Goal: Task Accomplishment & Management: Complete application form

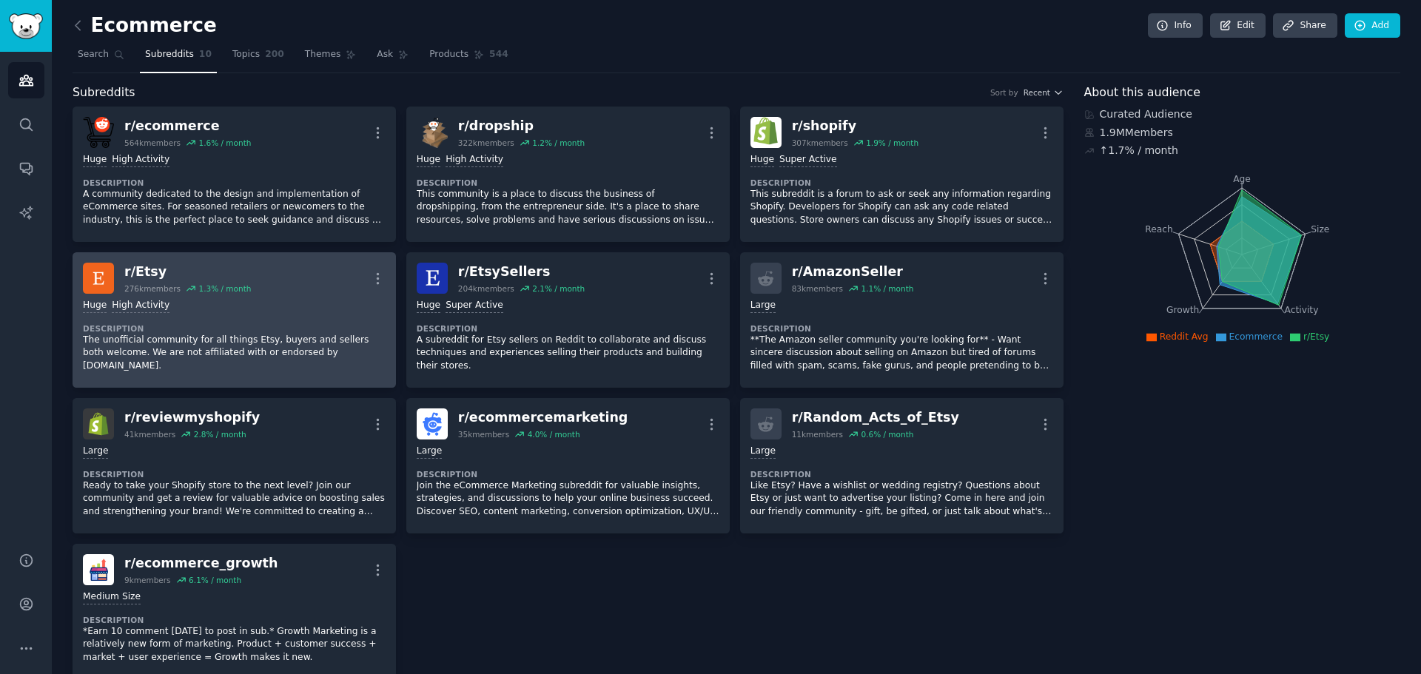
click at [265, 300] on div "Huge High Activity" at bounding box center [234, 306] width 303 height 14
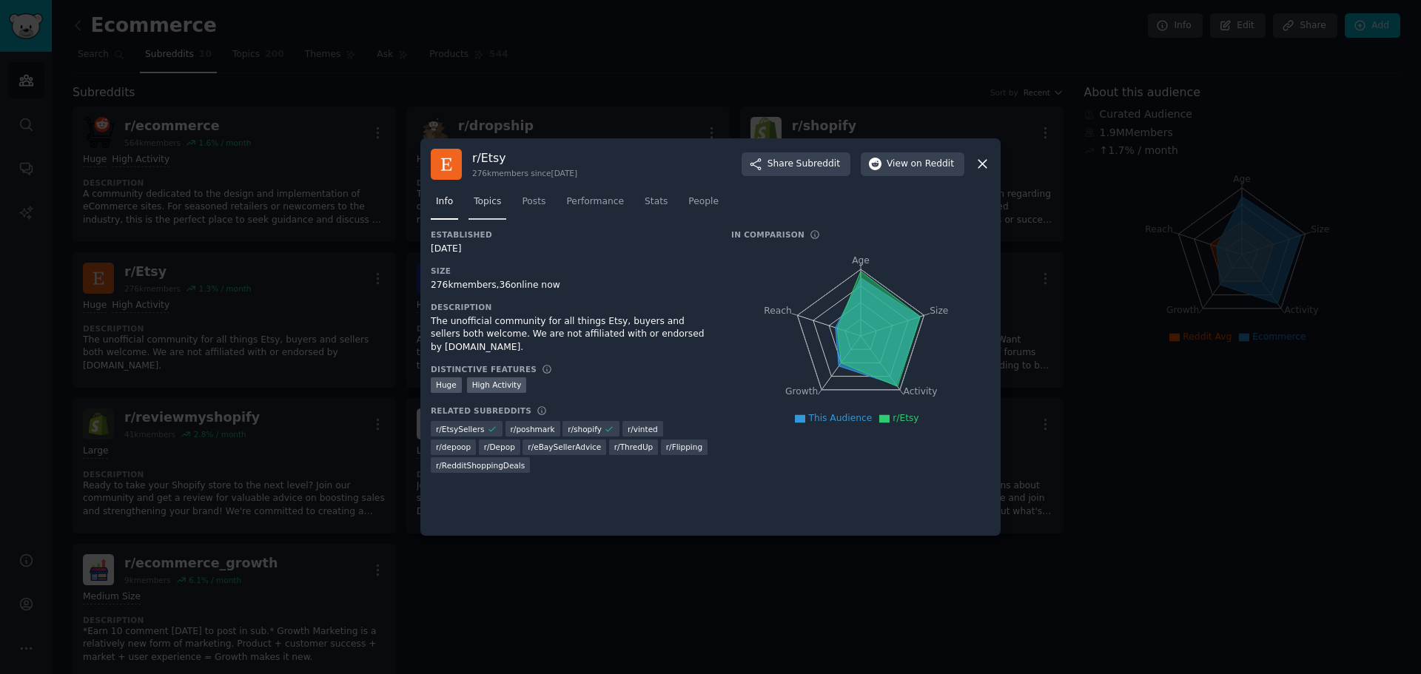
click at [485, 198] on span "Topics" at bounding box center [487, 201] width 27 height 13
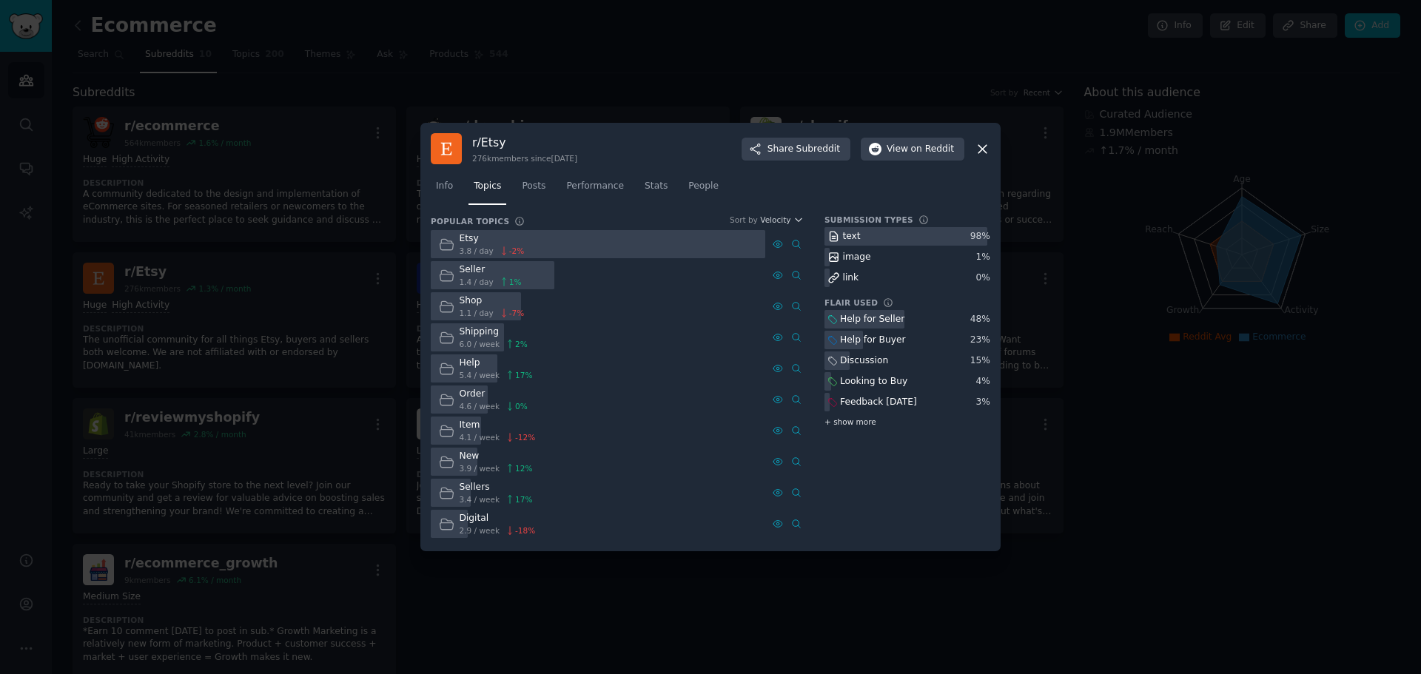
click at [871, 426] on div "+ show more" at bounding box center [908, 422] width 166 height 16
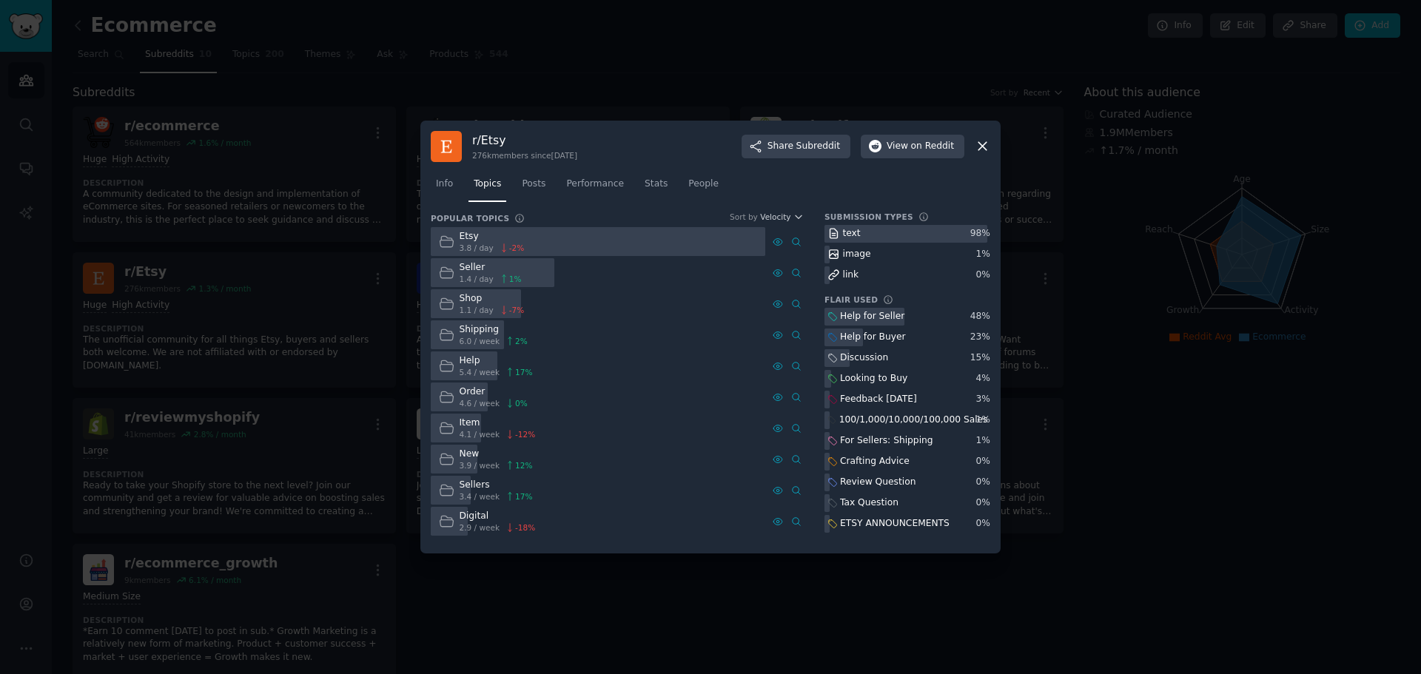
click at [1208, 428] on div at bounding box center [710, 337] width 1421 height 674
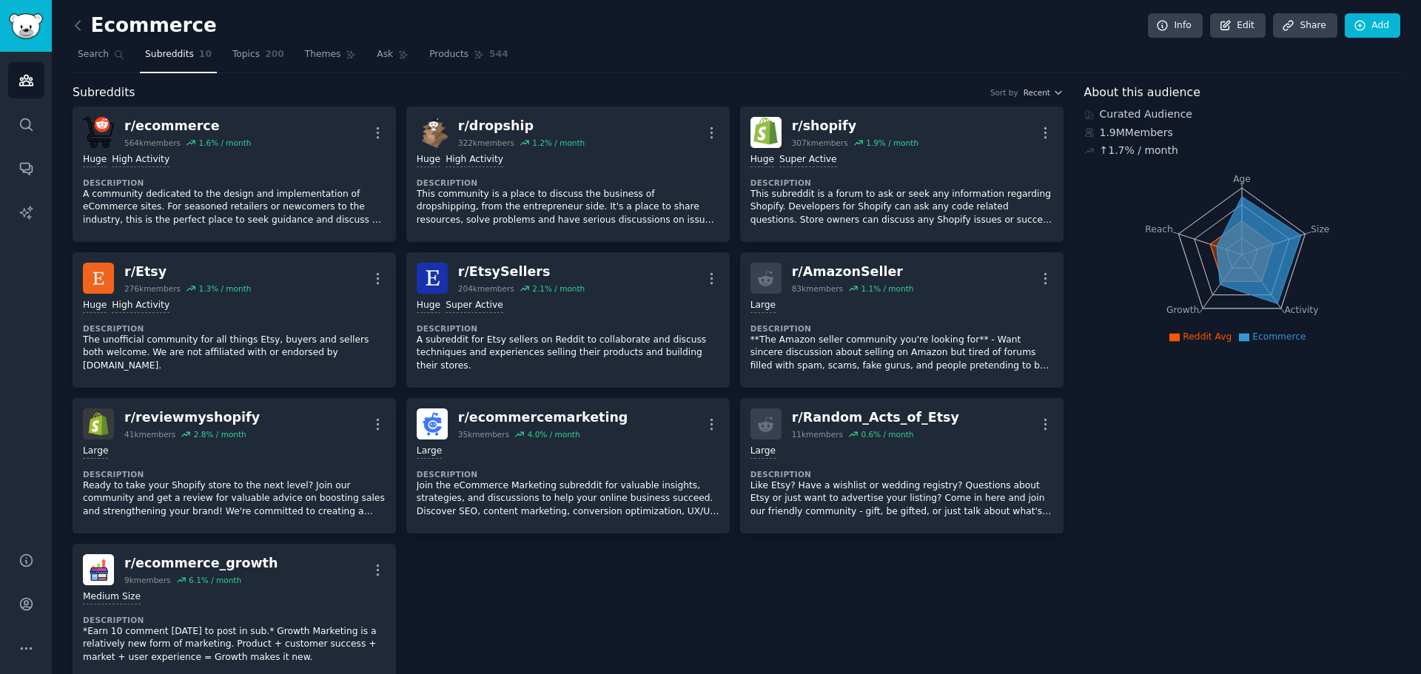
click at [240, 42] on div "Ecommerce Info Edit Share Add" at bounding box center [737, 28] width 1328 height 30
click at [238, 46] on link "Topics 200" at bounding box center [258, 58] width 62 height 30
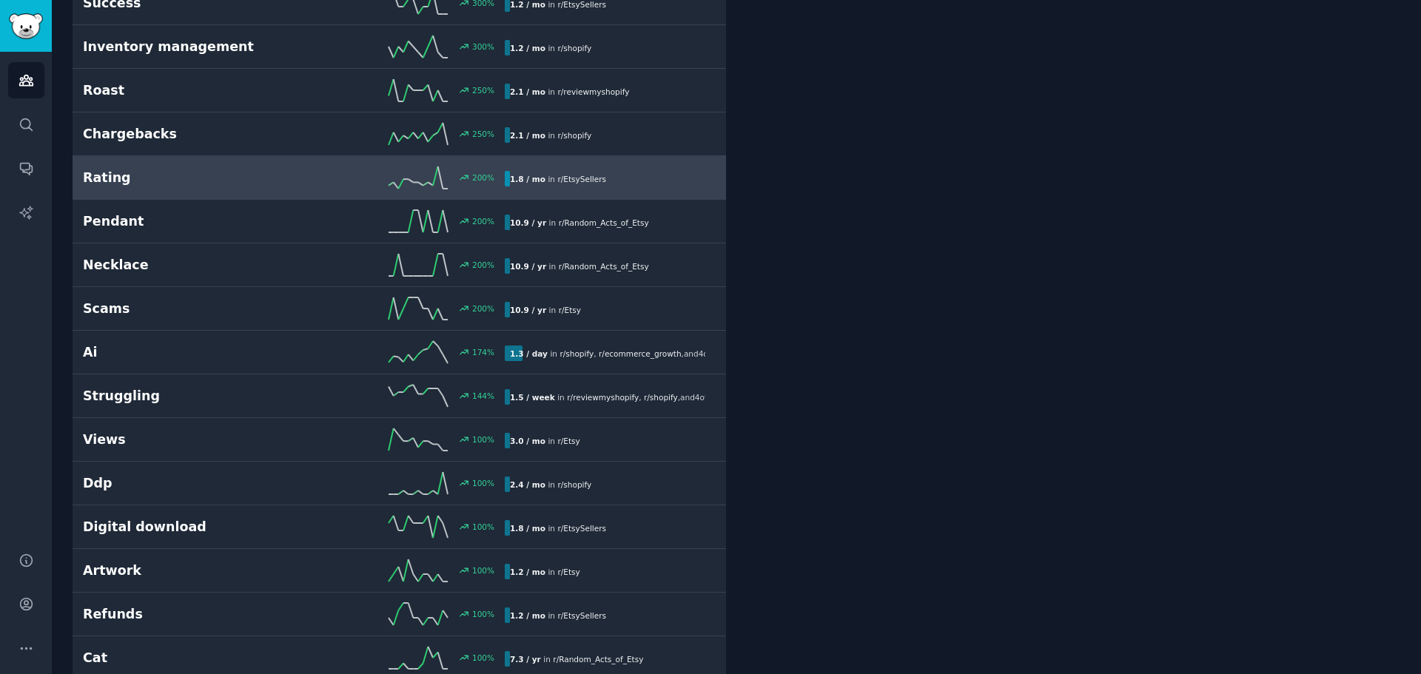
scroll to position [494, 0]
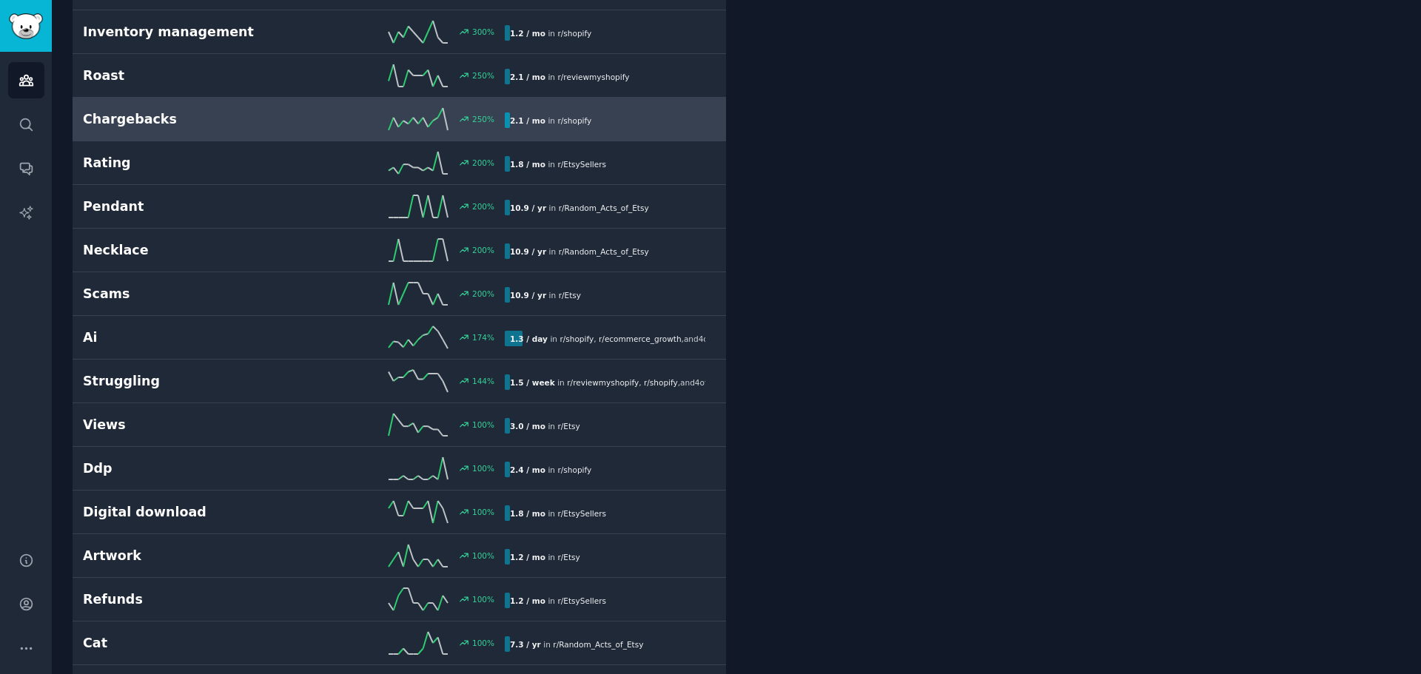
click at [246, 123] on h2 "Chargebacks" at bounding box center [188, 119] width 211 height 19
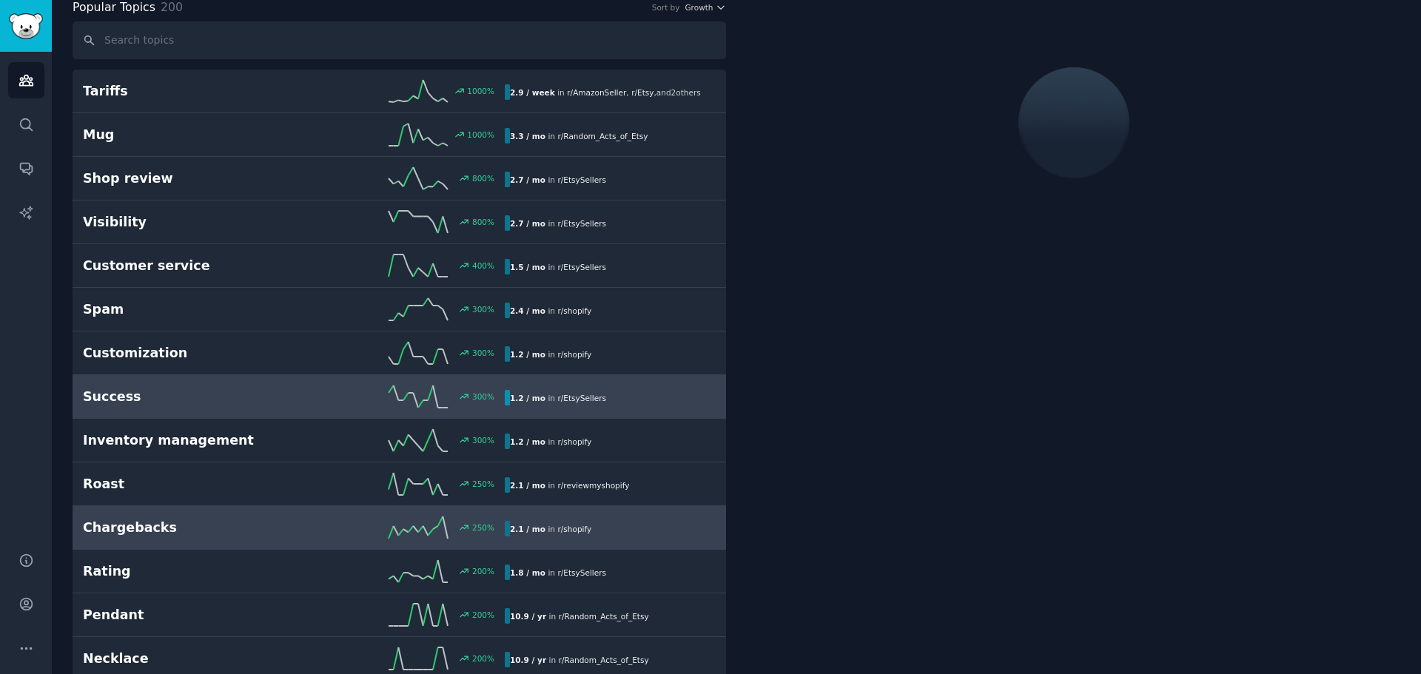
scroll to position [84, 0]
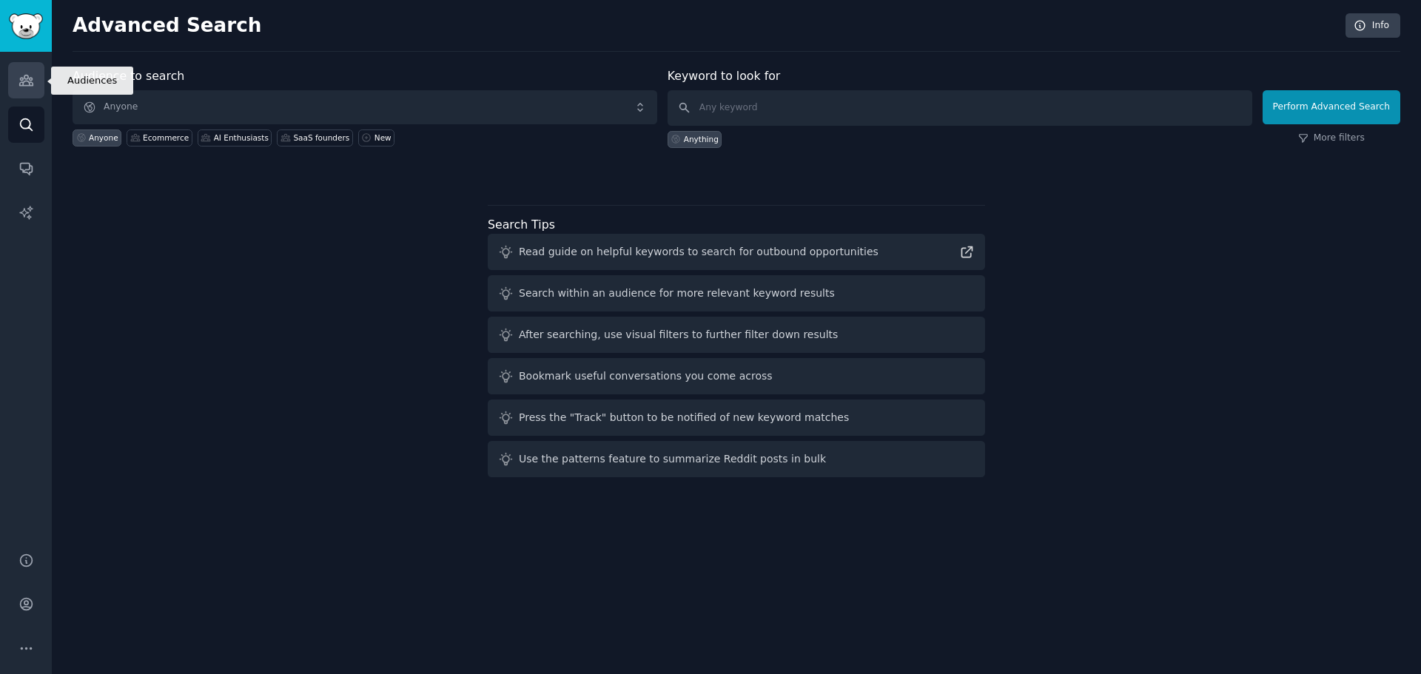
click at [10, 83] on link "Audiences" at bounding box center [26, 80] width 36 height 36
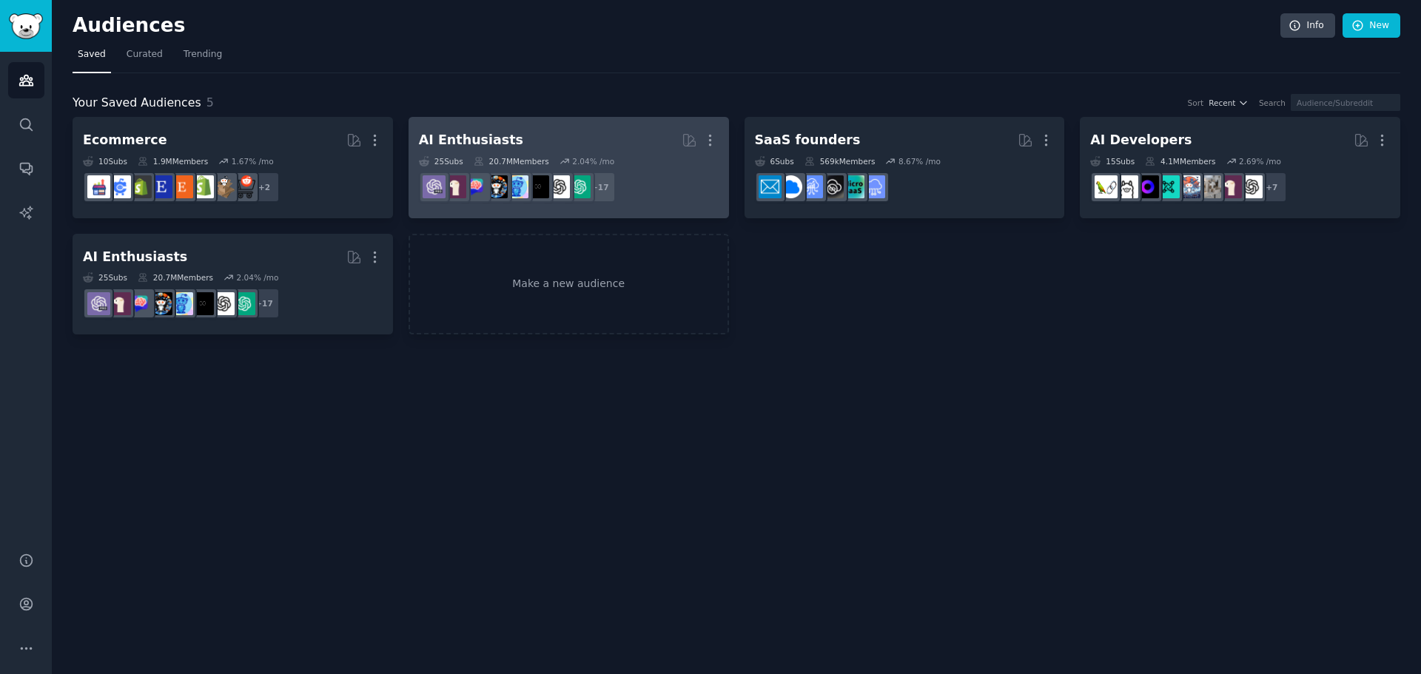
click at [530, 129] on h2 "AI Enthusiasts More" at bounding box center [569, 140] width 300 height 26
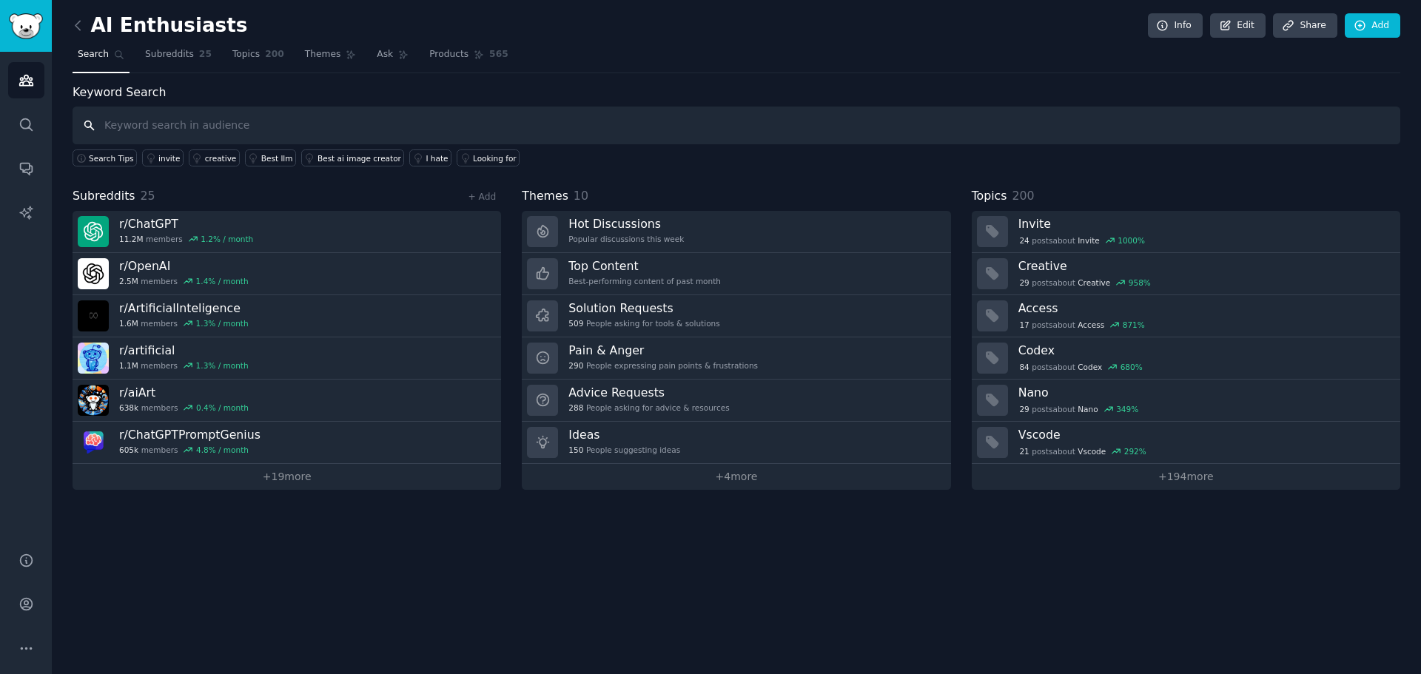
click at [373, 121] on input "text" at bounding box center [737, 126] width 1328 height 38
paste input "gling with"
type input "struggling with"
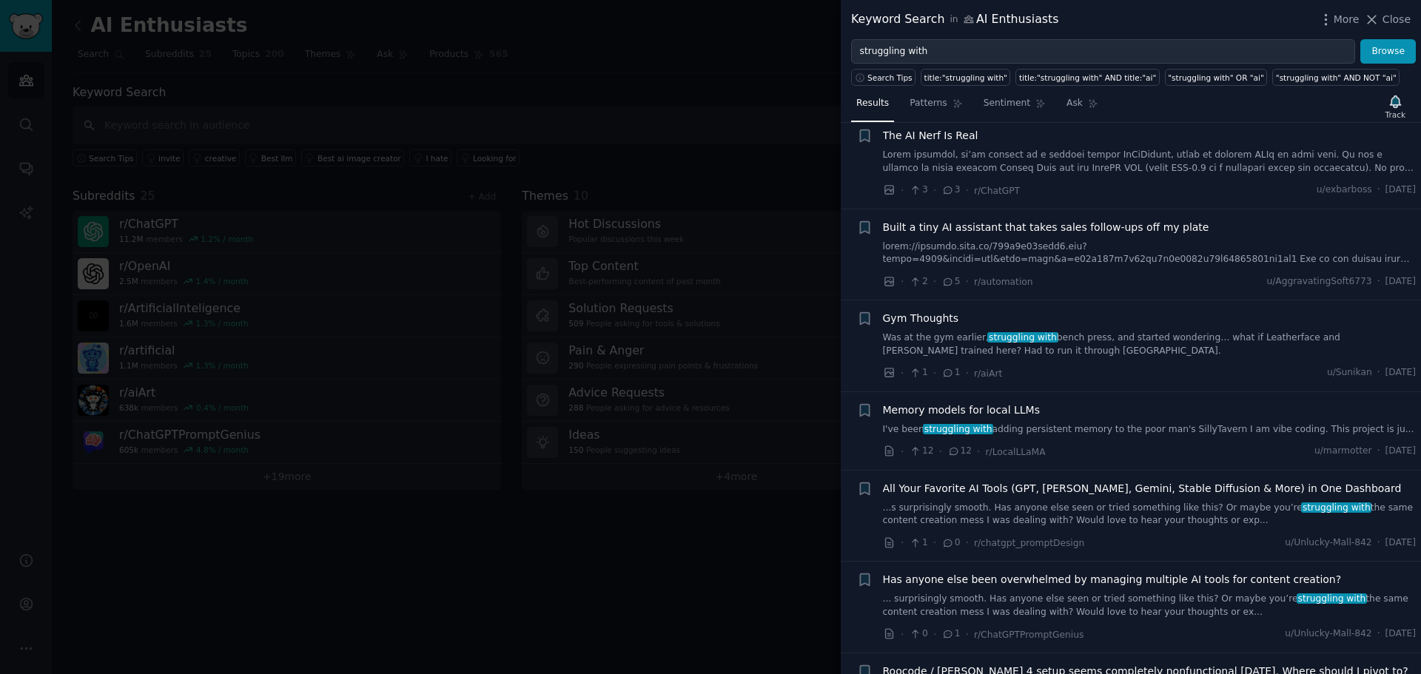
scroll to position [494, 0]
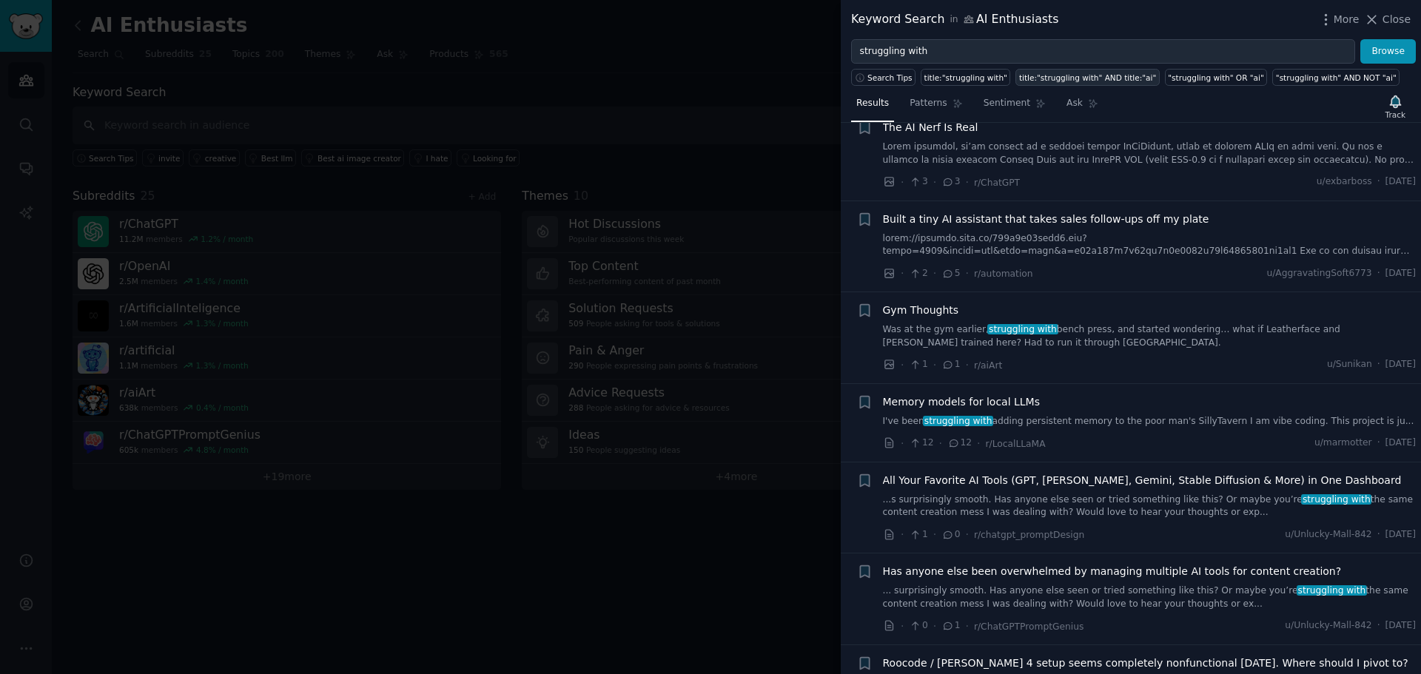
click at [1042, 78] on div "title:"struggling with" AND title:"ai"" at bounding box center [1087, 78] width 137 height 10
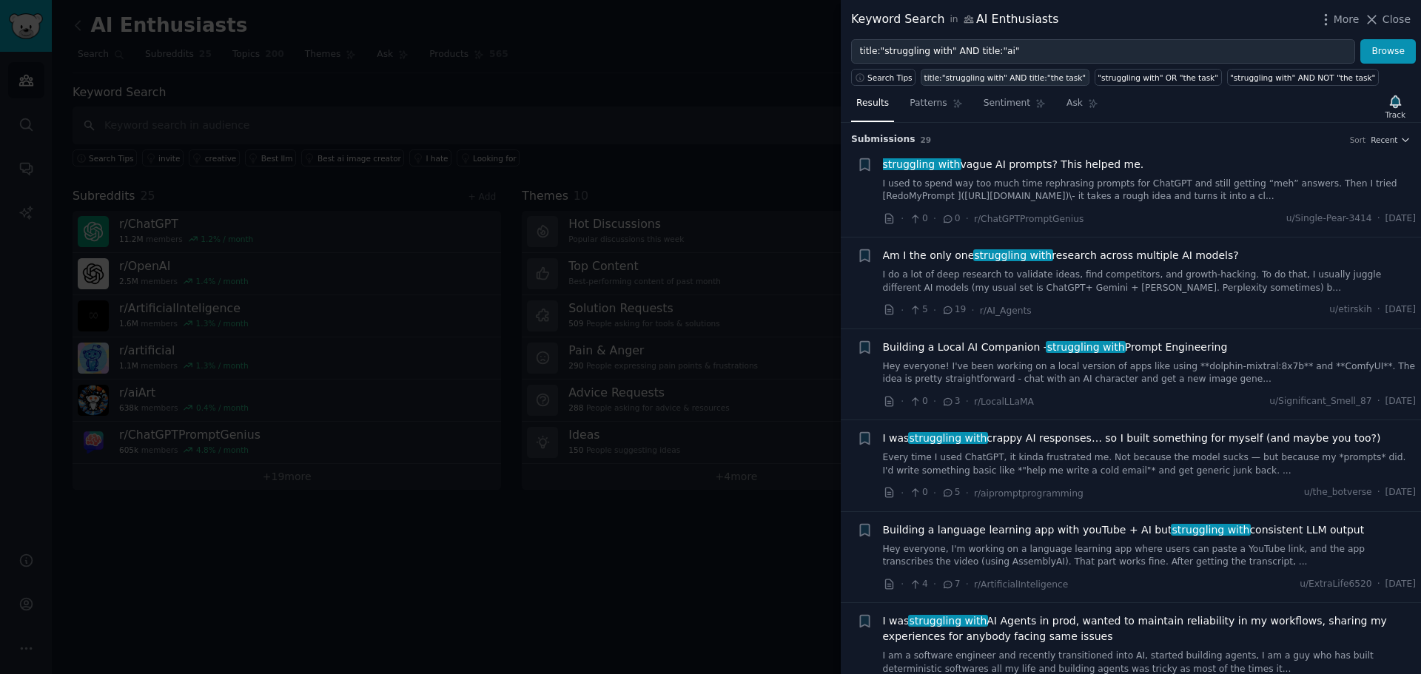
click at [998, 78] on div "title:"struggling with" AND title:"the task"" at bounding box center [1005, 78] width 162 height 10
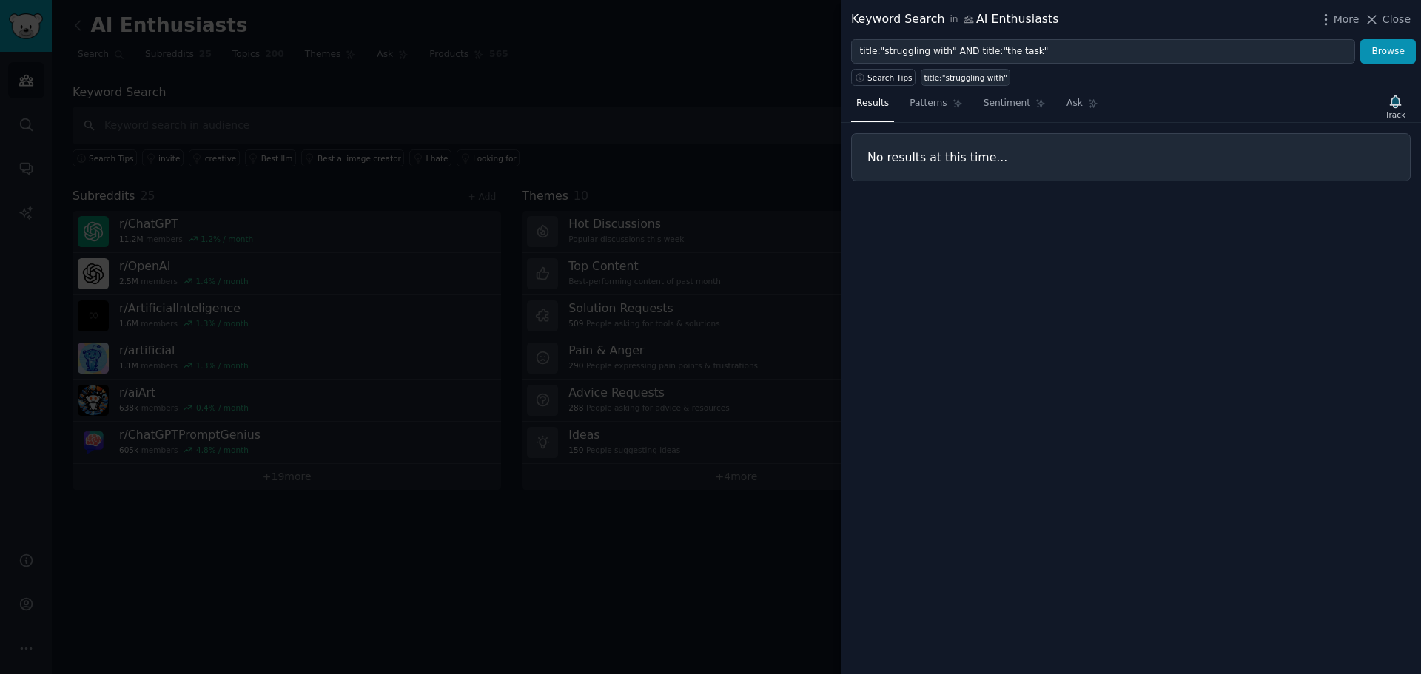
click at [930, 83] on link "title:"struggling with"" at bounding box center [966, 77] width 90 height 17
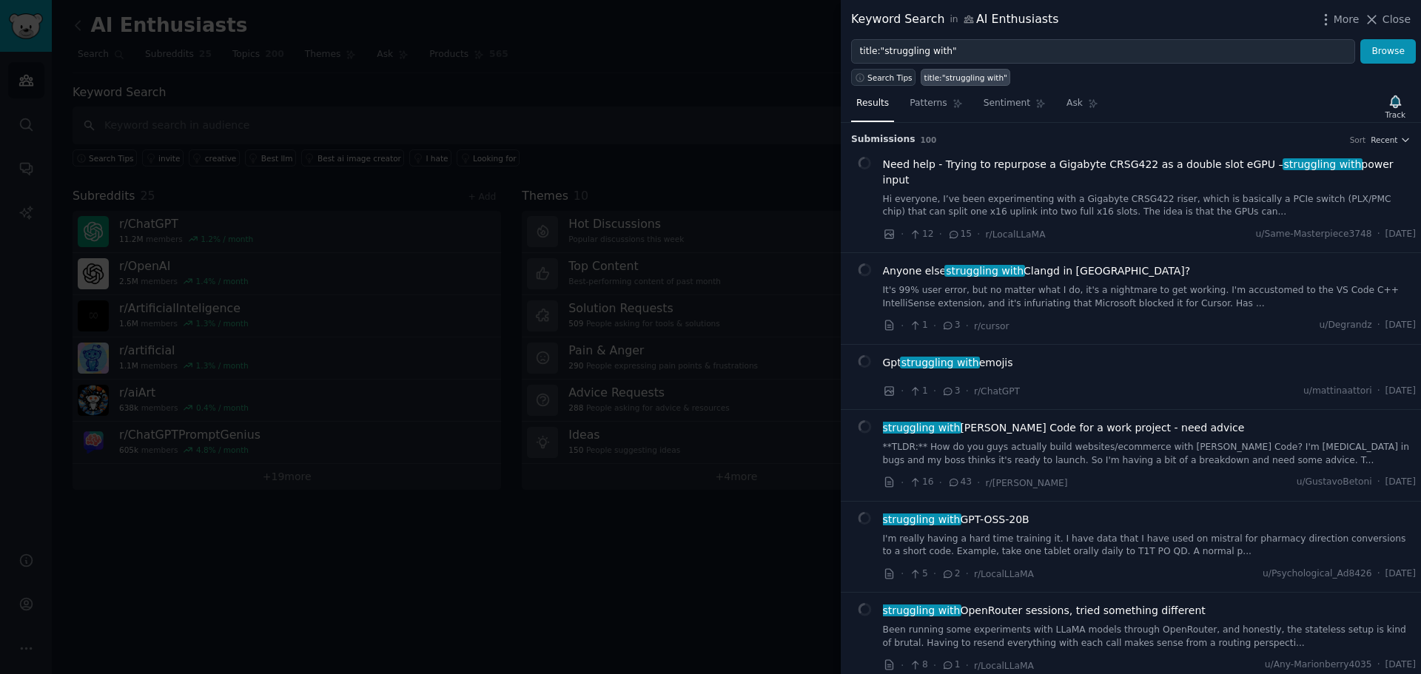
click at [890, 77] on span "Search Tips" at bounding box center [889, 78] width 45 height 10
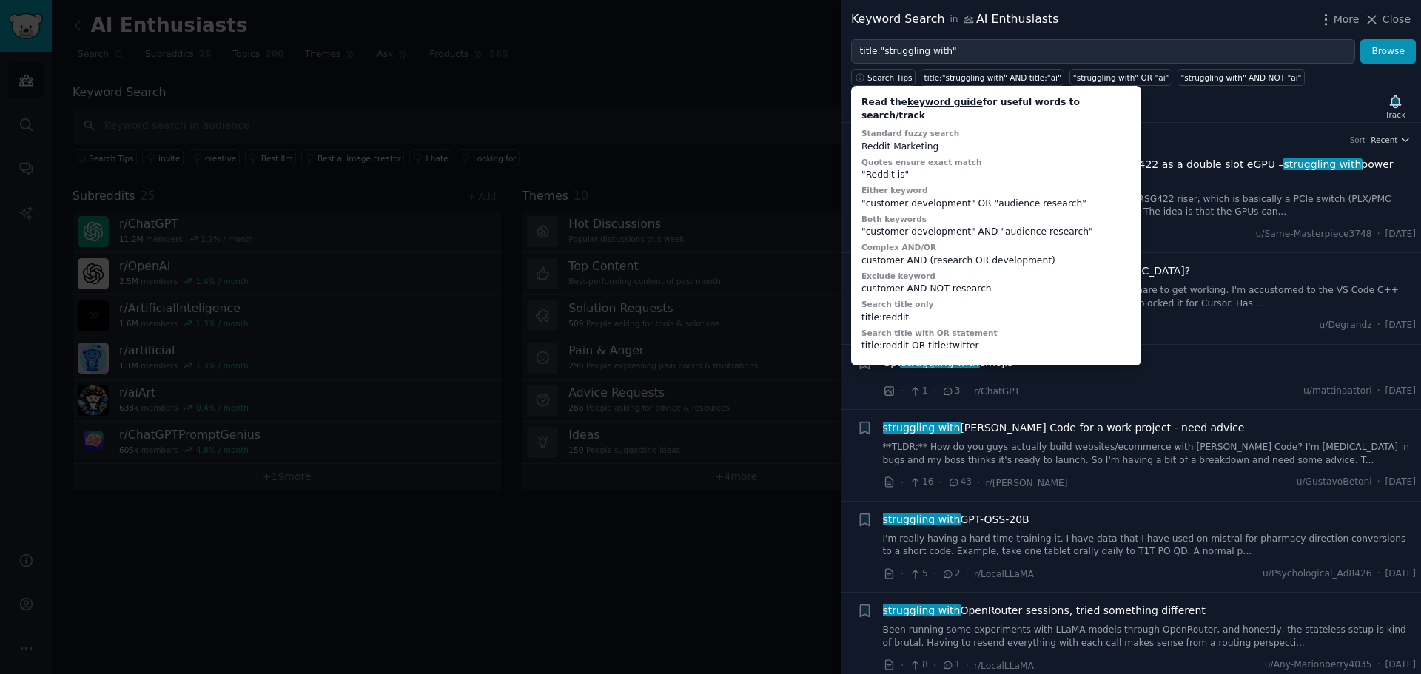
click at [1264, 103] on div "Results Patterns Sentiment Ask Track" at bounding box center [1131, 107] width 580 height 32
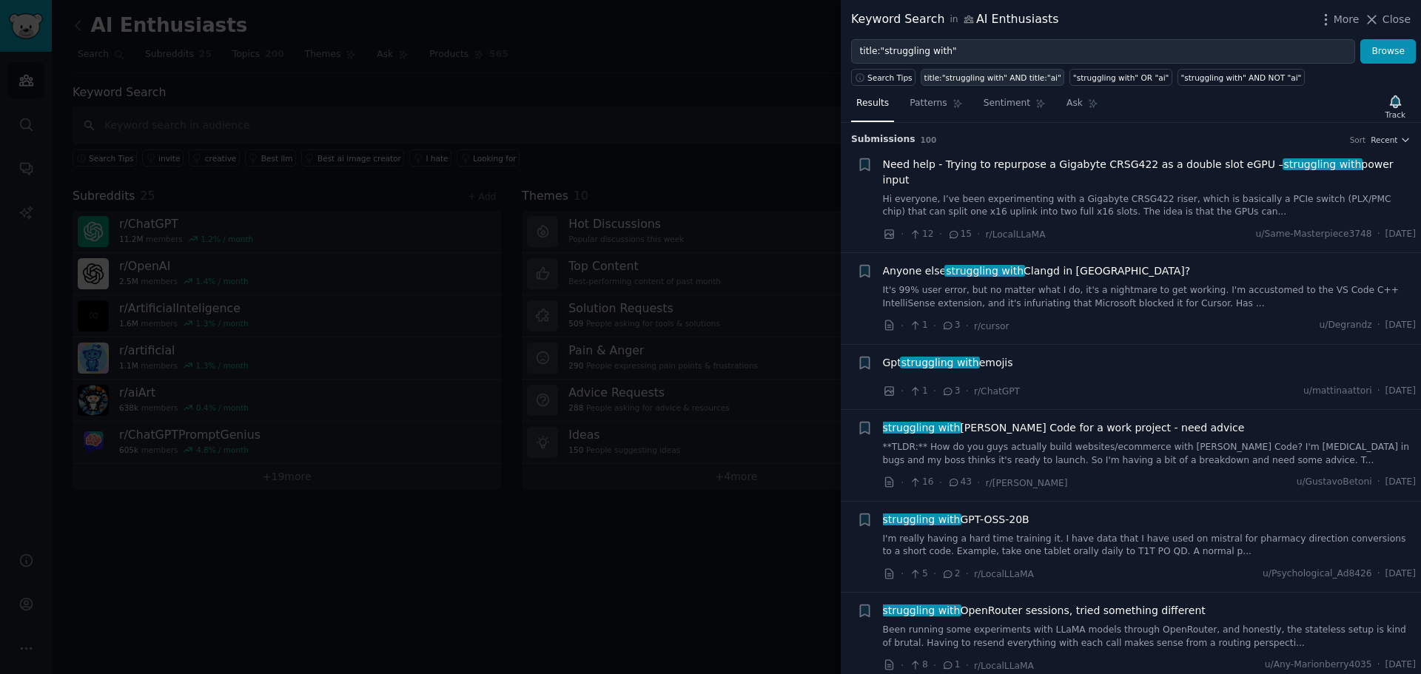
click at [1000, 78] on div "title:"struggling with" AND title:"ai"" at bounding box center [992, 78] width 137 height 10
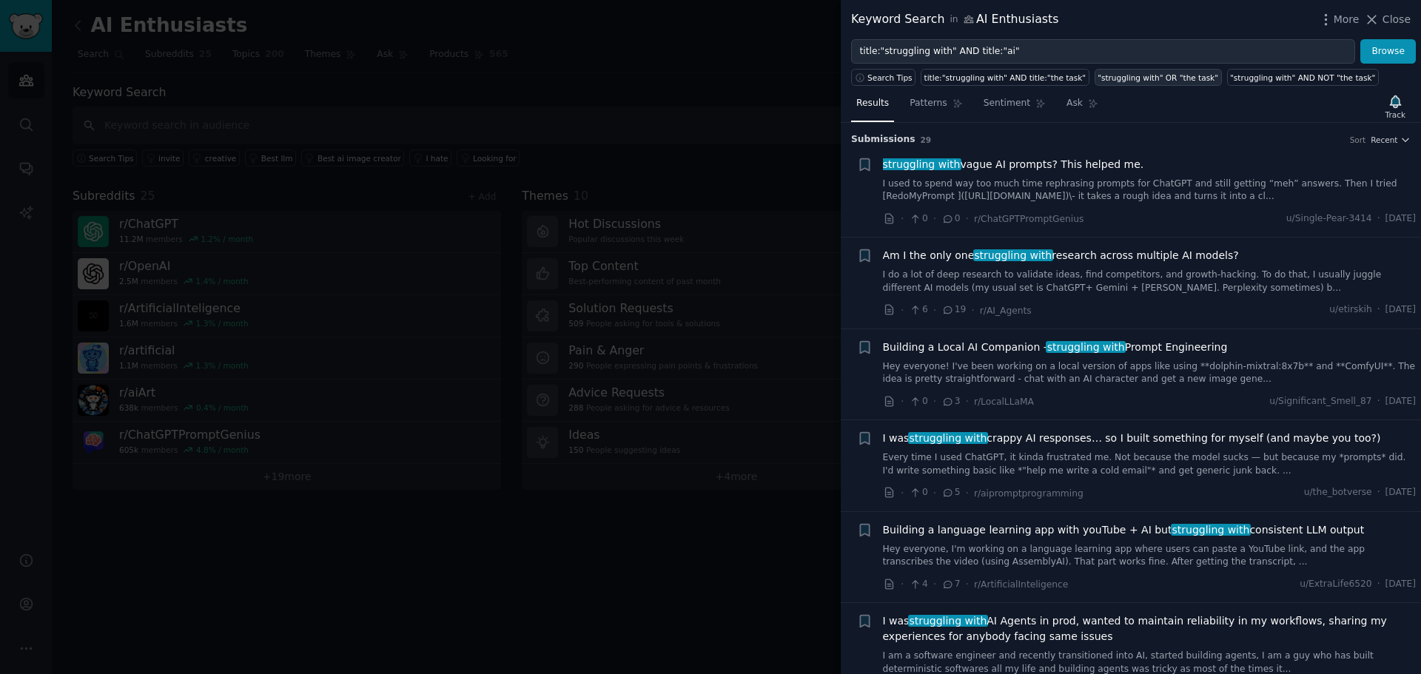
click at [1130, 78] on div ""struggling with" OR "the task"" at bounding box center [1158, 78] width 121 height 10
type input ""struggling with" OR "the task""
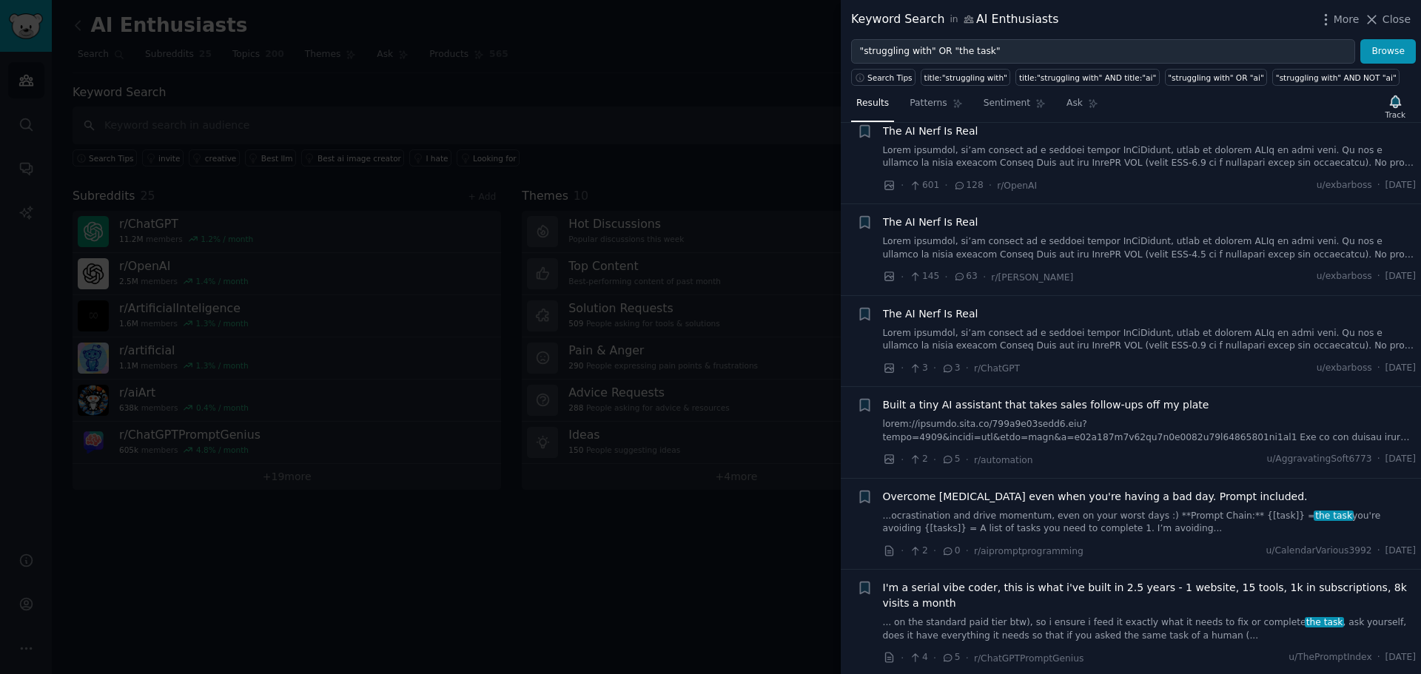
scroll to position [617, 0]
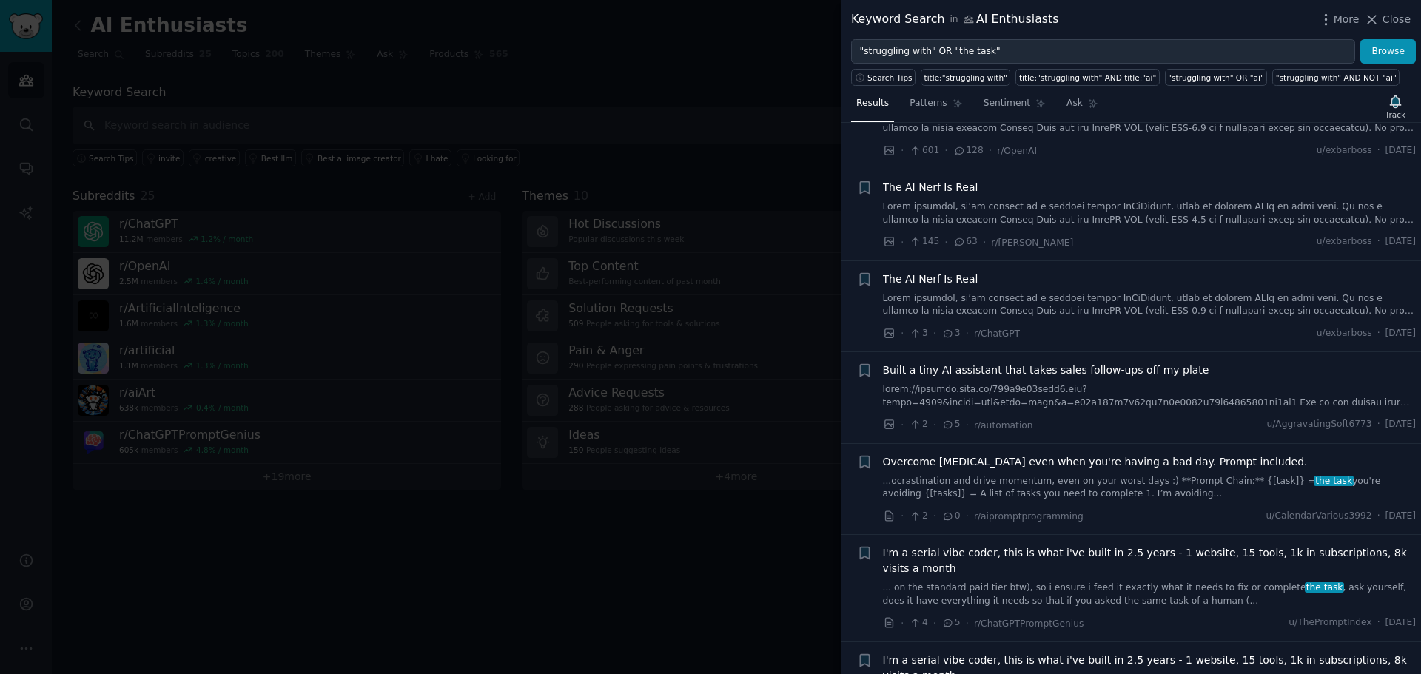
click at [21, 30] on div at bounding box center [710, 337] width 1421 height 674
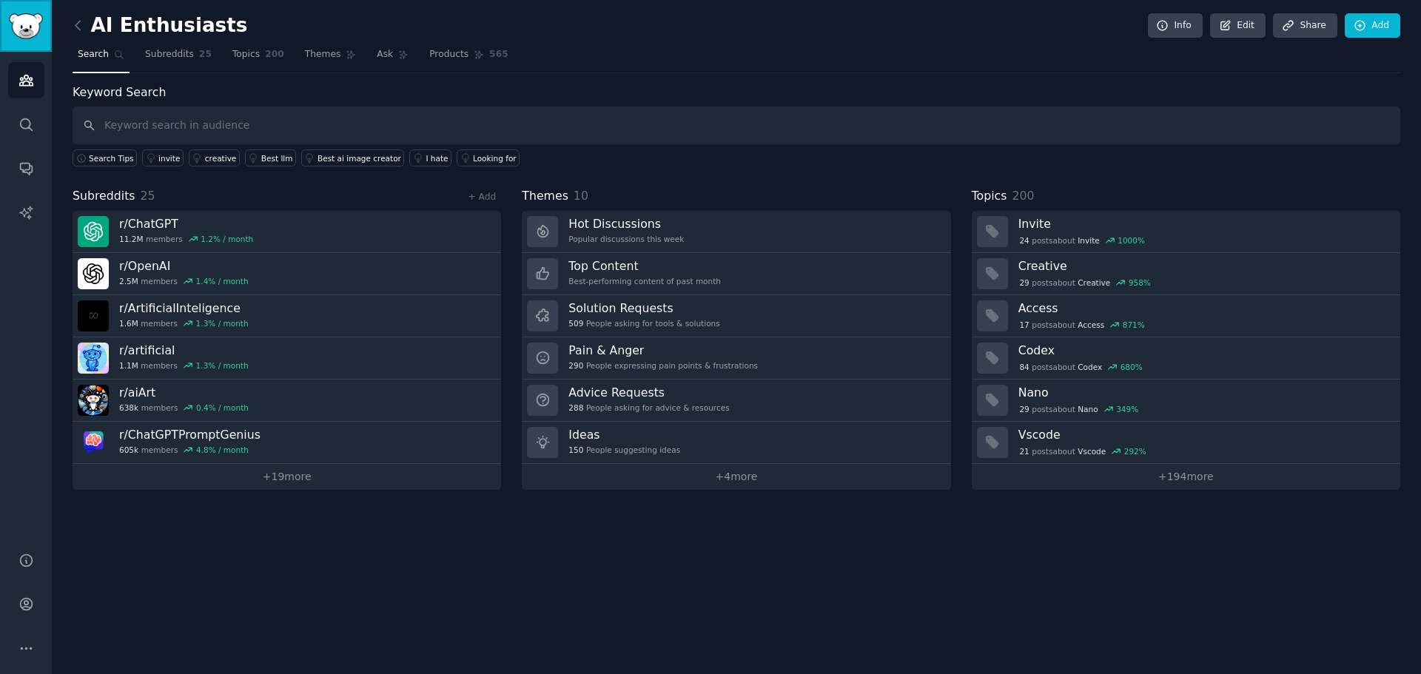
click at [21, 30] on img "Sidebar" at bounding box center [26, 26] width 34 height 26
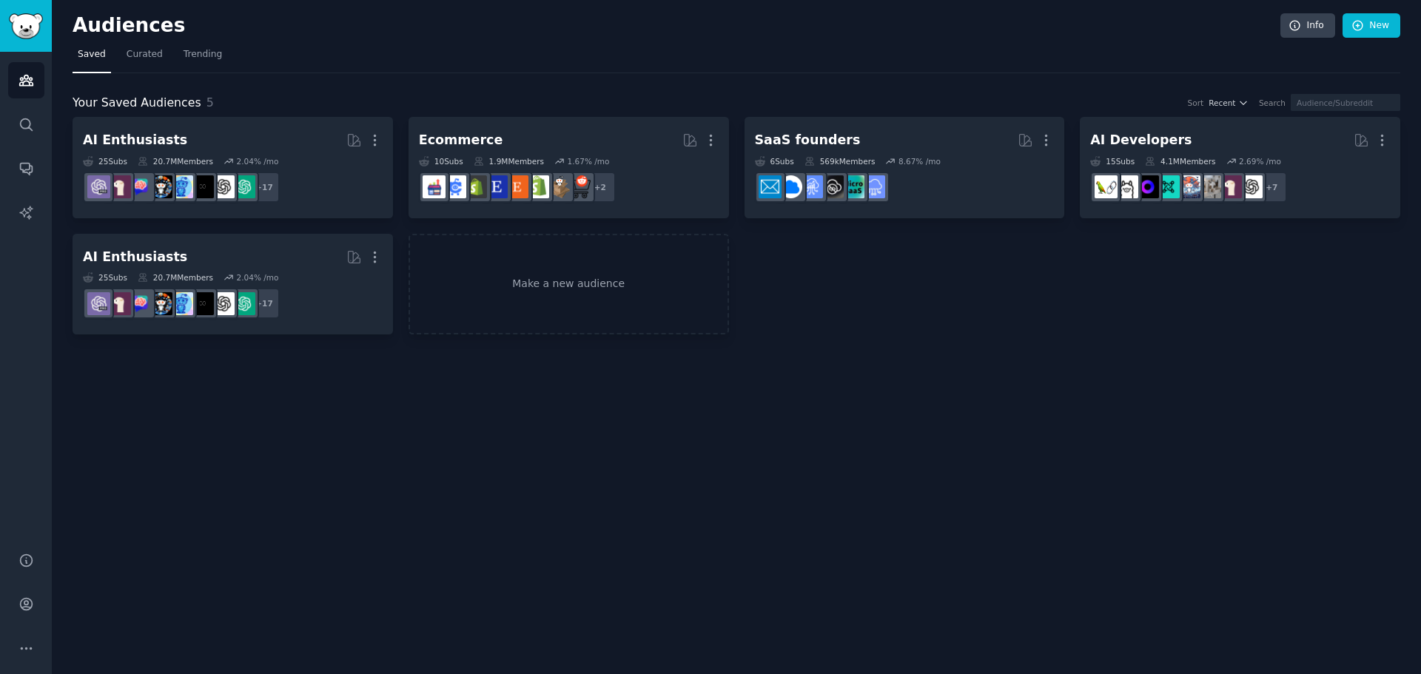
drag, startPoint x: 1124, startPoint y: 500, endPoint x: 1113, endPoint y: 483, distance: 19.3
click at [1124, 499] on div "Audiences Info New Saved Curated Trending Your Saved Audiences 5 Sort Recent Se…" at bounding box center [736, 337] width 1369 height 674
drag, startPoint x: 153, startPoint y: 2, endPoint x: 517, endPoint y: 487, distance: 606.3
click at [517, 487] on div "Audiences Info New Saved Curated Trending Your Saved Audiences 5 Sort Recent Se…" at bounding box center [736, 337] width 1369 height 674
click at [11, 129] on link "Search" at bounding box center [26, 125] width 36 height 36
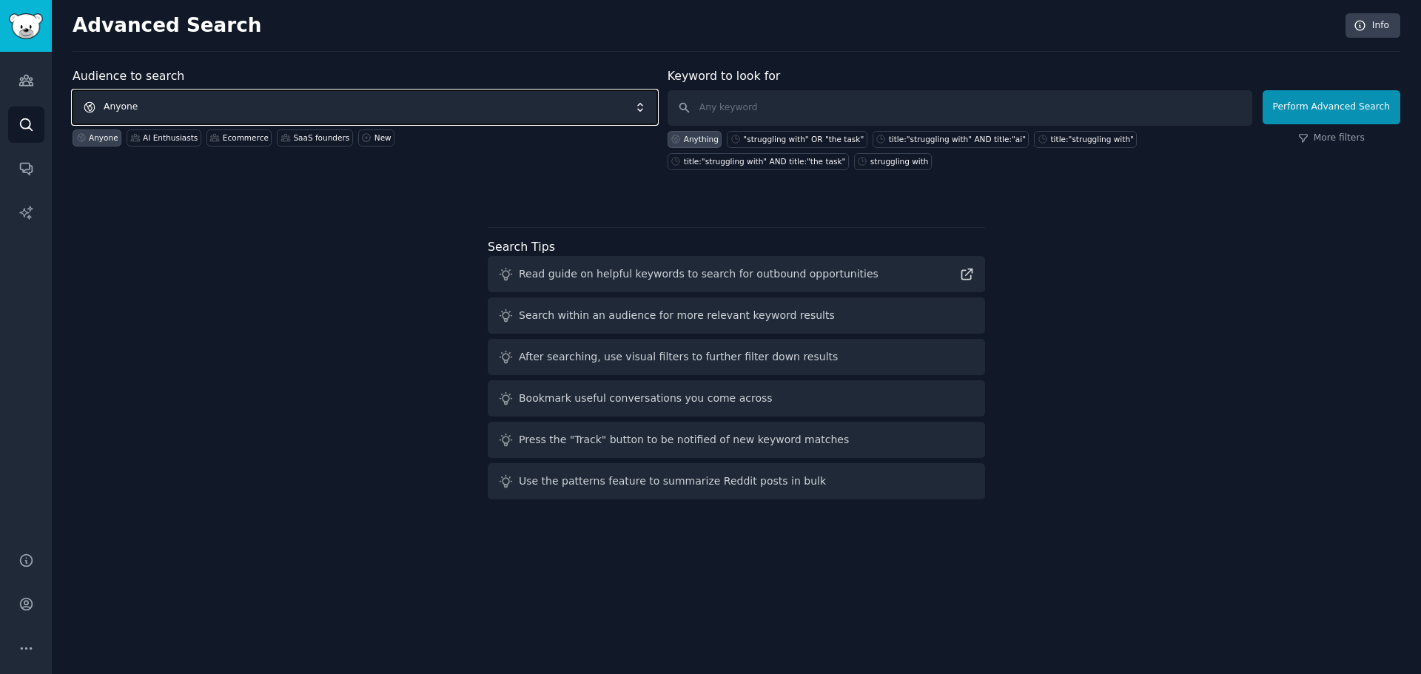
click at [480, 110] on span "Anyone" at bounding box center [365, 107] width 585 height 34
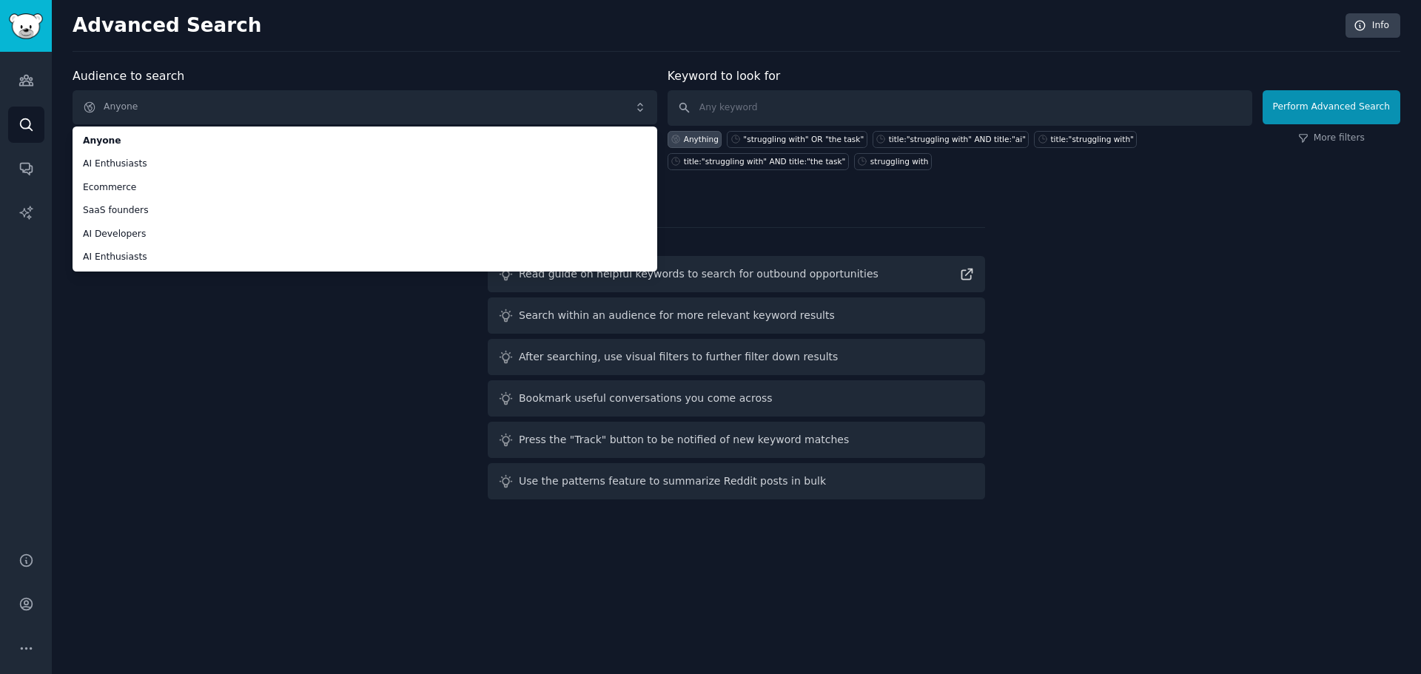
click at [349, 344] on div "Audience to search Anyone Anyone AI Enthusiasts Ecommerce SaaS founders AI Deve…" at bounding box center [737, 286] width 1328 height 438
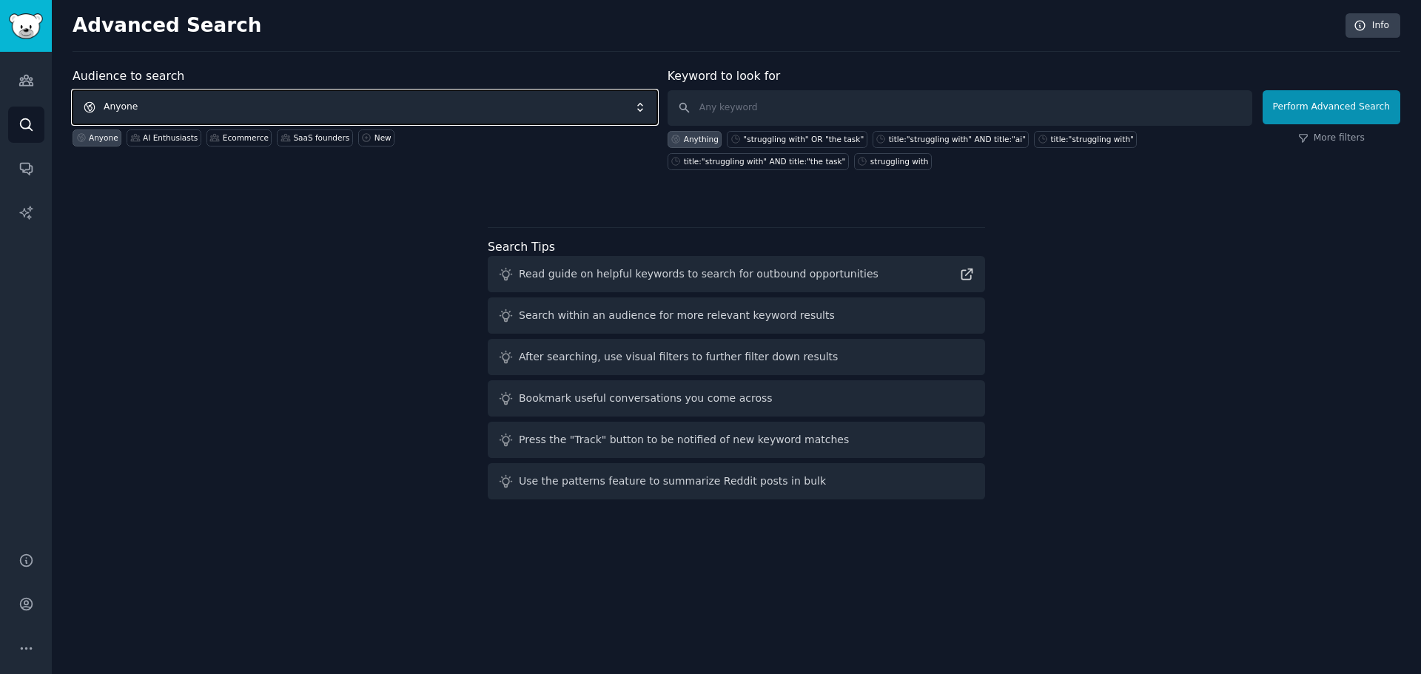
click at [295, 107] on span "Anyone" at bounding box center [365, 107] width 585 height 34
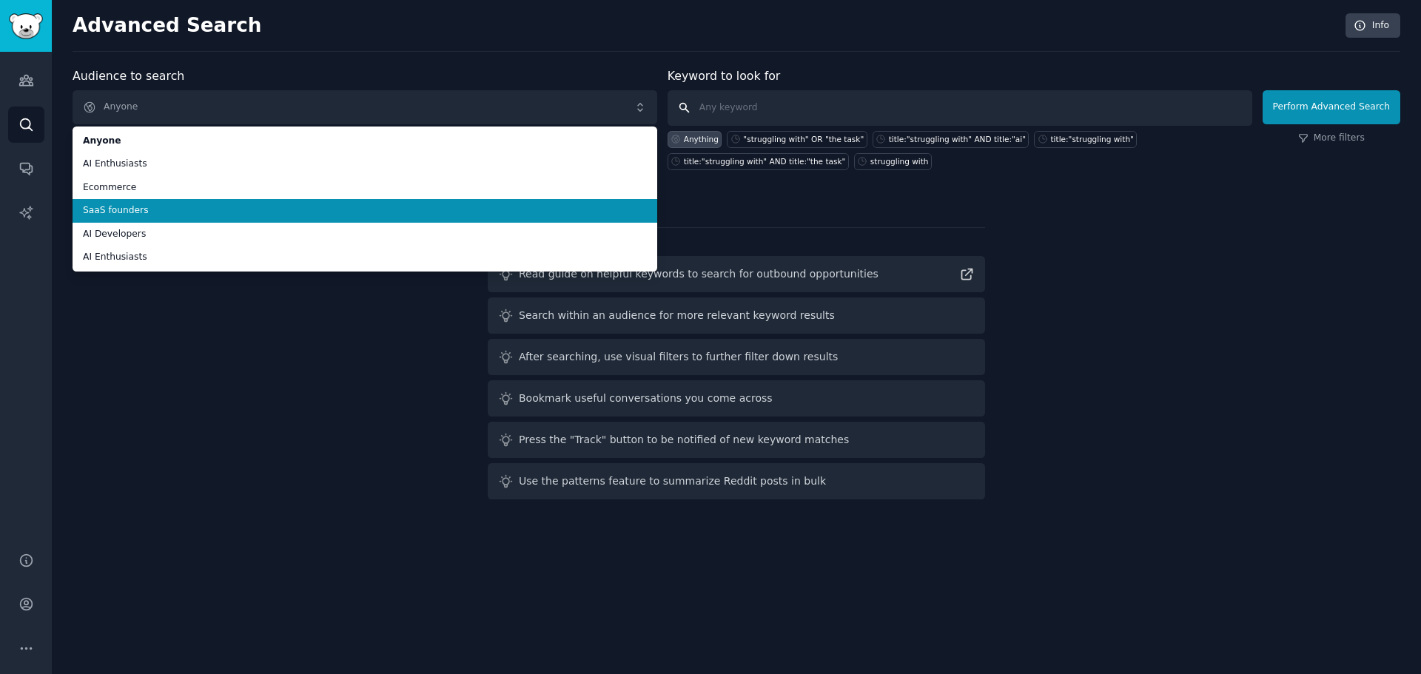
click at [746, 110] on input "text" at bounding box center [960, 108] width 585 height 36
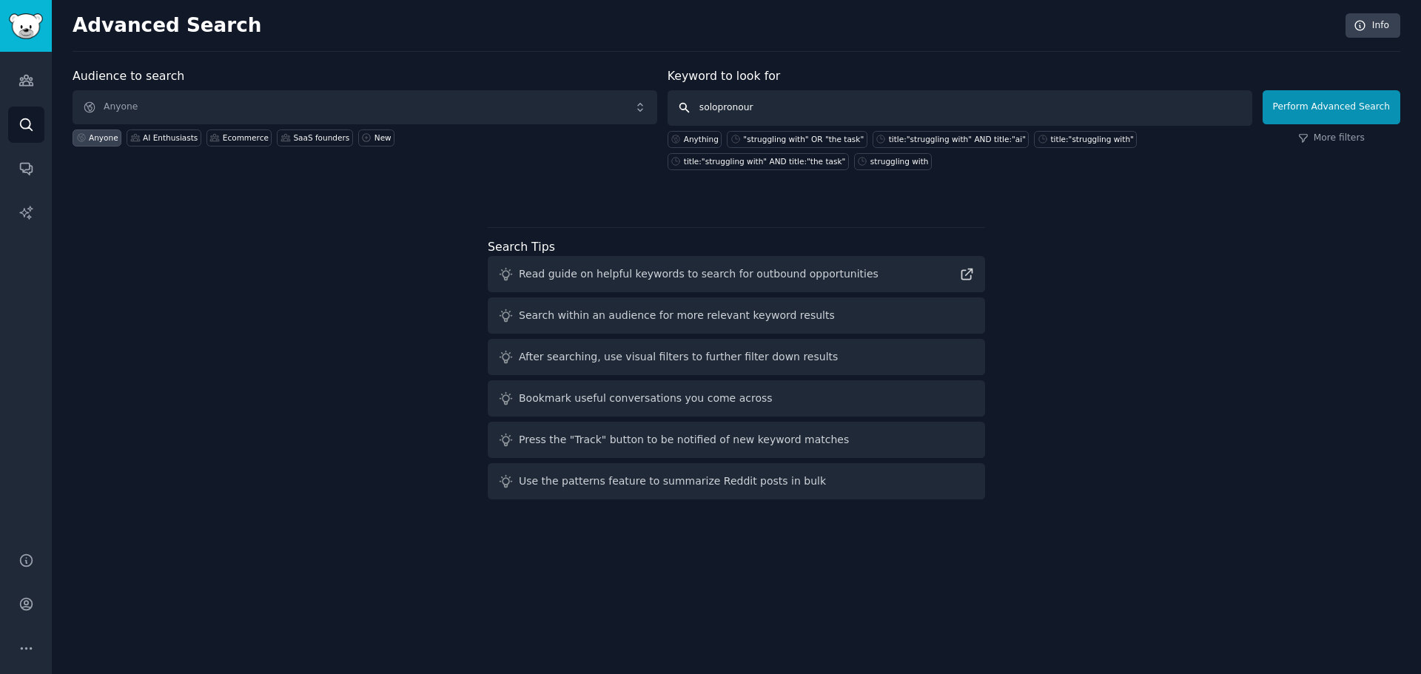
type input "solopreneur"
click button "Perform Advanced Search" at bounding box center [1332, 107] width 138 height 34
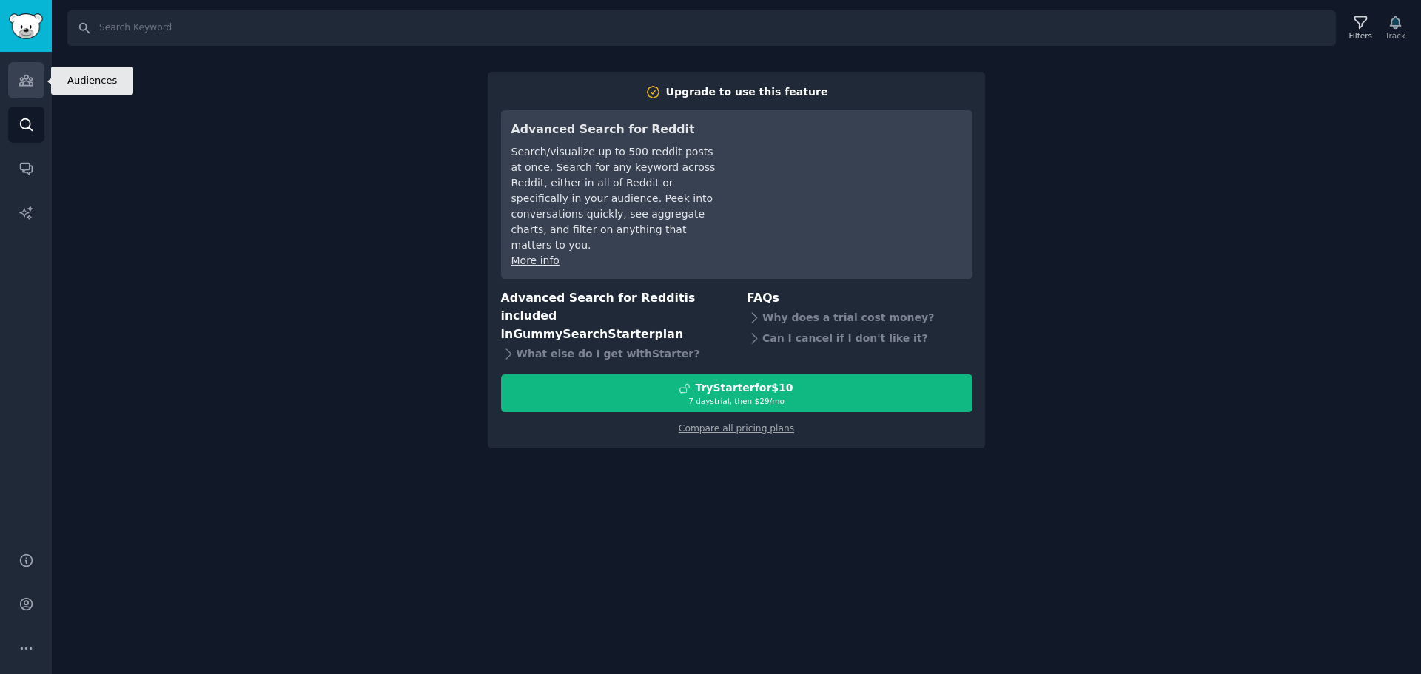
click at [38, 86] on link "Audiences" at bounding box center [26, 80] width 36 height 36
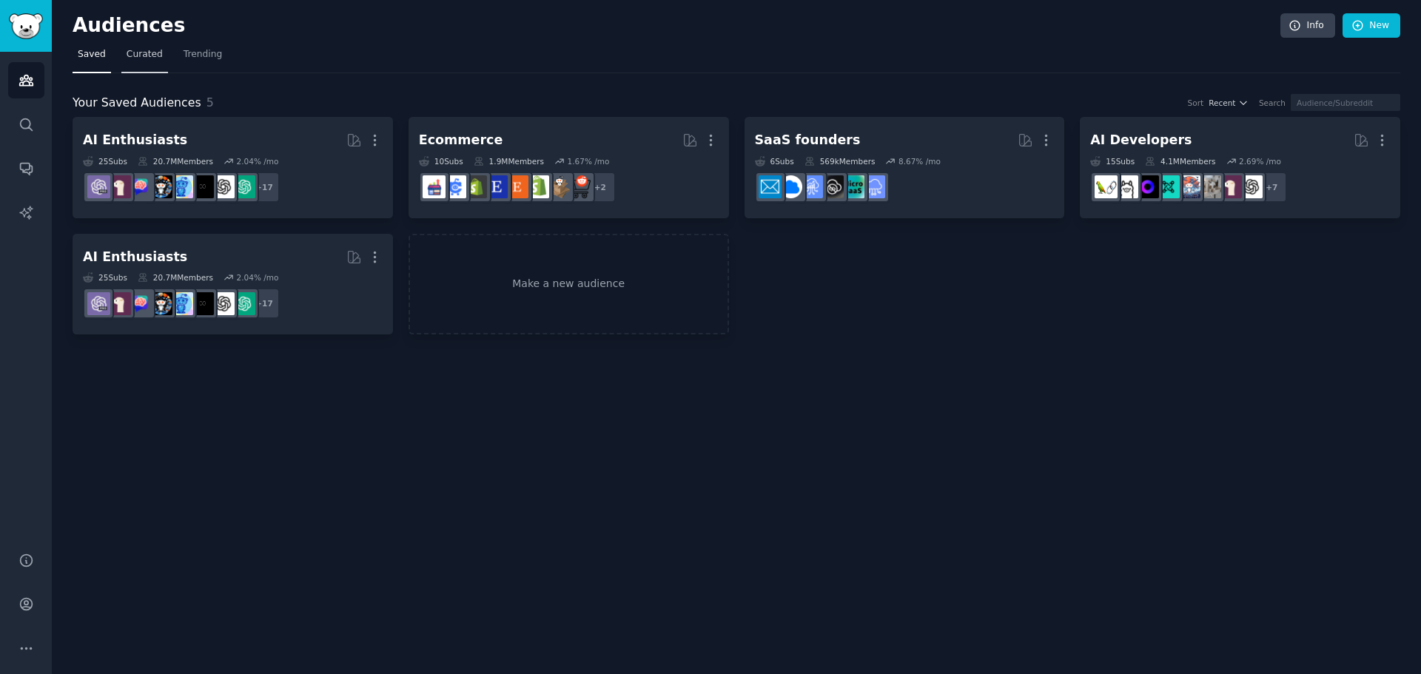
click at [153, 56] on span "Curated" at bounding box center [145, 54] width 36 height 13
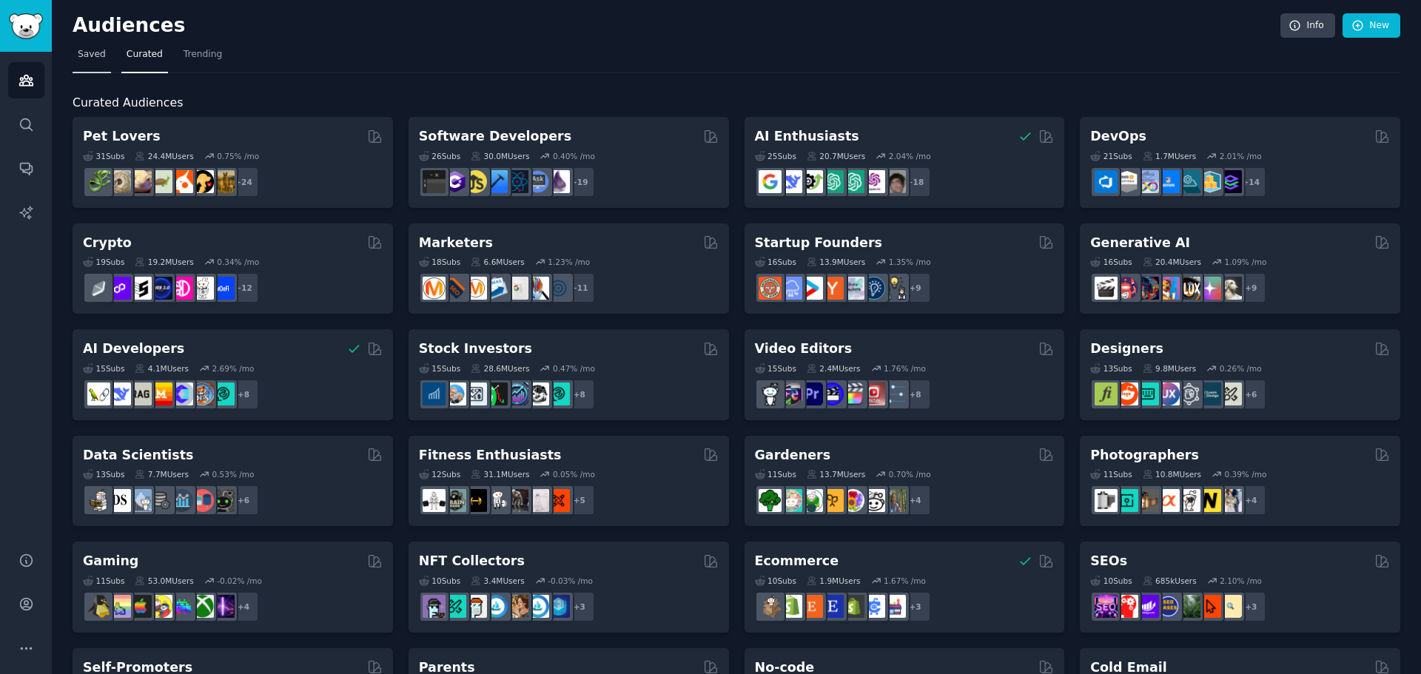
click at [88, 44] on link "Saved" at bounding box center [92, 58] width 38 height 30
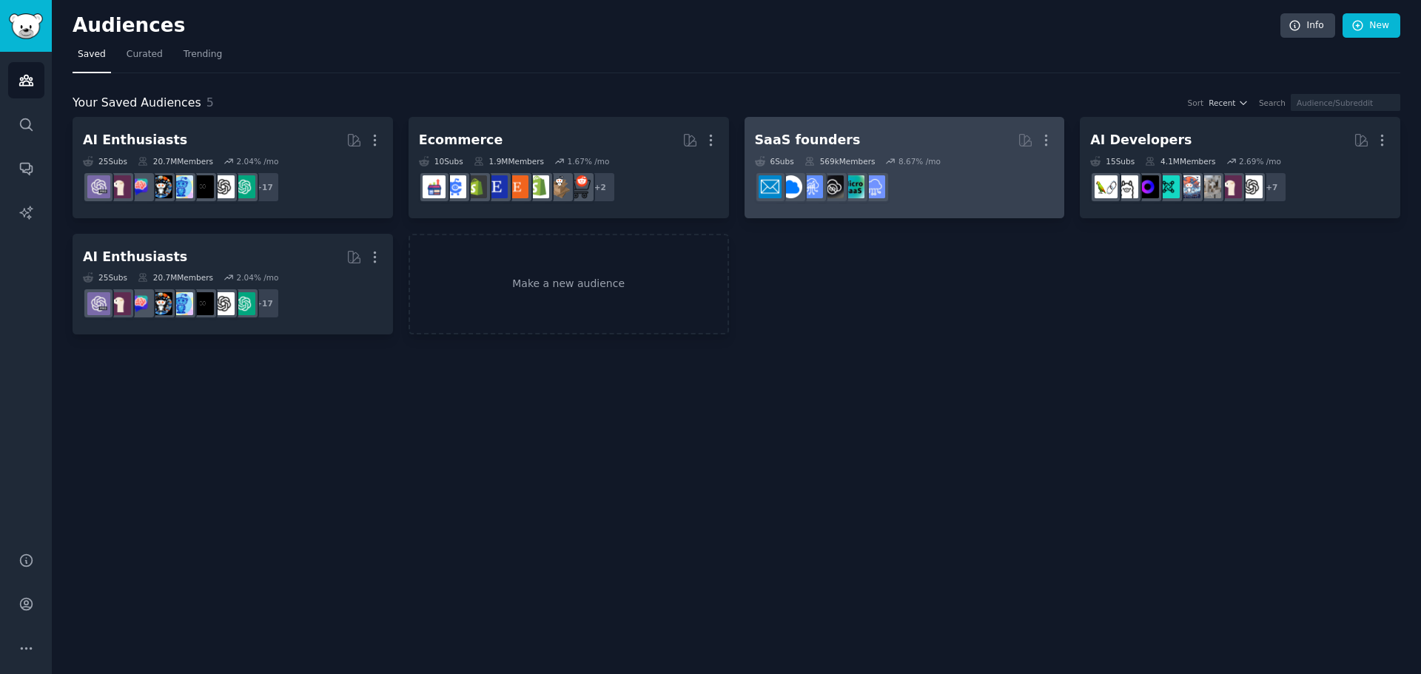
click at [825, 138] on div "SaaS founders" at bounding box center [808, 140] width 106 height 19
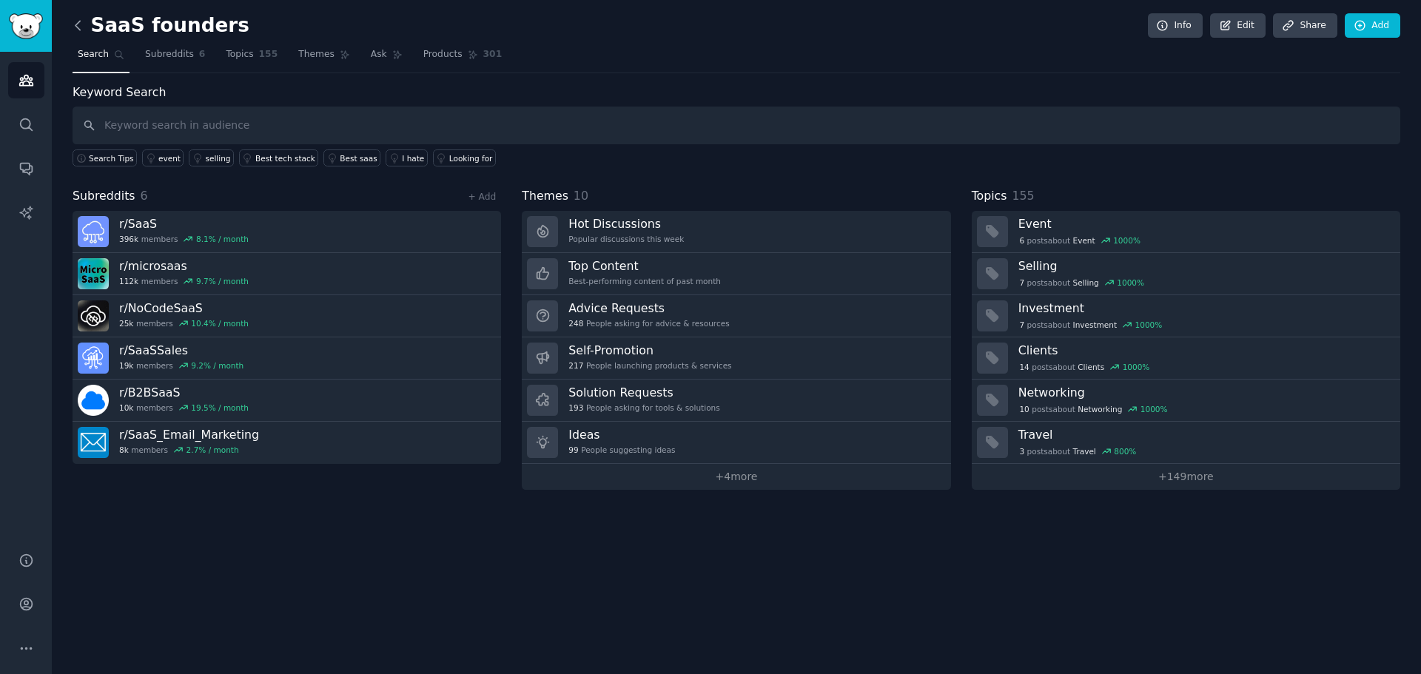
click at [76, 31] on icon at bounding box center [78, 26] width 16 height 16
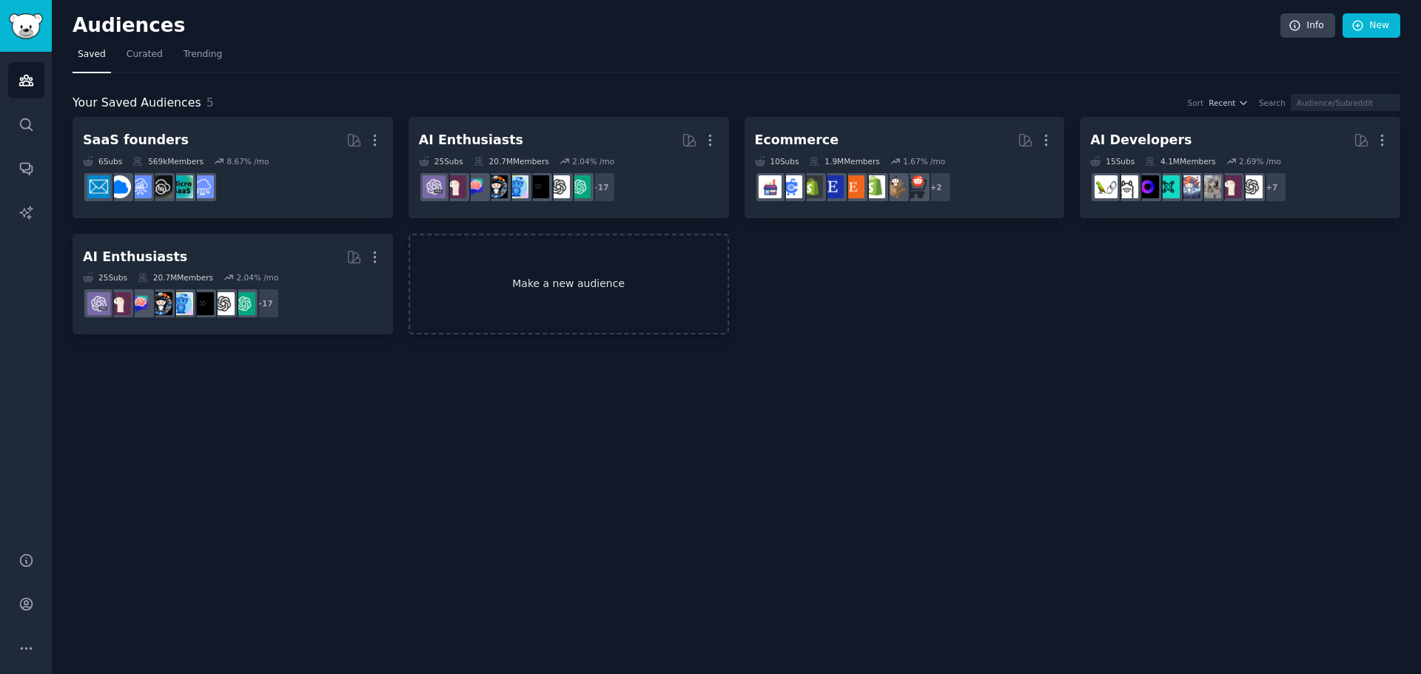
click at [552, 283] on link "Make a new audience" at bounding box center [569, 284] width 320 height 101
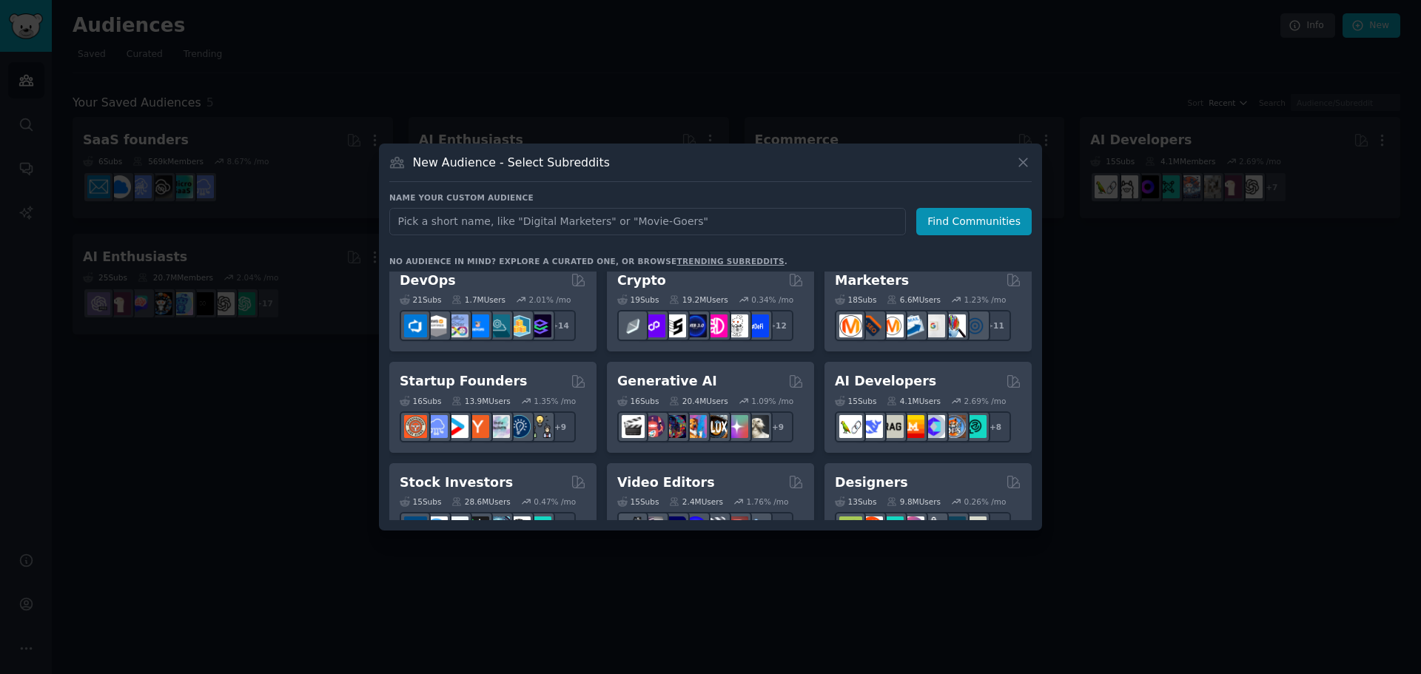
scroll to position [124, 0]
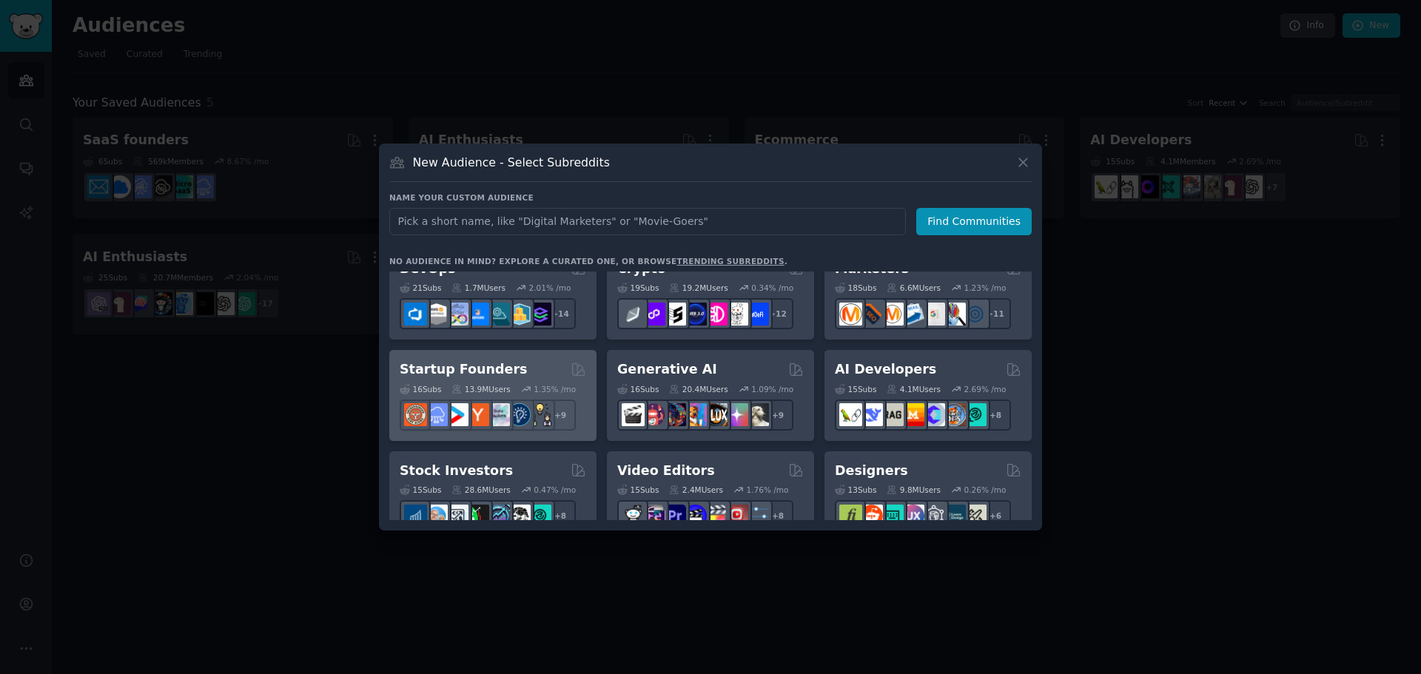
click at [464, 377] on h2 "Startup Founders" at bounding box center [463, 369] width 127 height 19
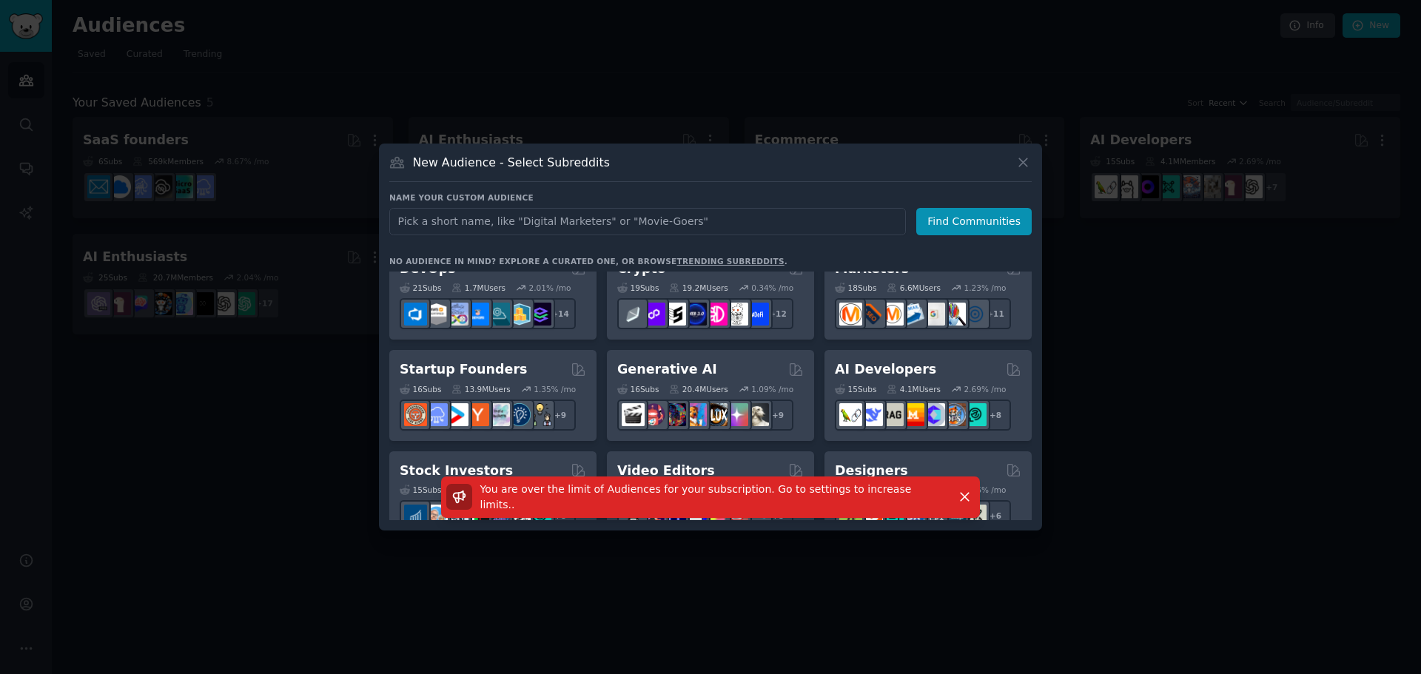
click at [1034, 164] on div "New Audience - Select Subreddits Name your custom audience Audience Name Find C…" at bounding box center [710, 337] width 663 height 387
click at [1029, 164] on icon at bounding box center [1024, 163] width 16 height 16
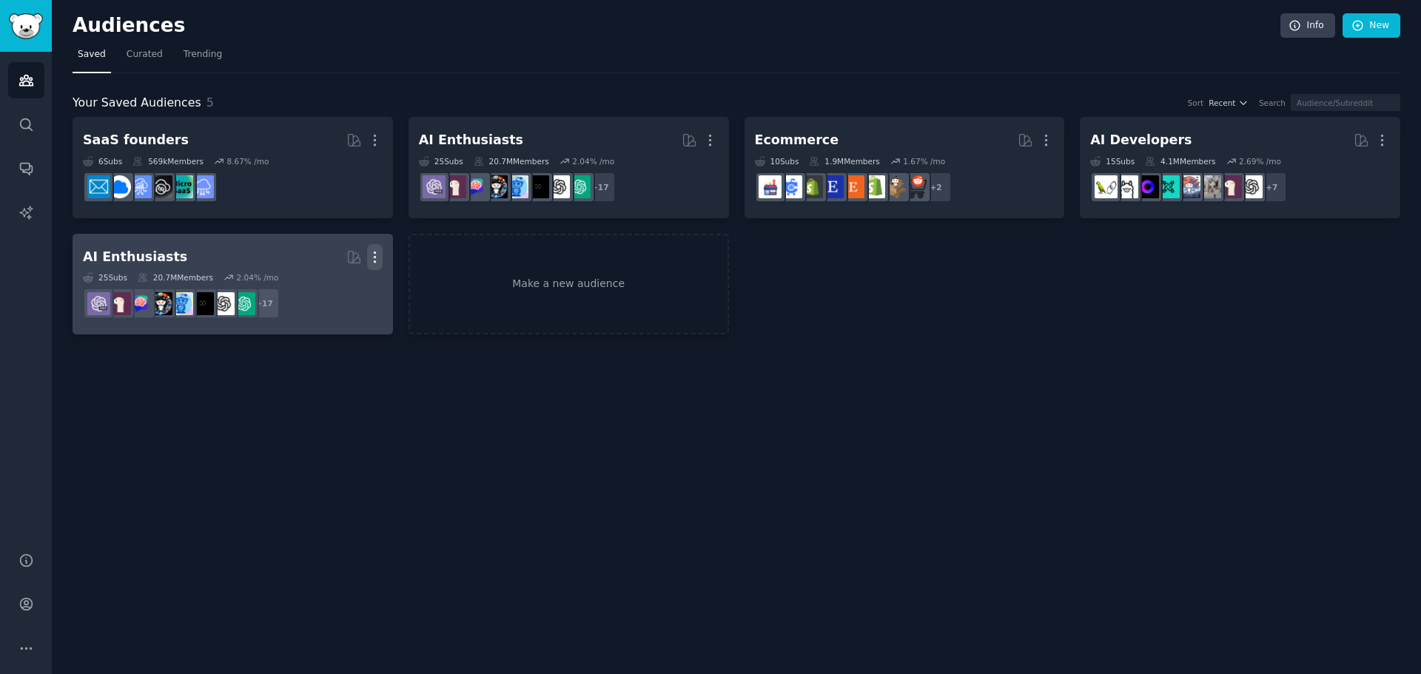
click at [372, 255] on icon "button" at bounding box center [375, 257] width 16 height 16
click at [347, 289] on p "Delete" at bounding box center [335, 289] width 34 height 16
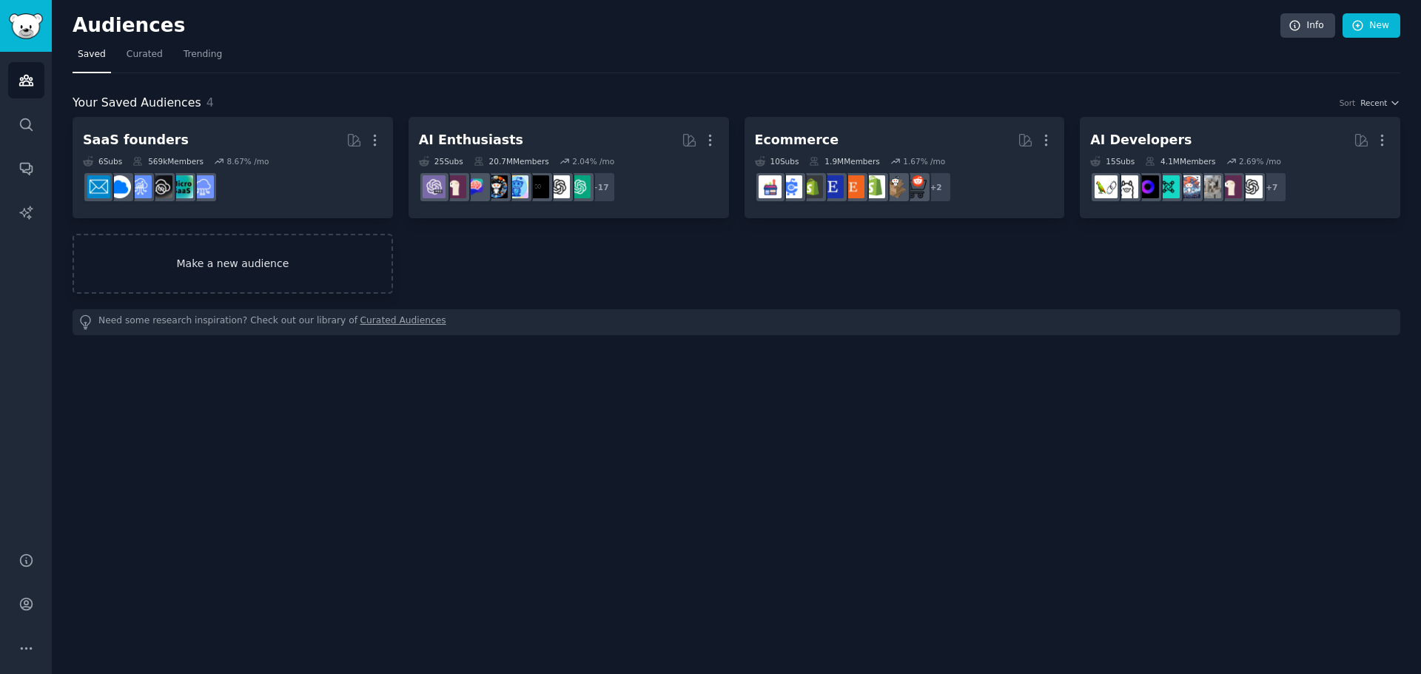
click at [277, 249] on link "Make a new audience" at bounding box center [233, 264] width 320 height 60
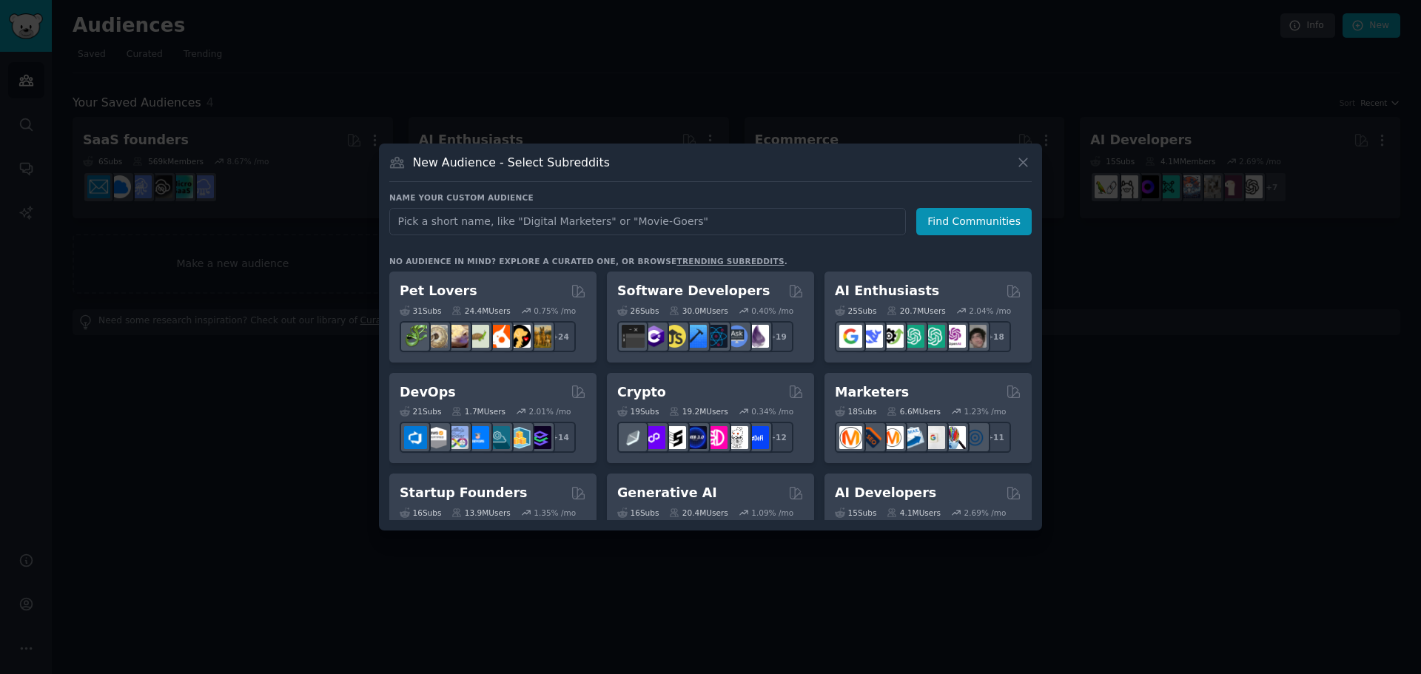
click at [238, 491] on div at bounding box center [710, 337] width 1421 height 674
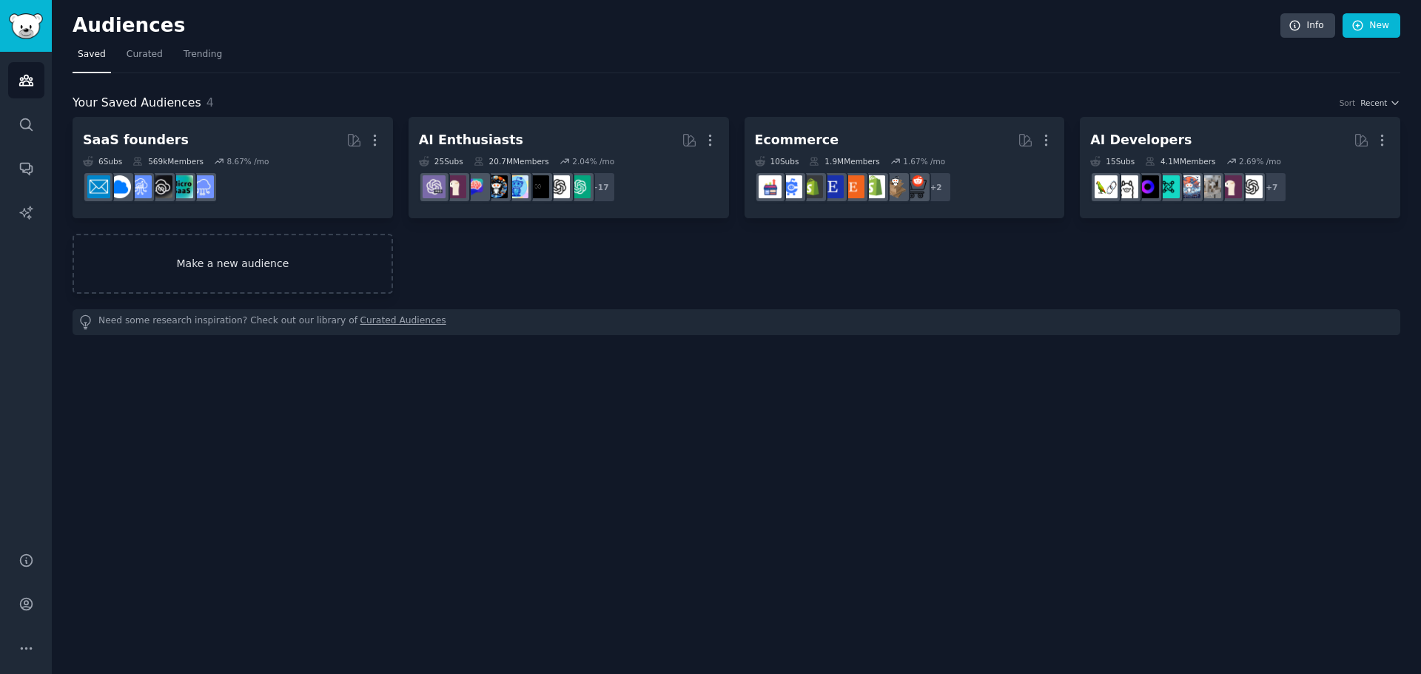
click at [224, 256] on link "Make a new audience" at bounding box center [233, 264] width 320 height 60
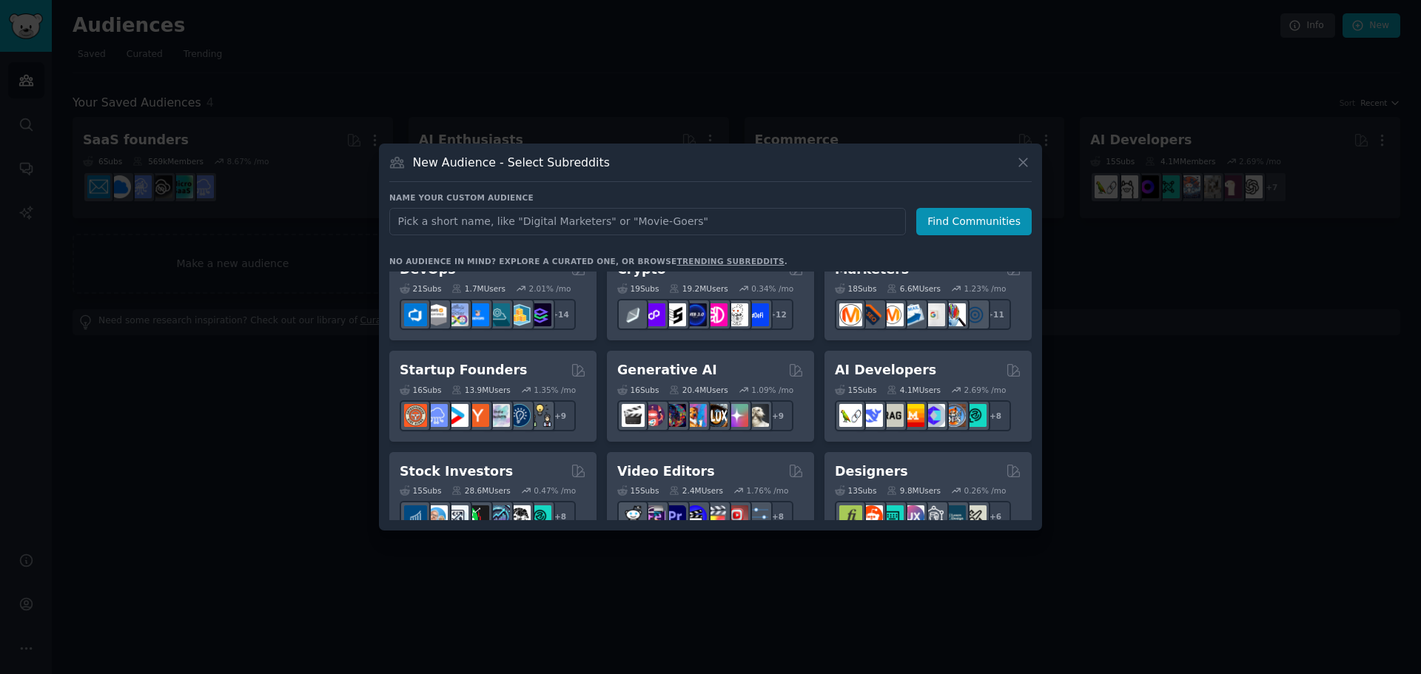
scroll to position [124, 0]
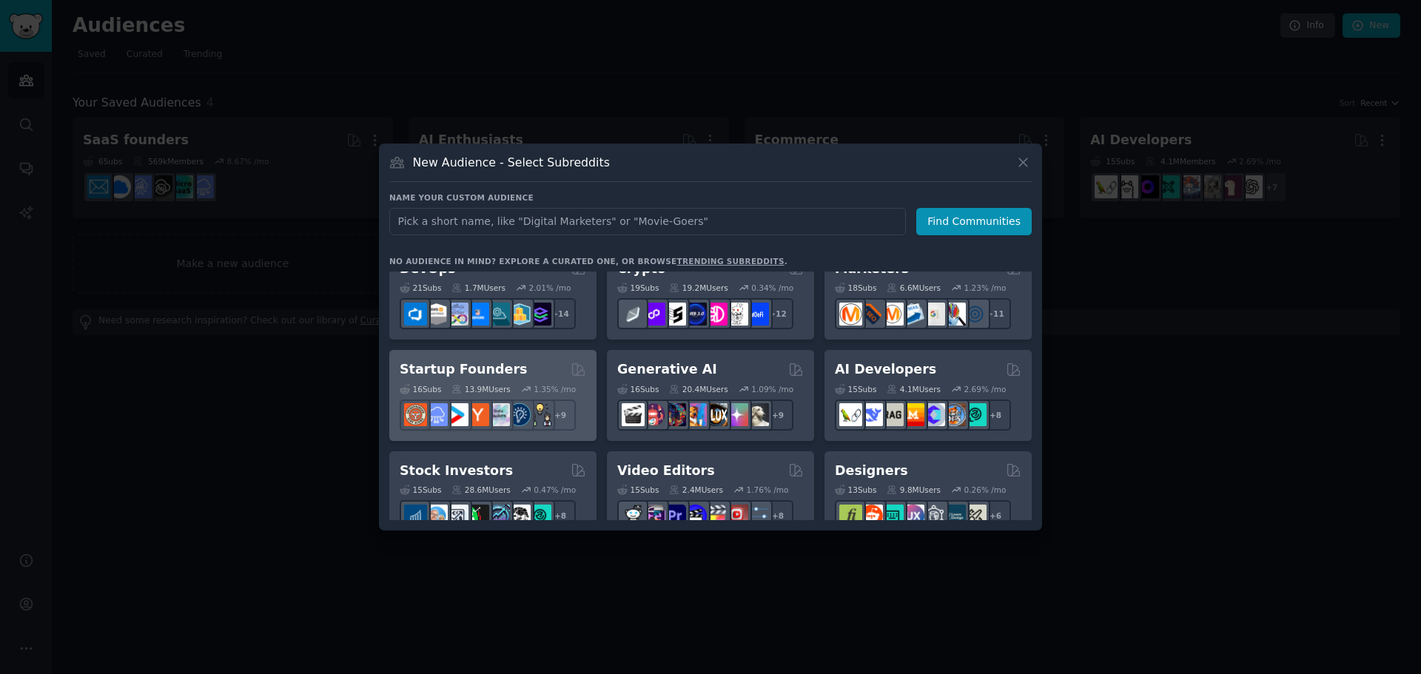
click at [500, 372] on h2 "Startup Founders" at bounding box center [463, 369] width 127 height 19
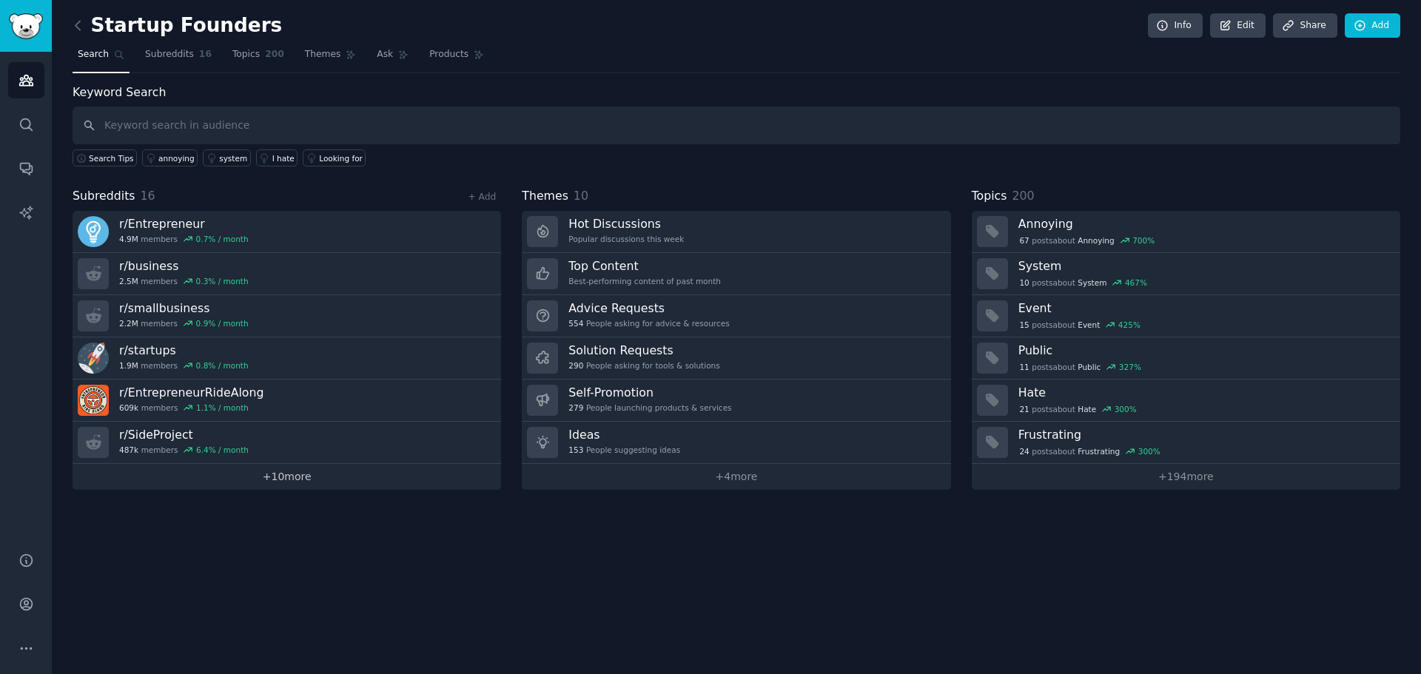
click at [304, 471] on link "+ 10 more" at bounding box center [287, 477] width 429 height 26
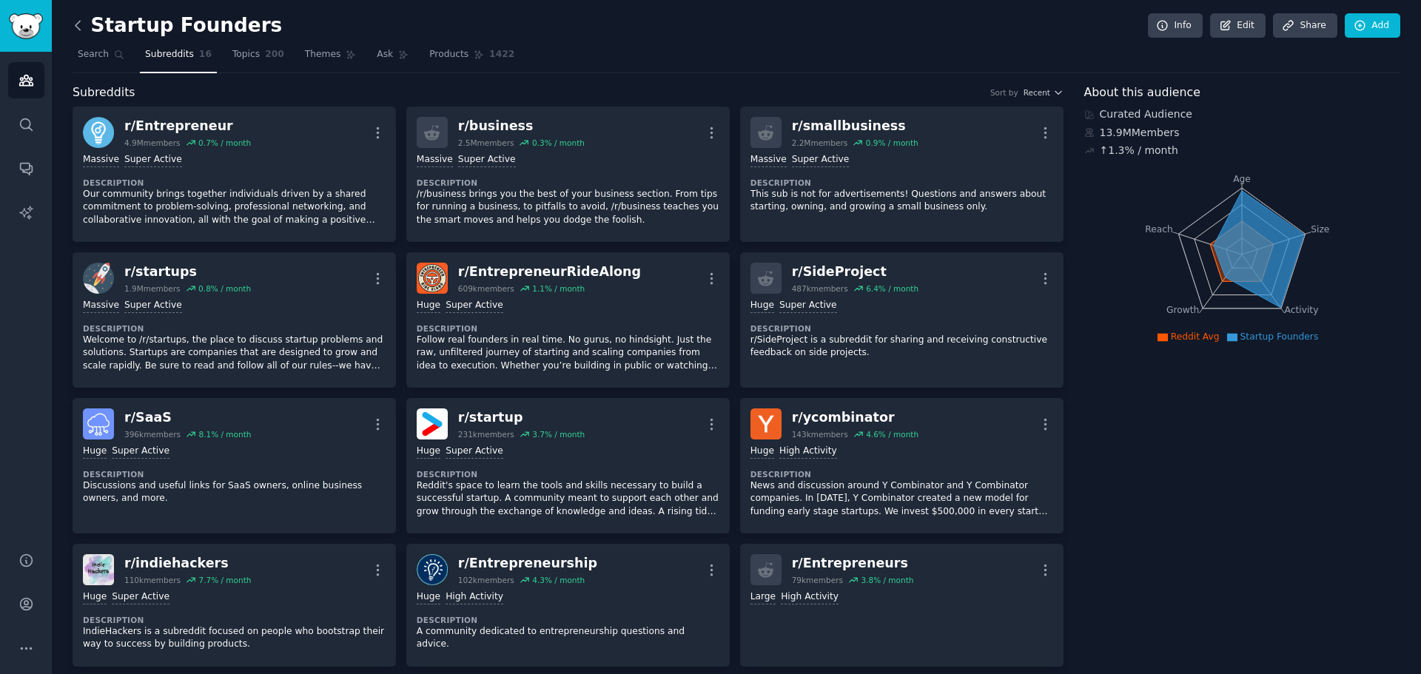
click at [78, 27] on icon at bounding box center [78, 26] width 16 height 16
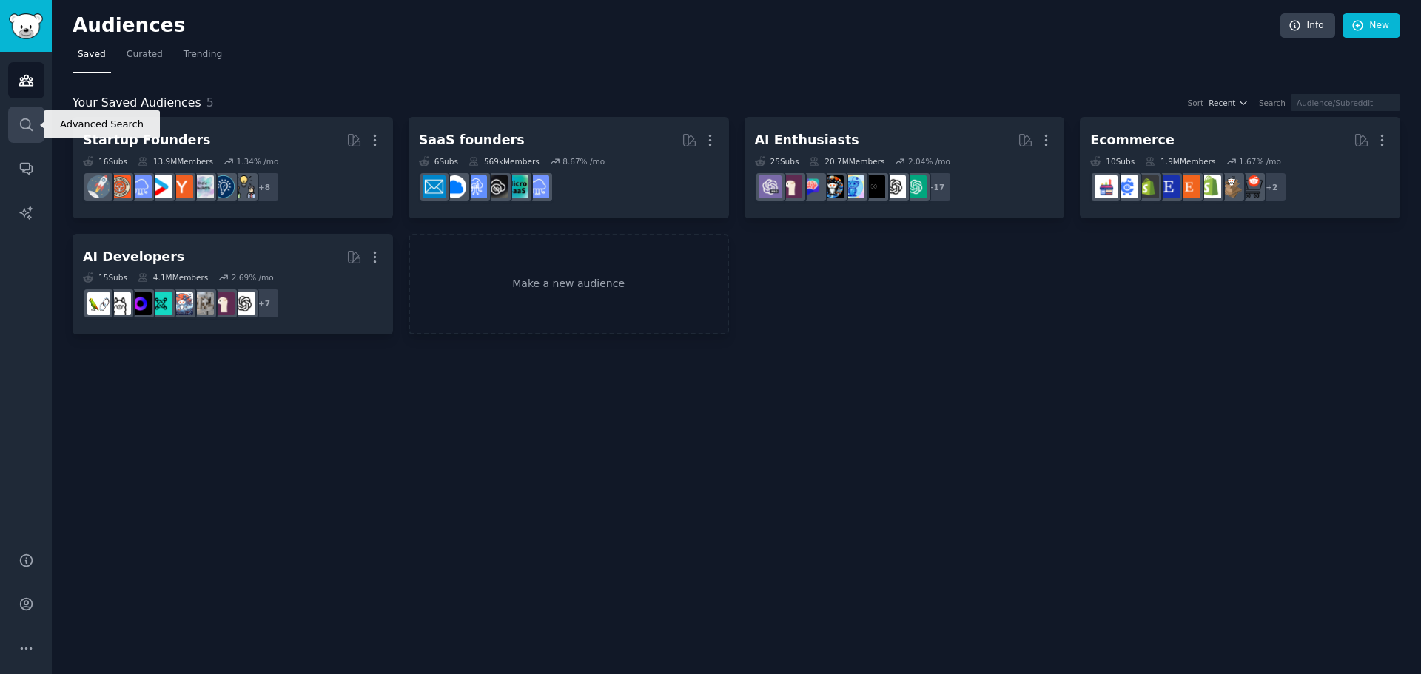
click at [36, 123] on link "Search" at bounding box center [26, 125] width 36 height 36
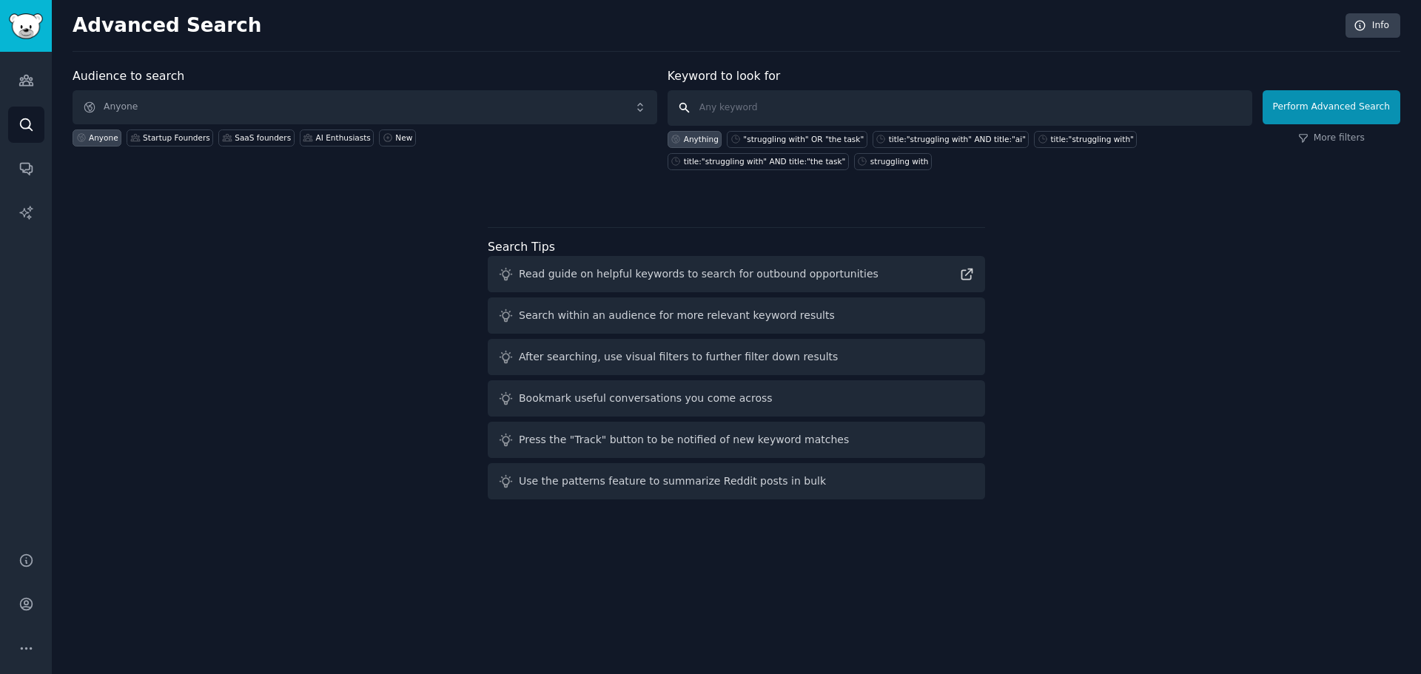
click at [731, 106] on input "text" at bounding box center [960, 108] width 585 height 36
paste input "Solopreneu"
type input "Solopreneu"
click at [1363, 104] on button "Perform Advanced Search" at bounding box center [1332, 107] width 138 height 34
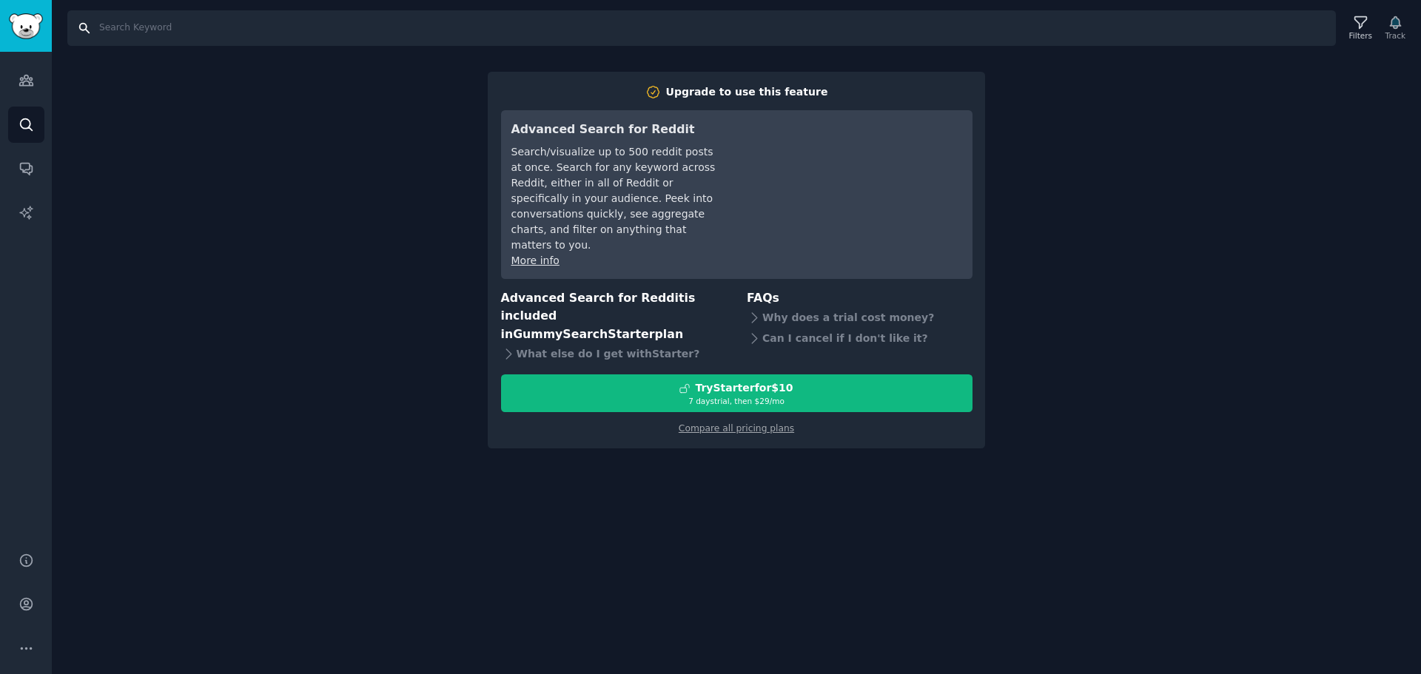
click at [238, 33] on input "Search" at bounding box center [701, 28] width 1269 height 36
paste input "Solopreneu"
type input "Solopreneu"
click at [130, 132] on div "Search Solopreneu Filters Track Upgrade to use this feature Advanced Search for…" at bounding box center [736, 337] width 1369 height 674
click at [35, 118] on link "Search" at bounding box center [26, 125] width 36 height 36
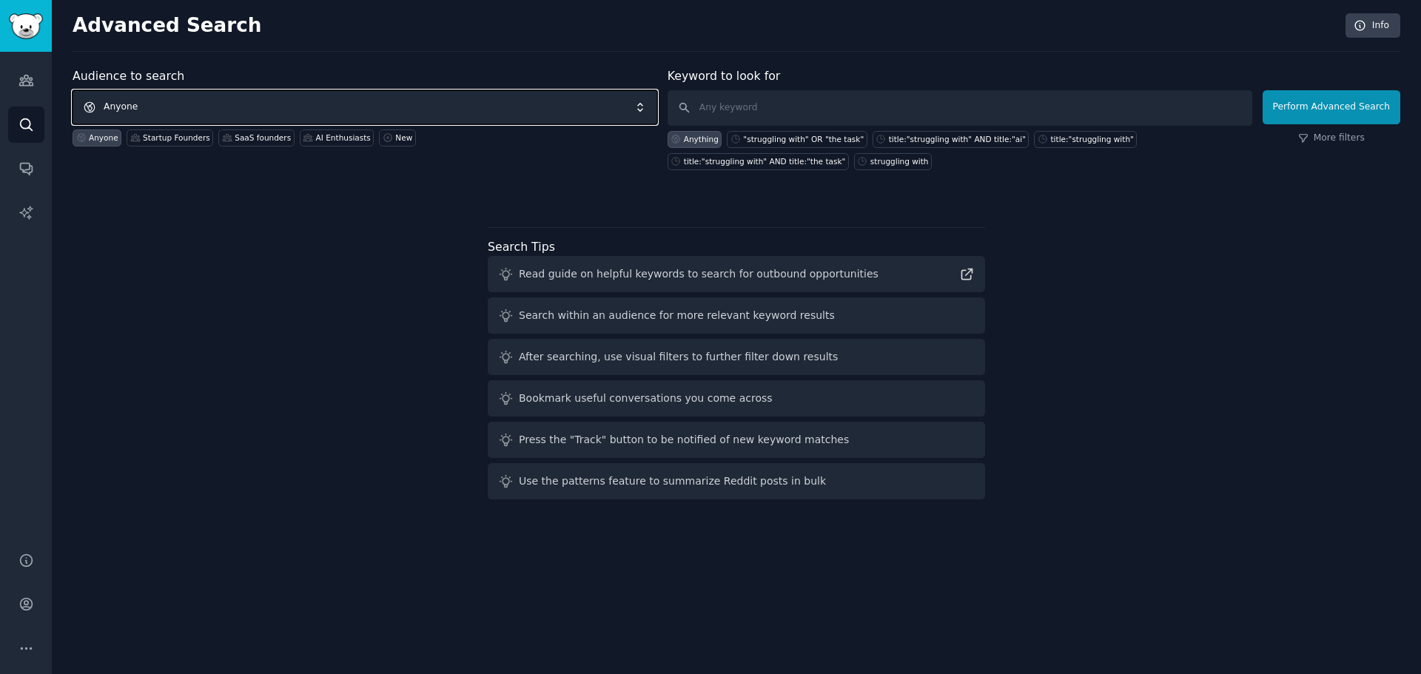
click at [142, 110] on span "Anyone" at bounding box center [365, 107] width 585 height 34
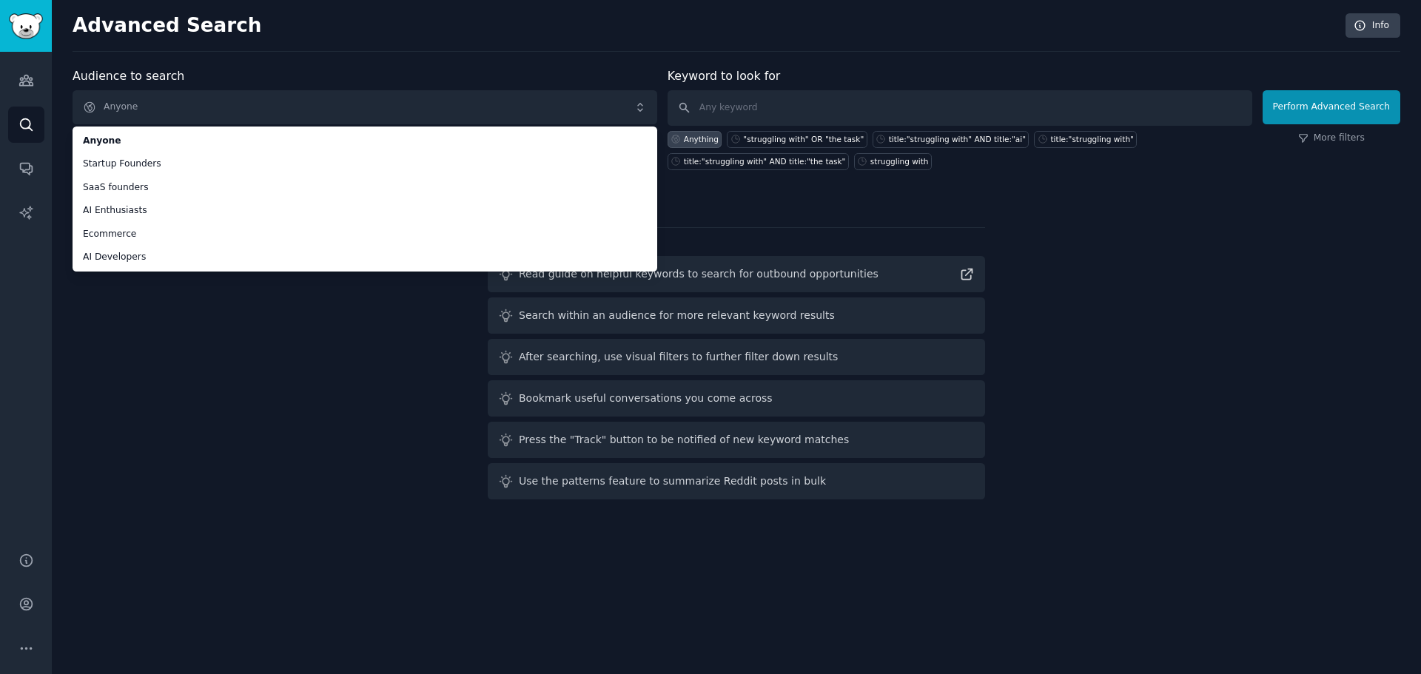
click at [222, 471] on div "Audience to search Anyone Anyone Startup Founders SaaS founders AI Enthusiasts …" at bounding box center [737, 286] width 1328 height 438
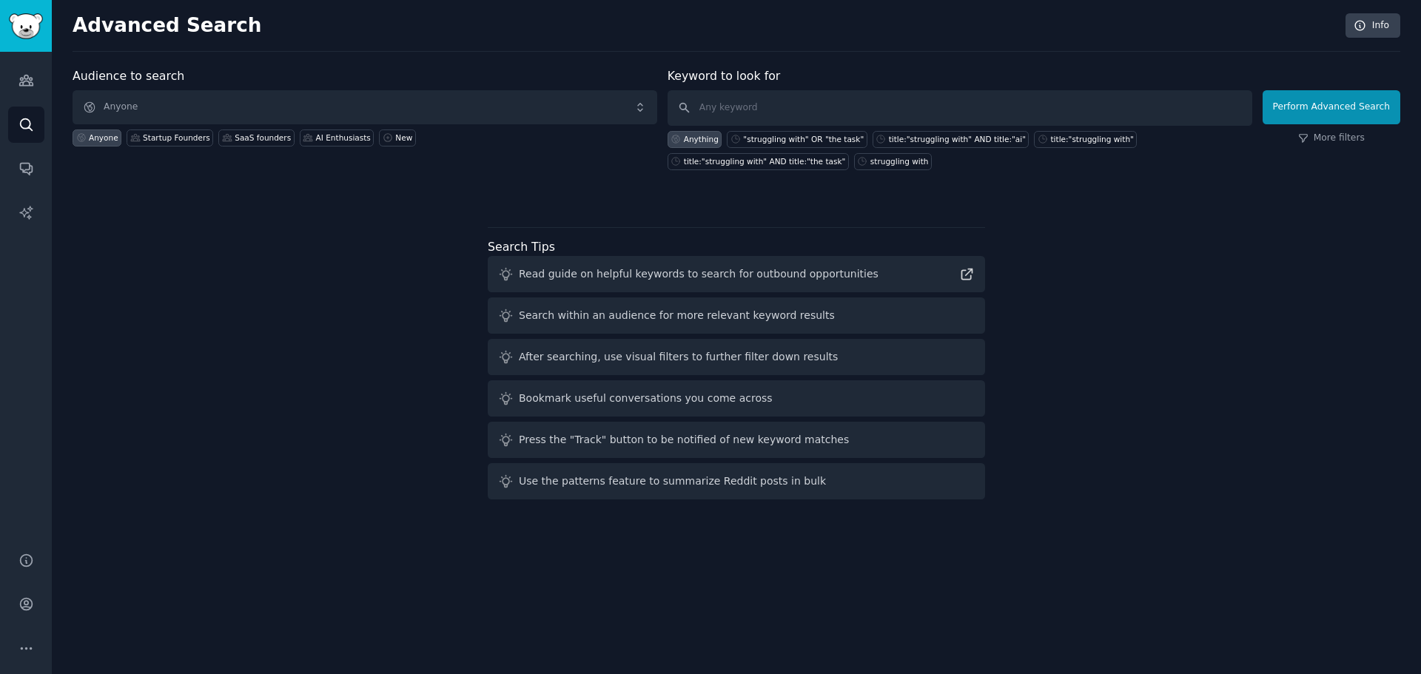
click at [150, 89] on div "Audience to search Anyone Anyone Startup Founders SaaS founders AI Enthusiasts …" at bounding box center [365, 118] width 585 height 103
click at [286, 107] on span "Anyone" at bounding box center [365, 107] width 585 height 34
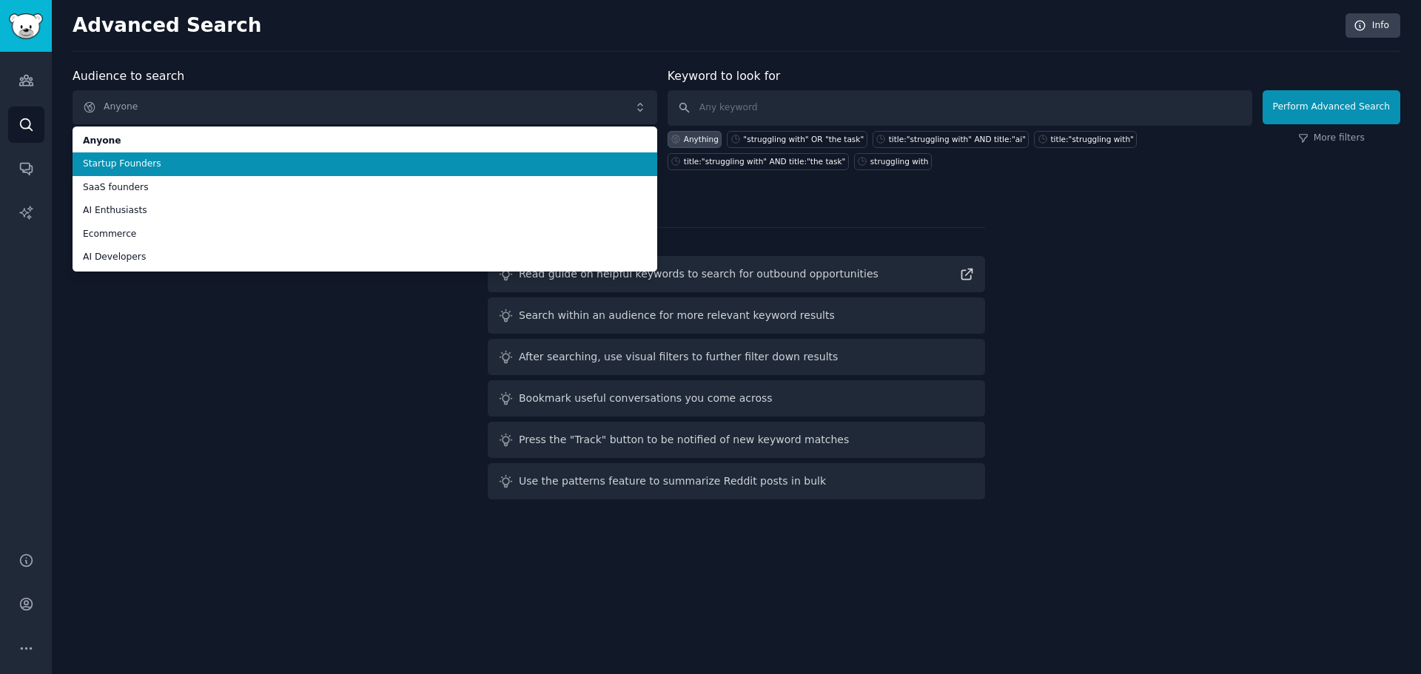
click at [257, 174] on li "Startup Founders" at bounding box center [365, 164] width 585 height 24
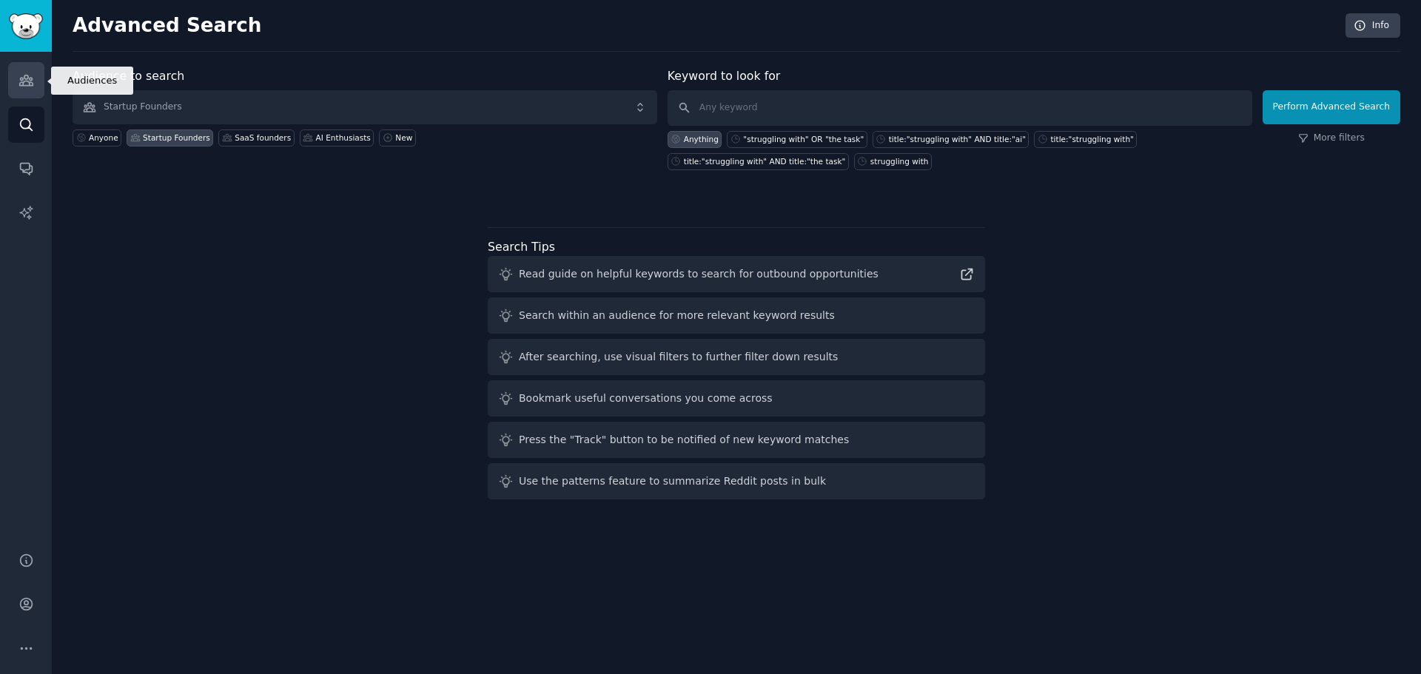
click at [24, 81] on icon "Sidebar" at bounding box center [25, 80] width 13 height 10
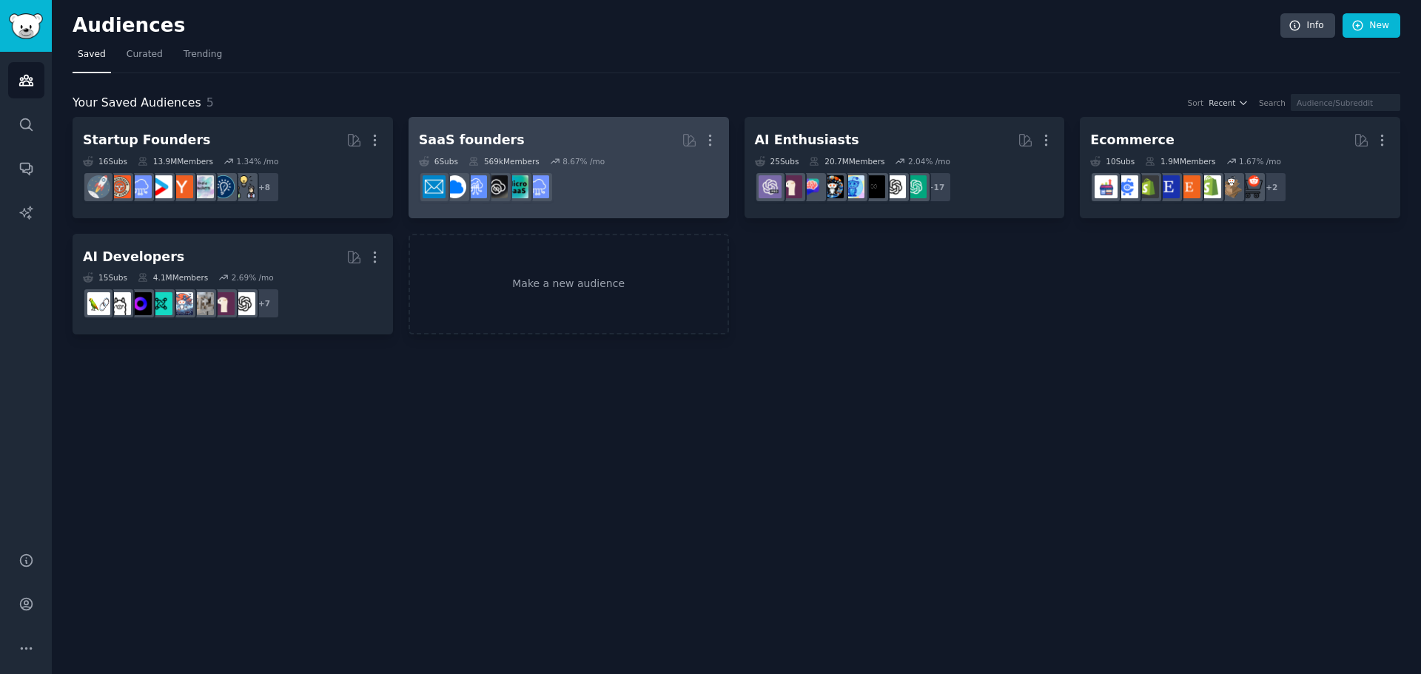
click at [506, 146] on h2 "SaaS founders More" at bounding box center [569, 140] width 300 height 26
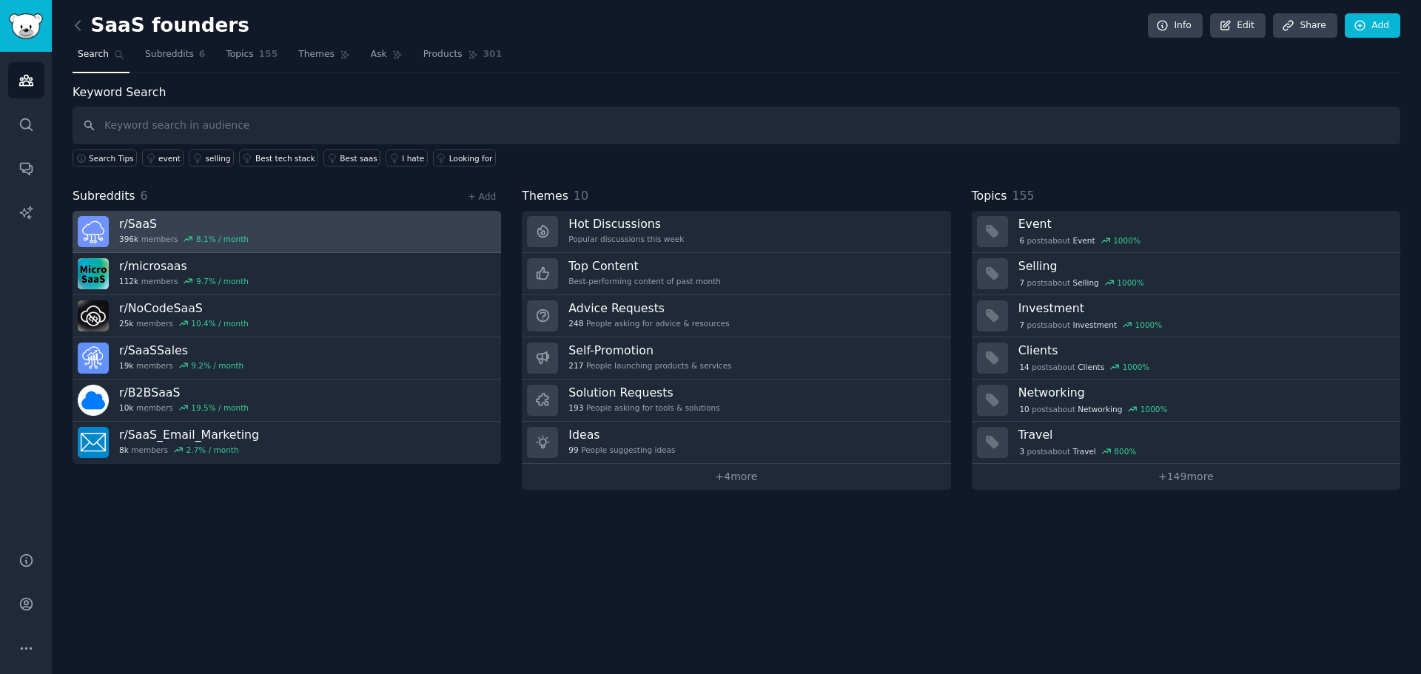
click at [246, 237] on link "r/ SaaS 396k members 8.1 % / month" at bounding box center [287, 232] width 429 height 42
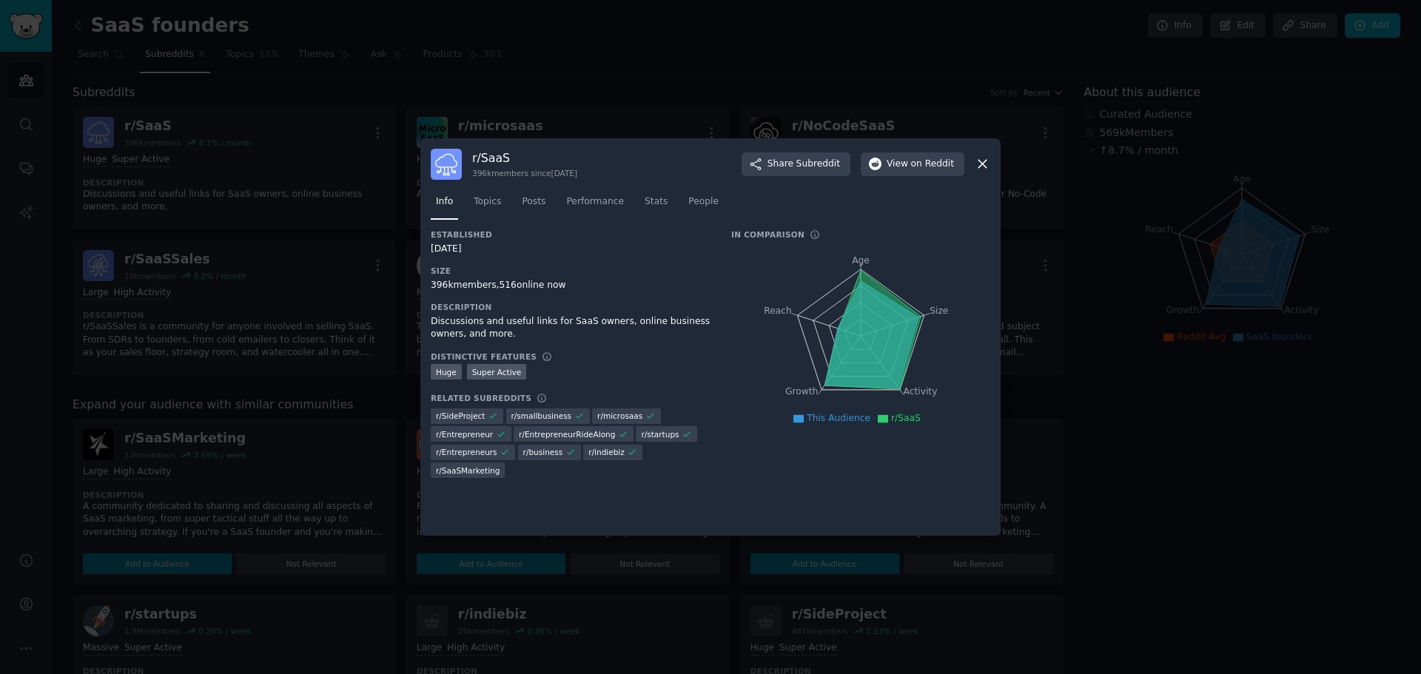
click at [981, 157] on icon at bounding box center [983, 164] width 16 height 16
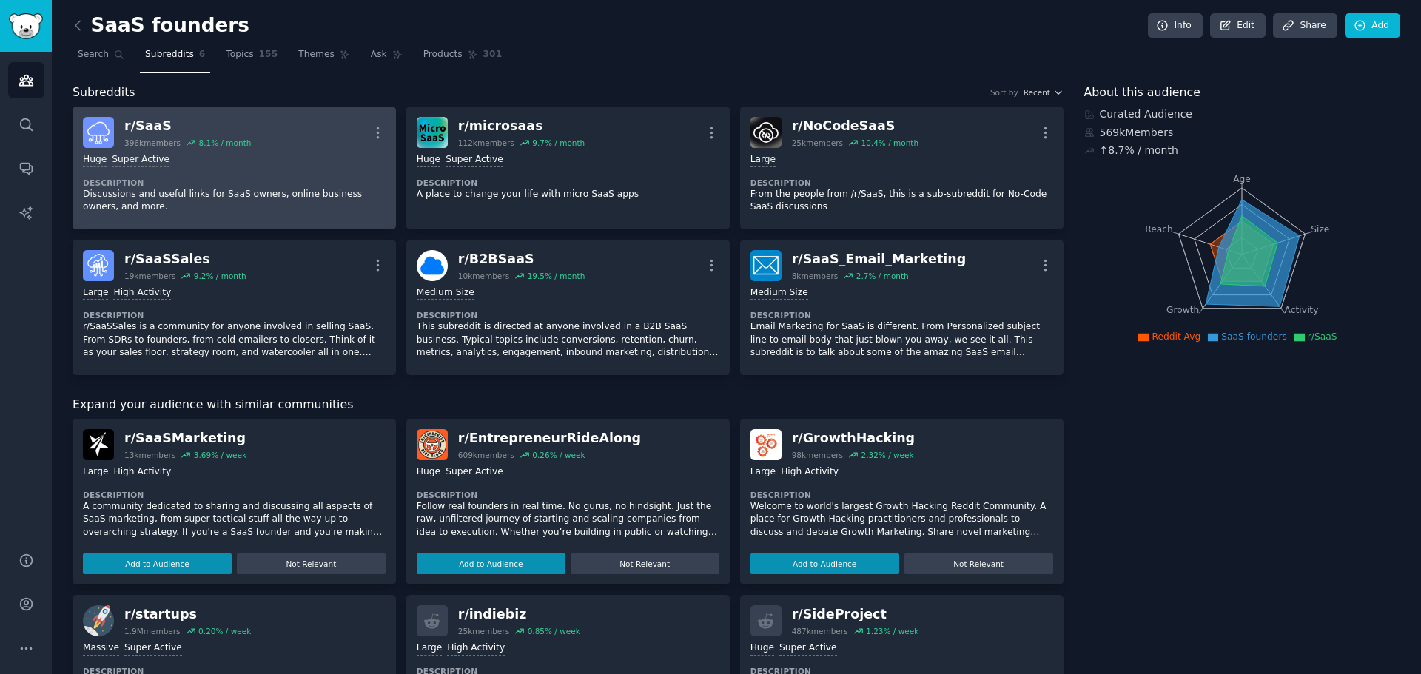
click at [144, 116] on link "r/ SaaS 396k members 8.1 % / month More Huge Super Active Description Discussio…" at bounding box center [234, 168] width 323 height 123
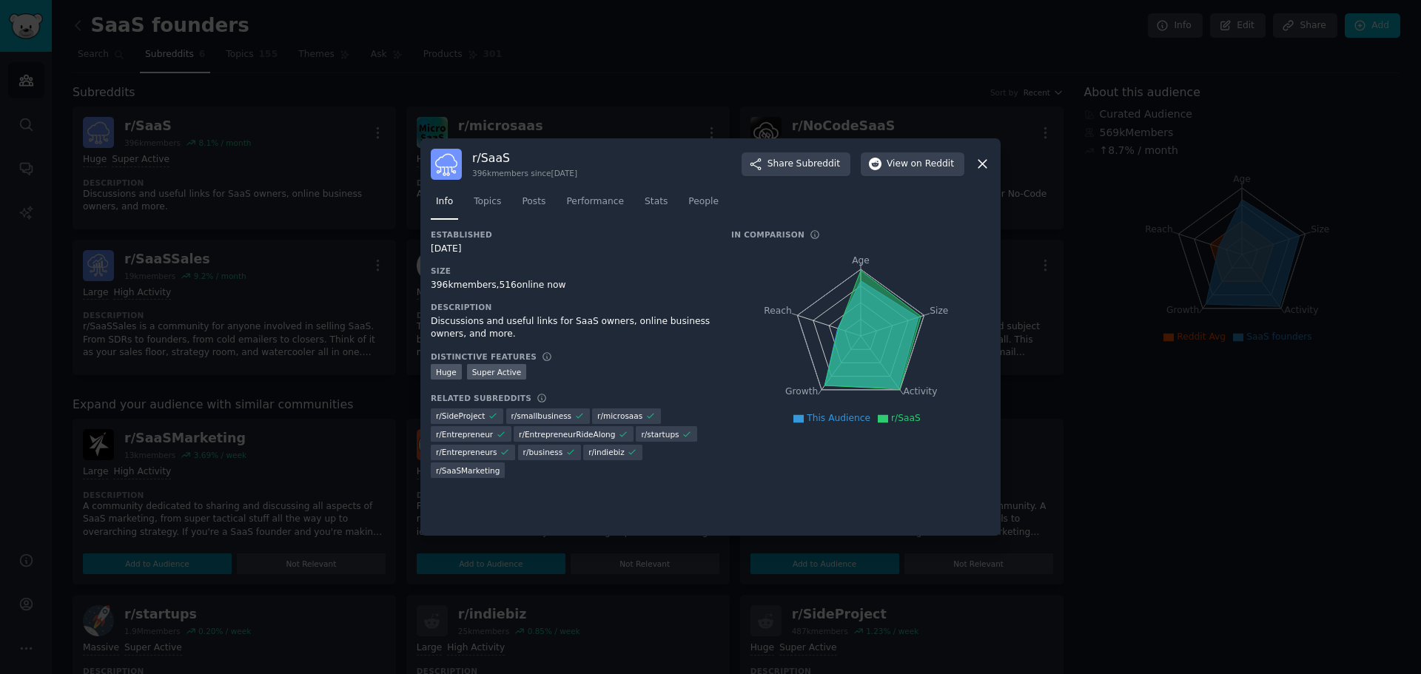
click at [286, 295] on div at bounding box center [710, 337] width 1421 height 674
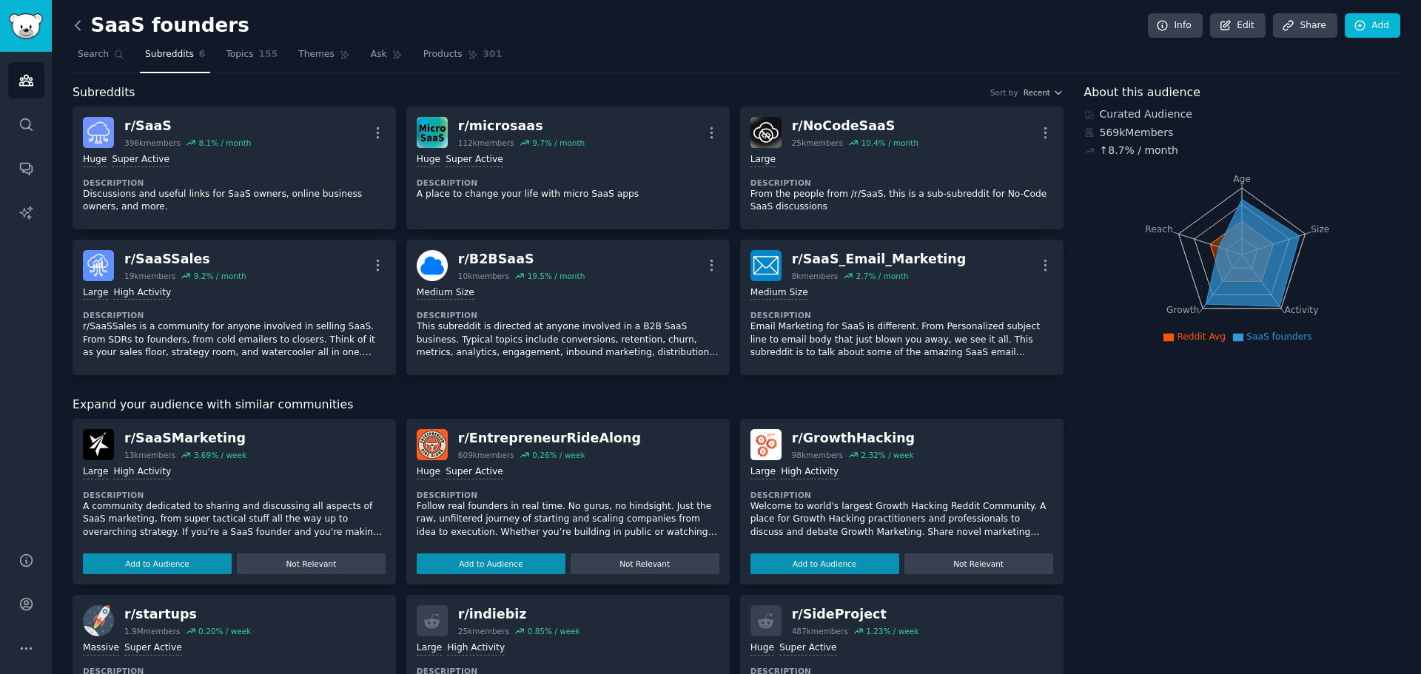
click at [81, 24] on icon at bounding box center [78, 26] width 16 height 16
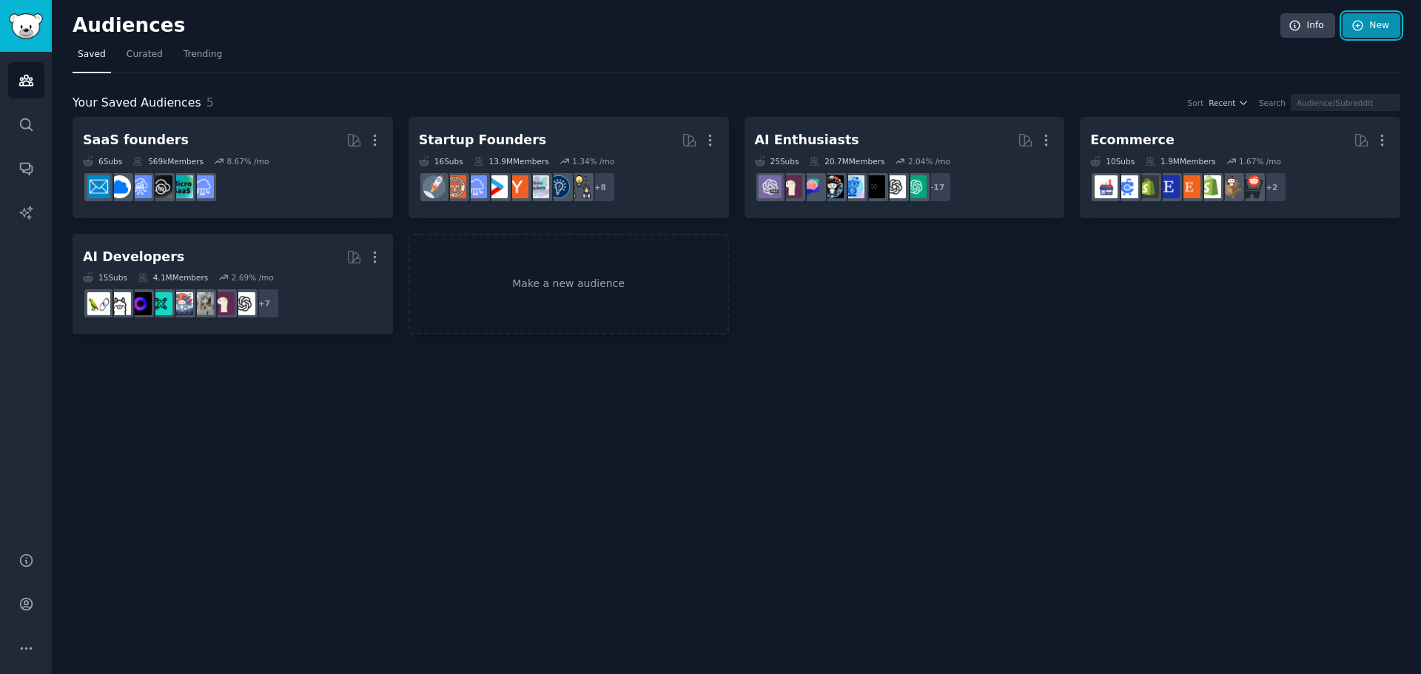
click at [1366, 33] on link "New" at bounding box center [1372, 25] width 58 height 25
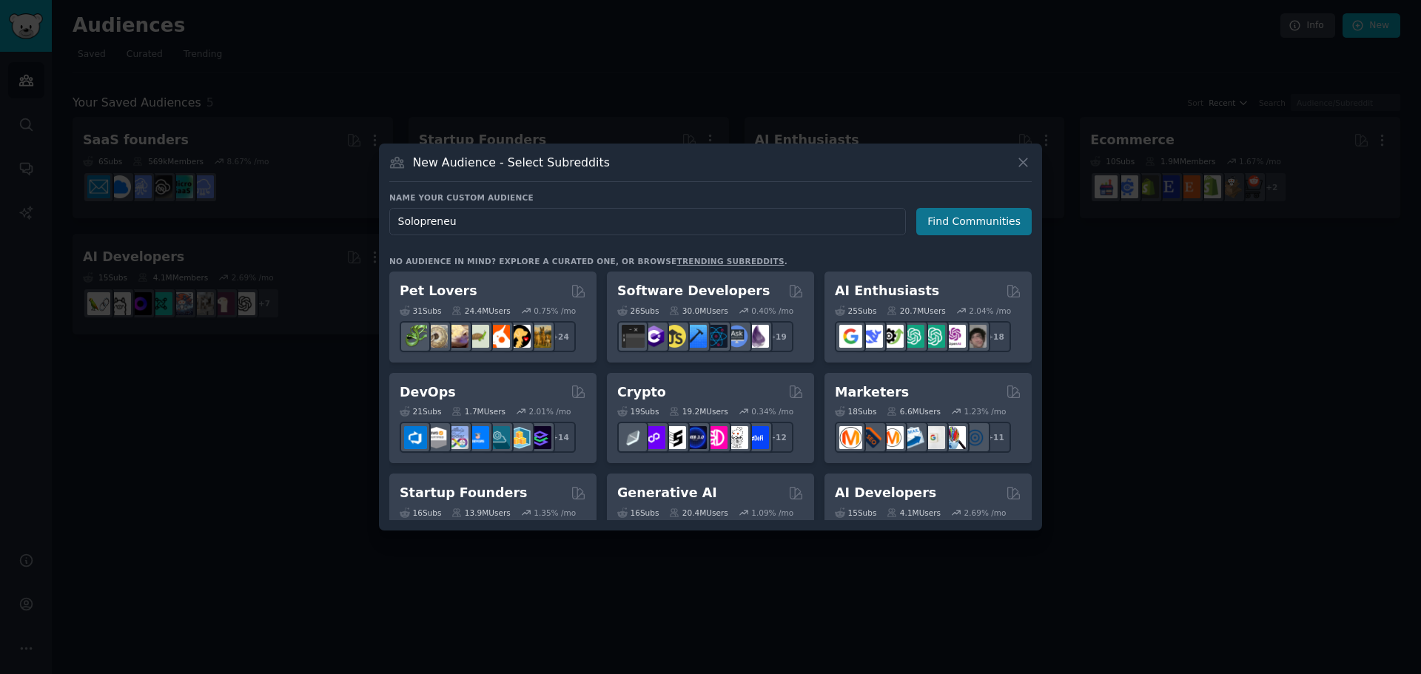
type input "Solopreneu"
click at [995, 221] on button "Find Communities" at bounding box center [973, 221] width 115 height 27
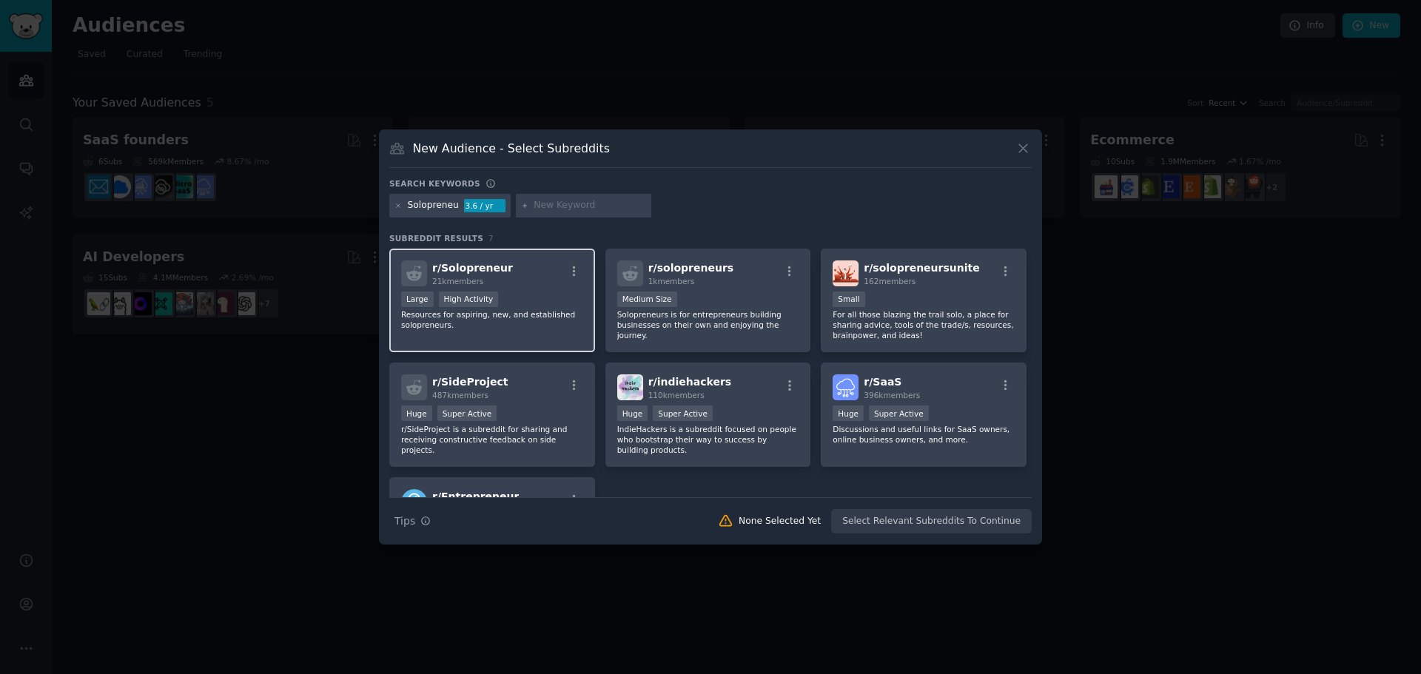
click at [520, 279] on div "r/ Solopreneur 21k members" at bounding box center [492, 274] width 182 height 26
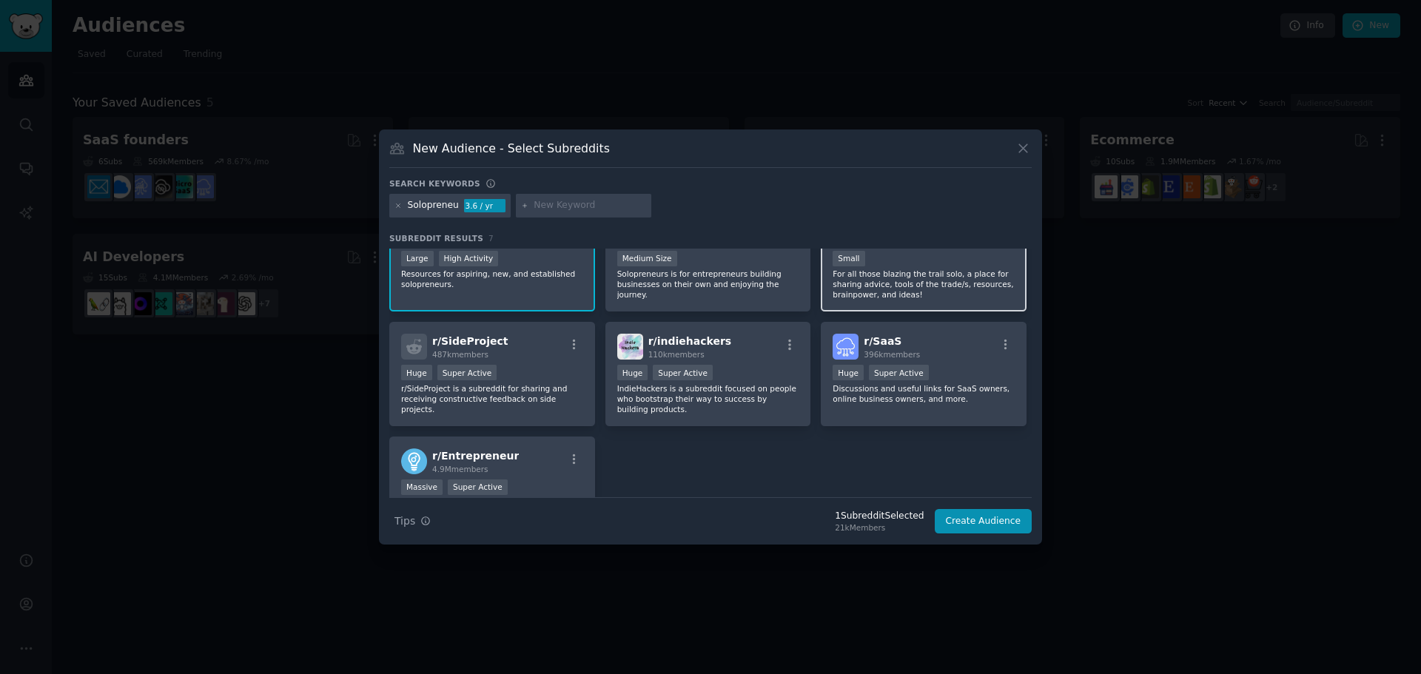
scroll to position [50, 0]
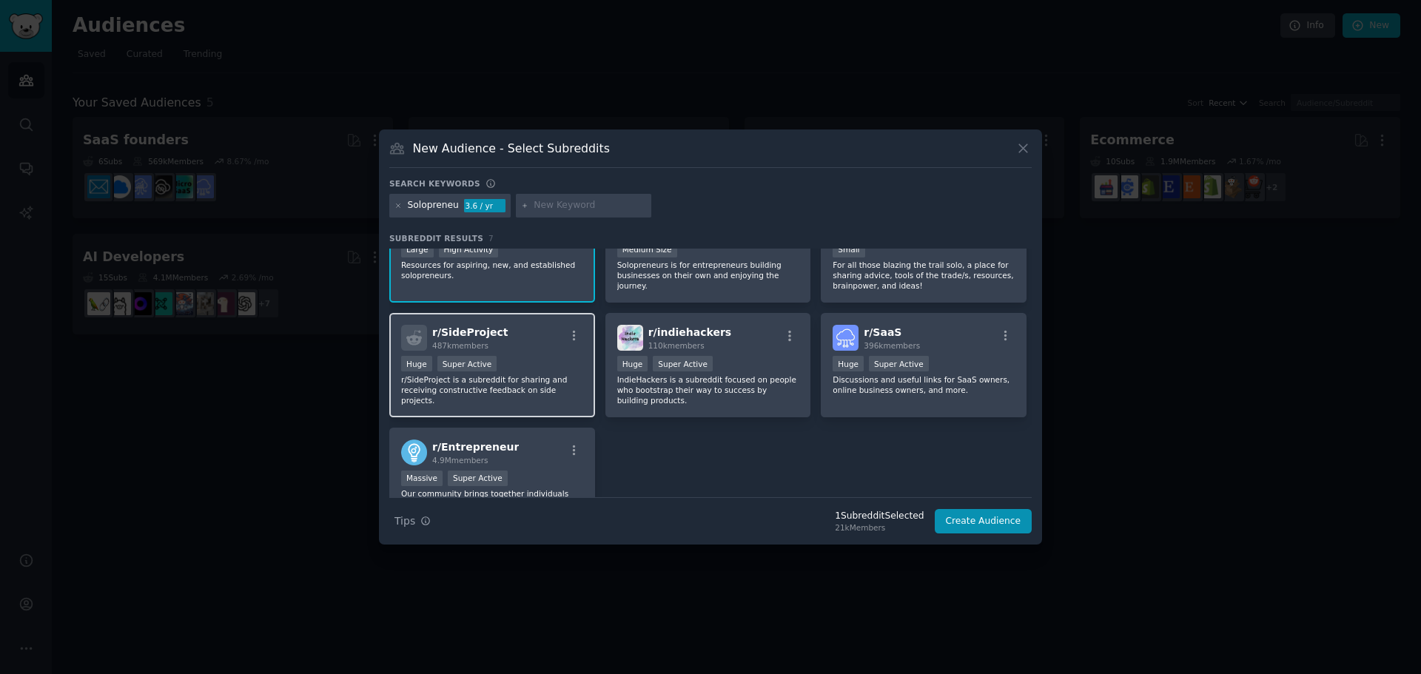
click at [536, 361] on div "Huge Super Active" at bounding box center [492, 365] width 182 height 19
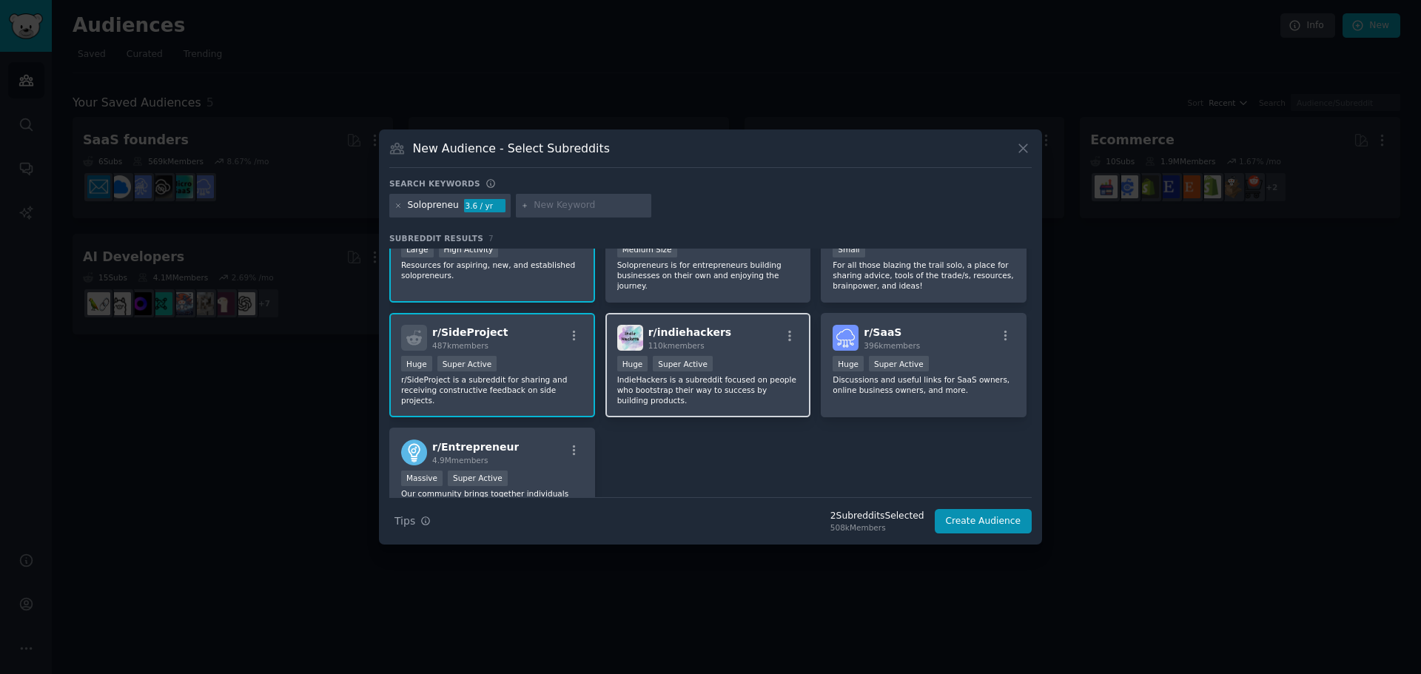
click at [728, 346] on div "r/ indiehackers 110k members" at bounding box center [708, 338] width 182 height 26
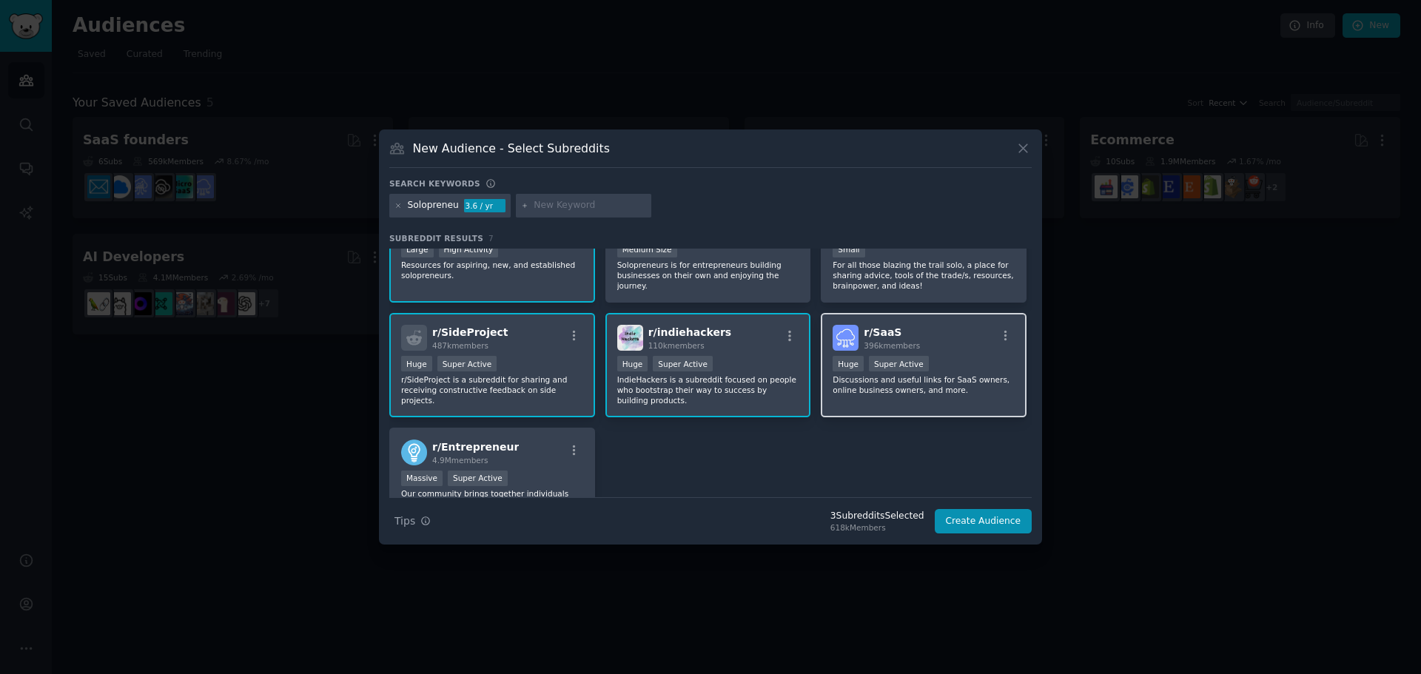
click at [944, 350] on div "r/ SaaS 396k members" at bounding box center [924, 338] width 182 height 26
click at [536, 440] on div "r/ Entrepreneur 4.9M members" at bounding box center [492, 453] width 182 height 26
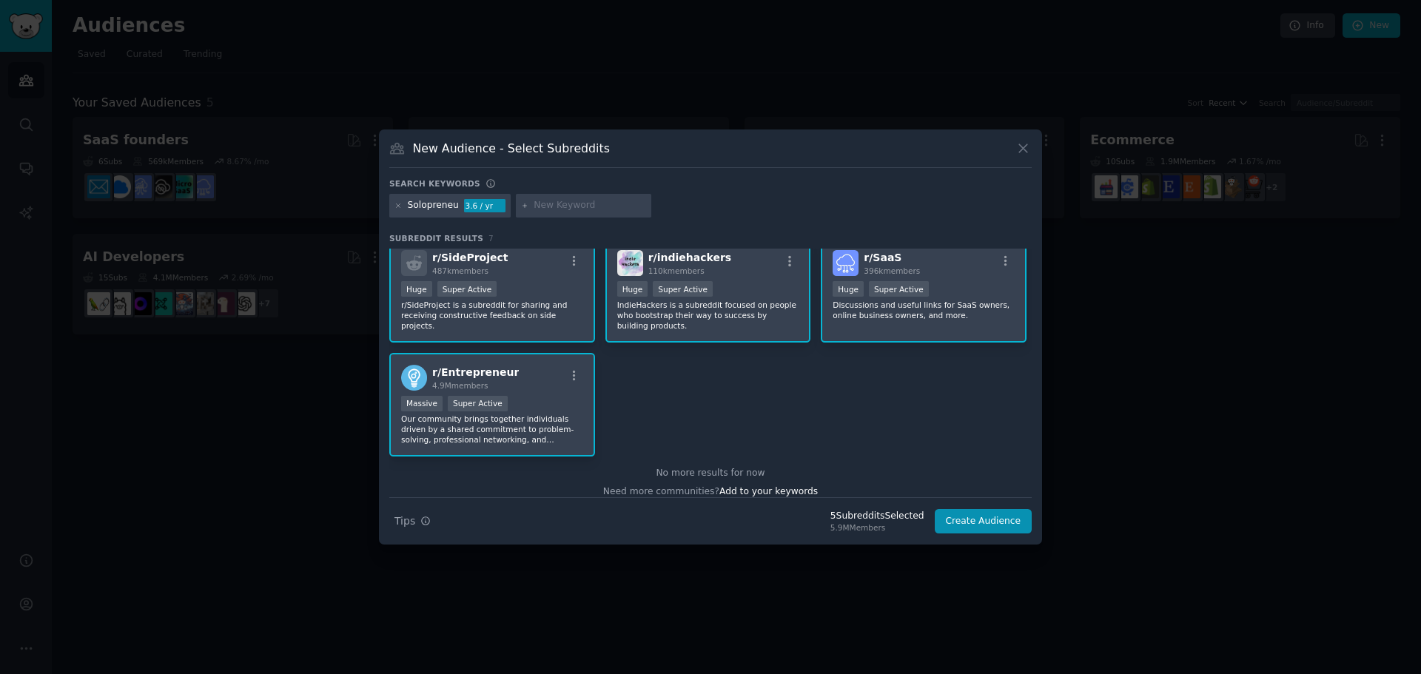
scroll to position [125, 0]
click at [535, 395] on div "Massive Super Active" at bounding box center [492, 404] width 182 height 19
click at [967, 514] on button "Create Audience" at bounding box center [984, 521] width 98 height 25
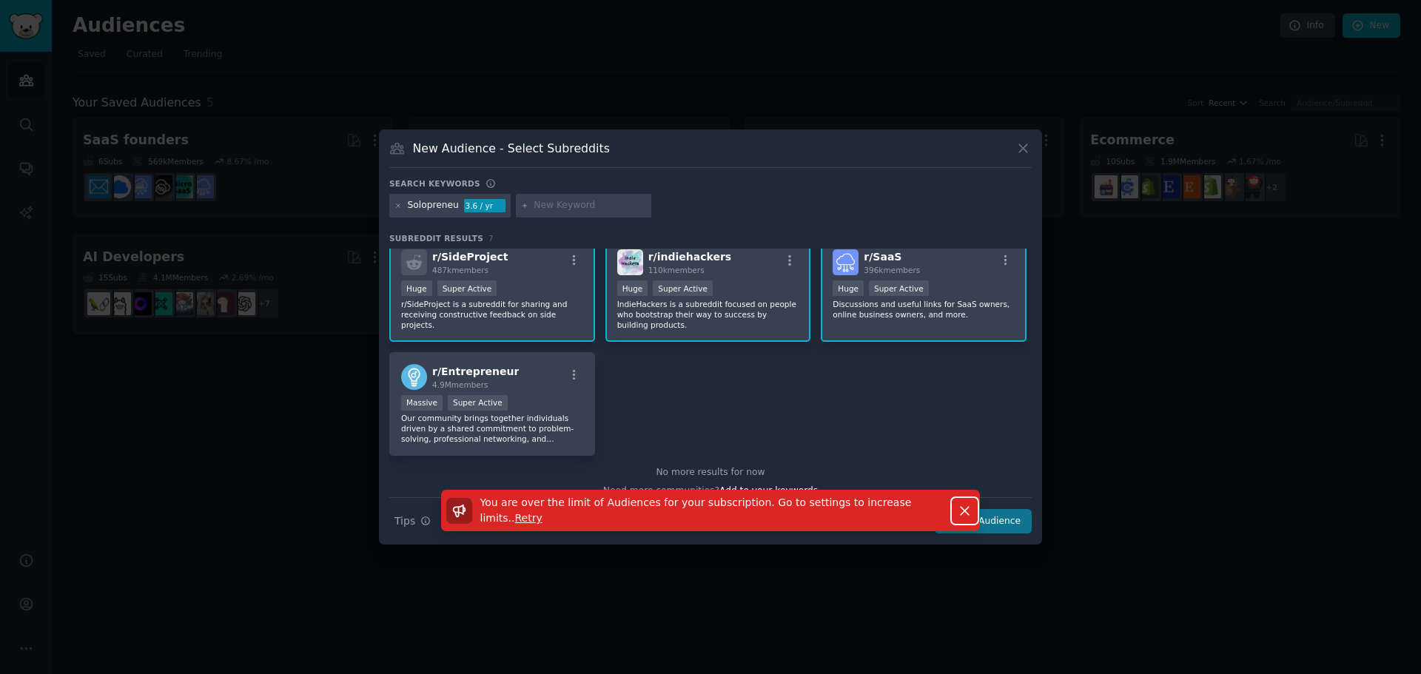
click at [967, 514] on icon "button" at bounding box center [965, 511] width 16 height 16
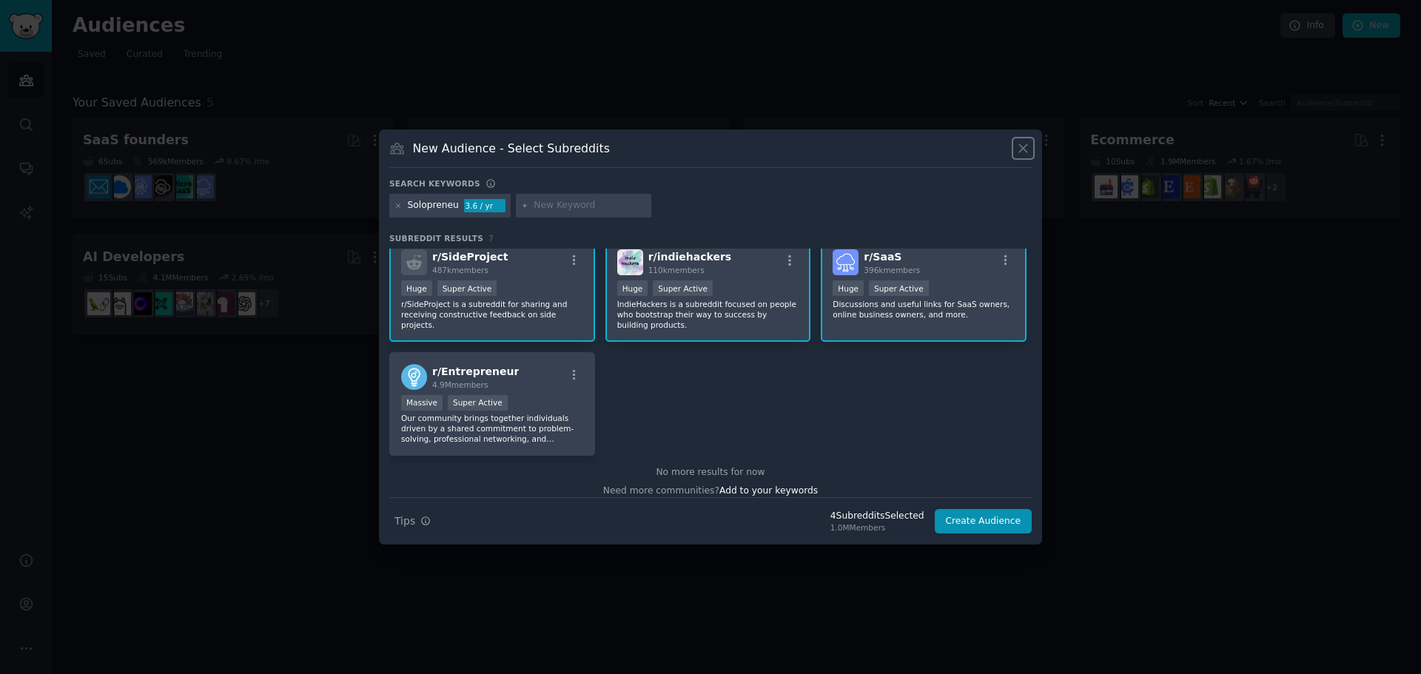
click at [1028, 153] on icon at bounding box center [1024, 149] width 16 height 16
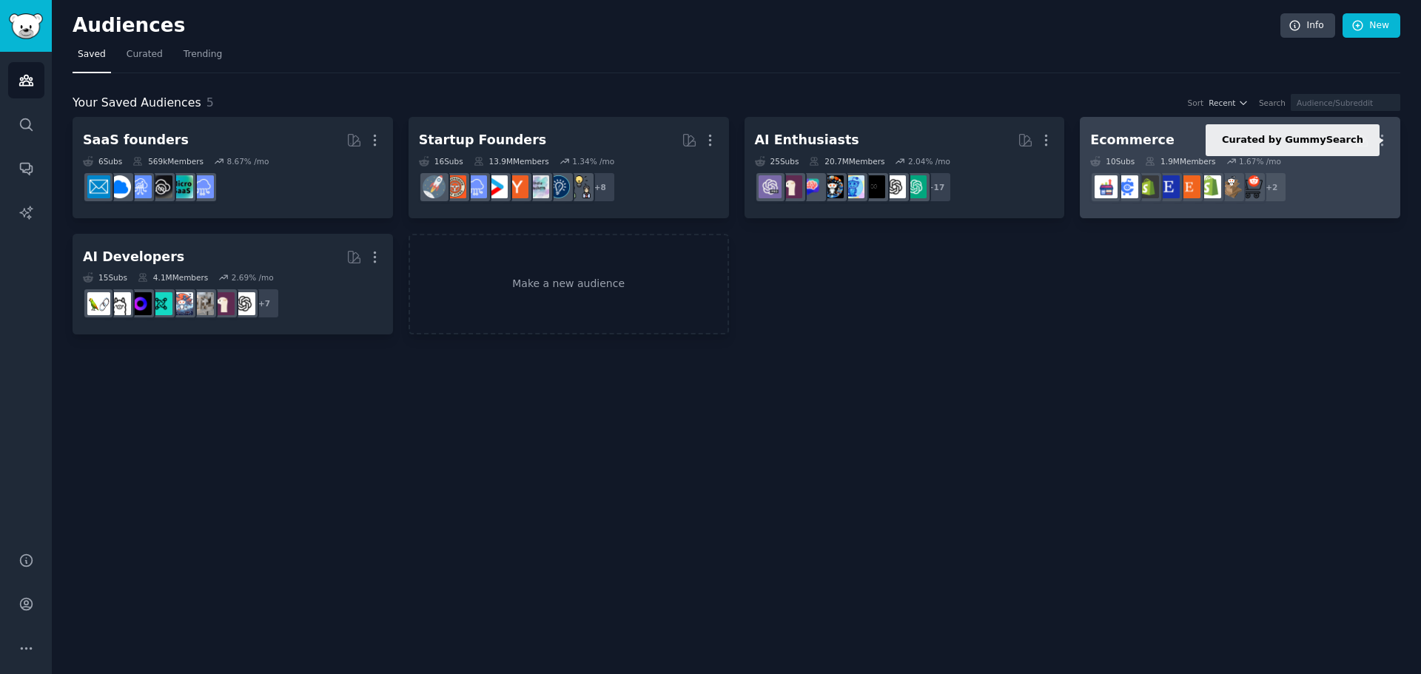
click at [1366, 145] on icon at bounding box center [1362, 140] width 16 height 16
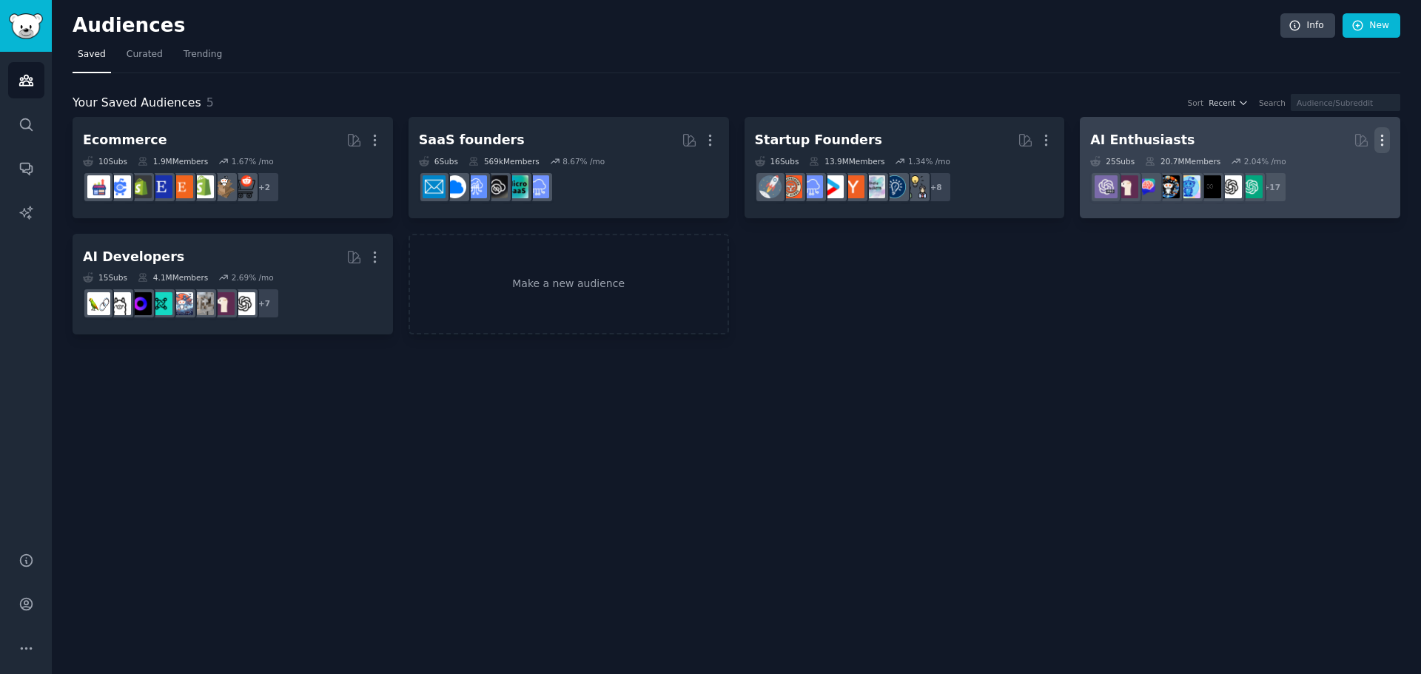
click at [1379, 137] on icon "button" at bounding box center [1382, 140] width 16 height 16
click at [1350, 178] on p "Delete" at bounding box center [1342, 172] width 34 height 16
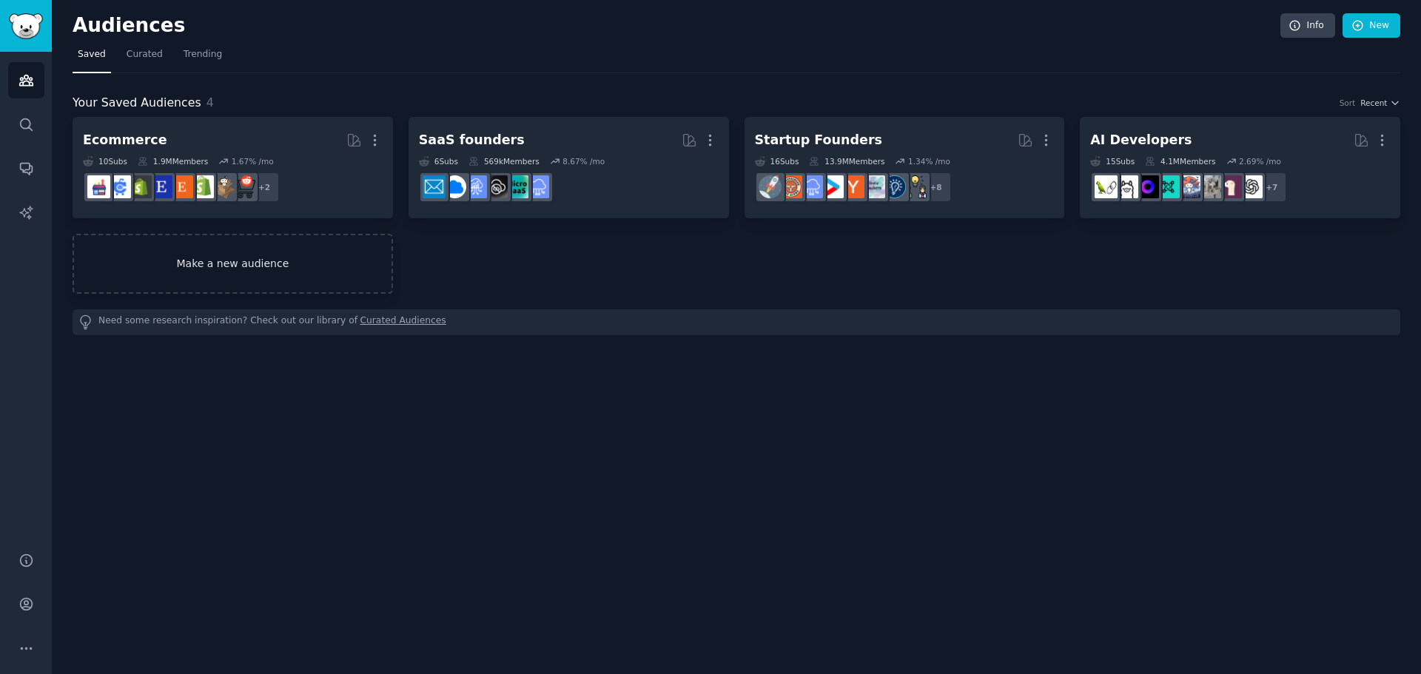
click at [258, 269] on link "Make a new audience" at bounding box center [233, 264] width 320 height 60
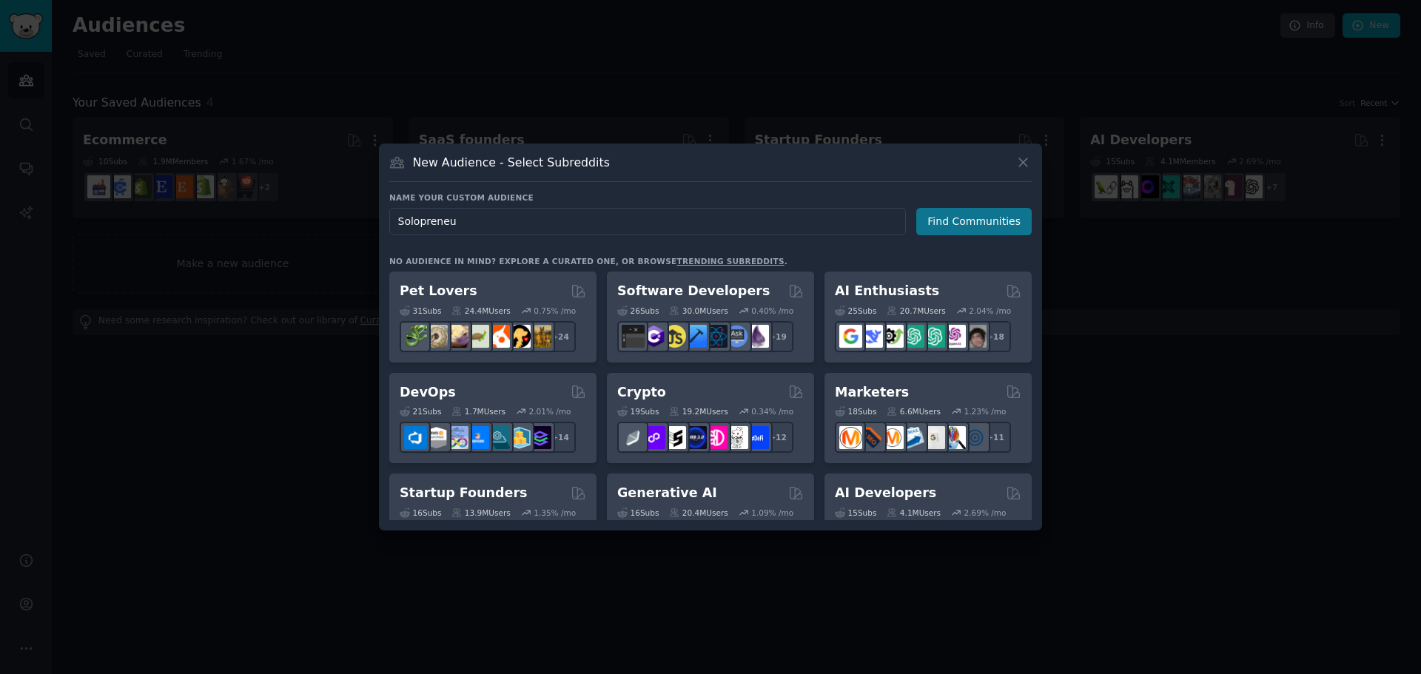
type input "Solopreneu"
click at [958, 218] on button "Find Communities" at bounding box center [973, 221] width 115 height 27
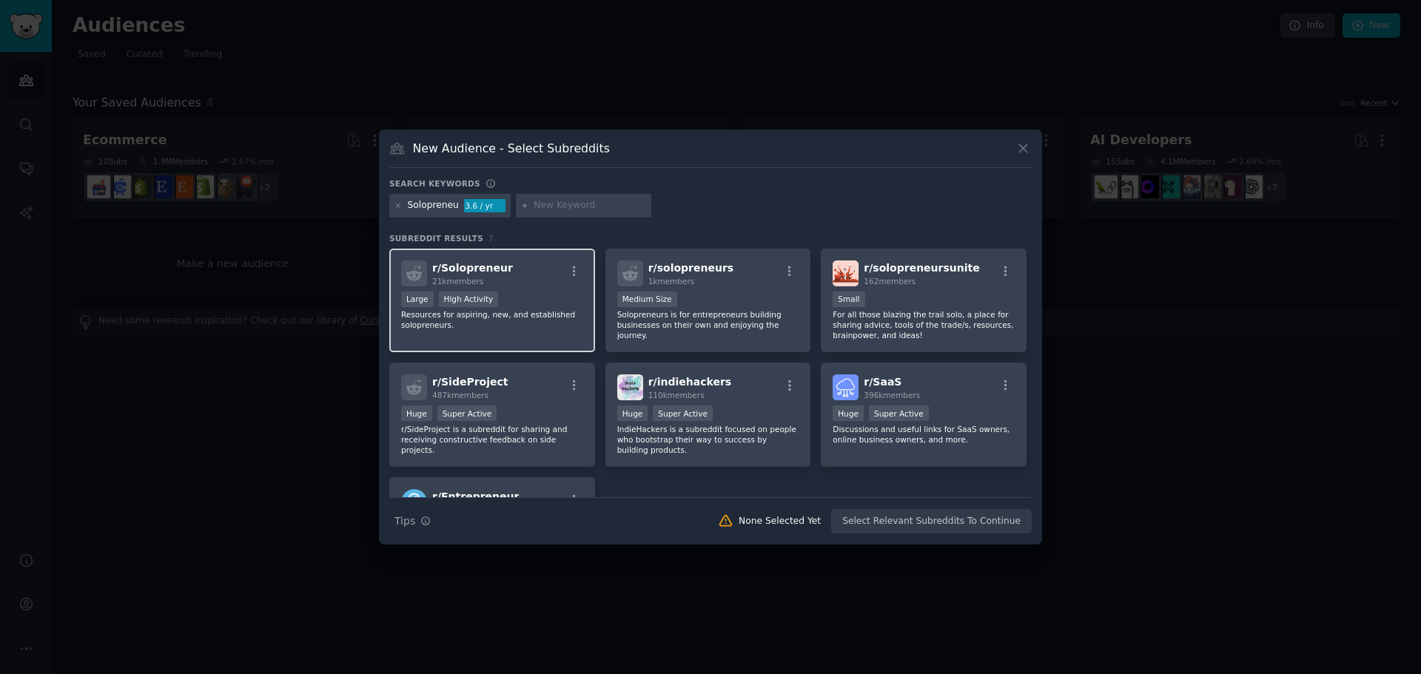
click at [493, 281] on div "21k members" at bounding box center [472, 281] width 81 height 10
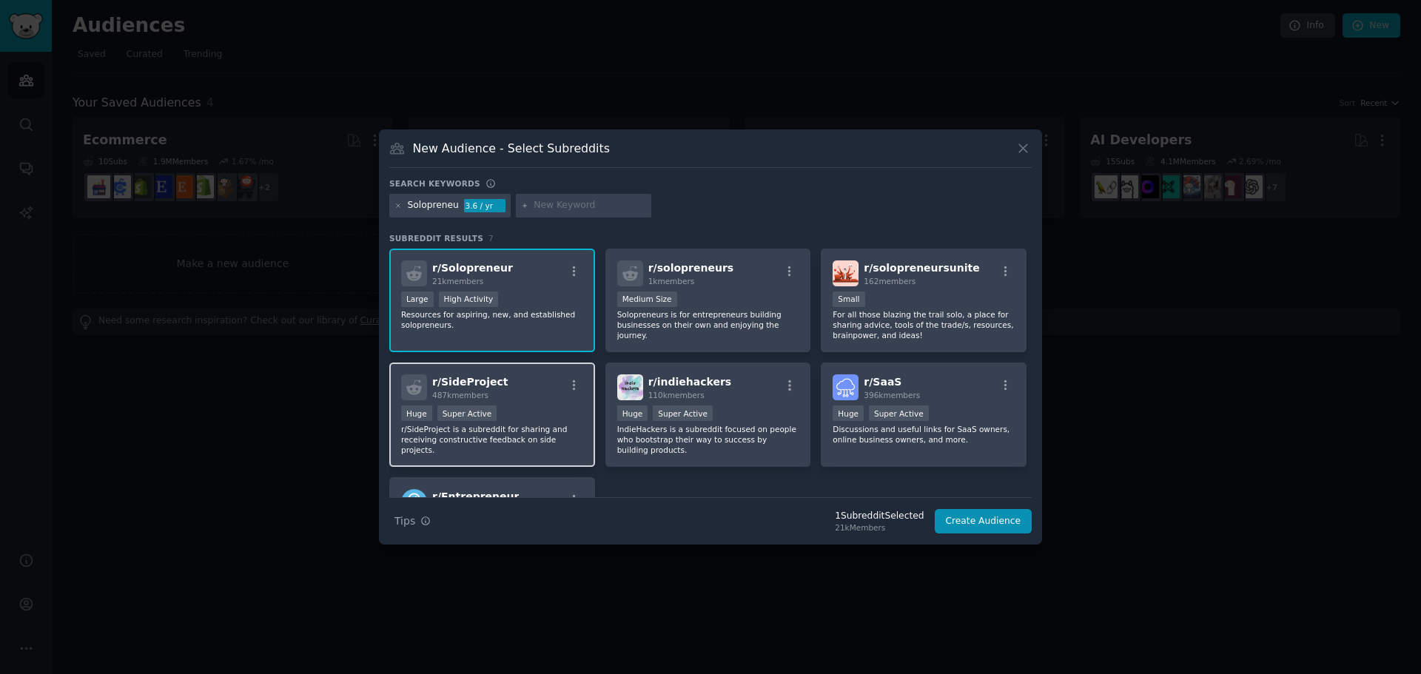
click at [477, 396] on span "487k members" at bounding box center [460, 395] width 56 height 9
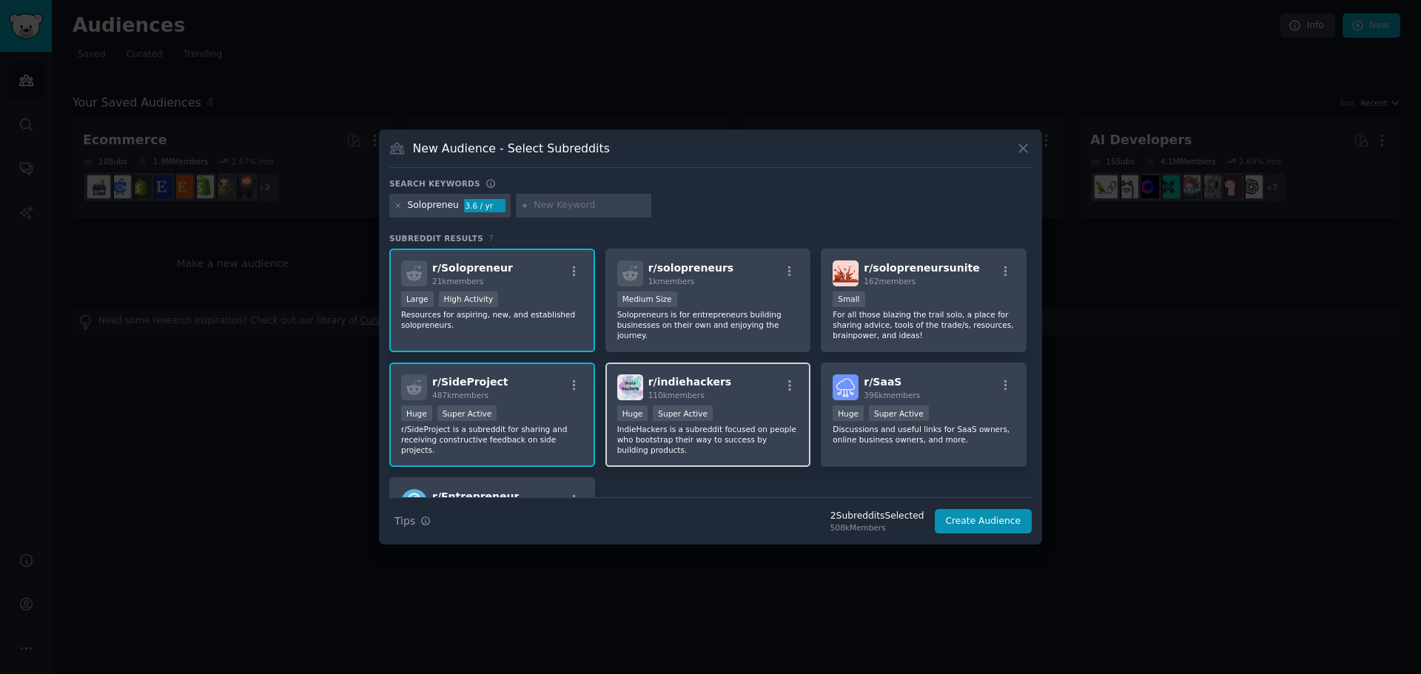
click at [728, 408] on div ">= 95th percentile for submissions / day Huge Super Active" at bounding box center [708, 415] width 182 height 19
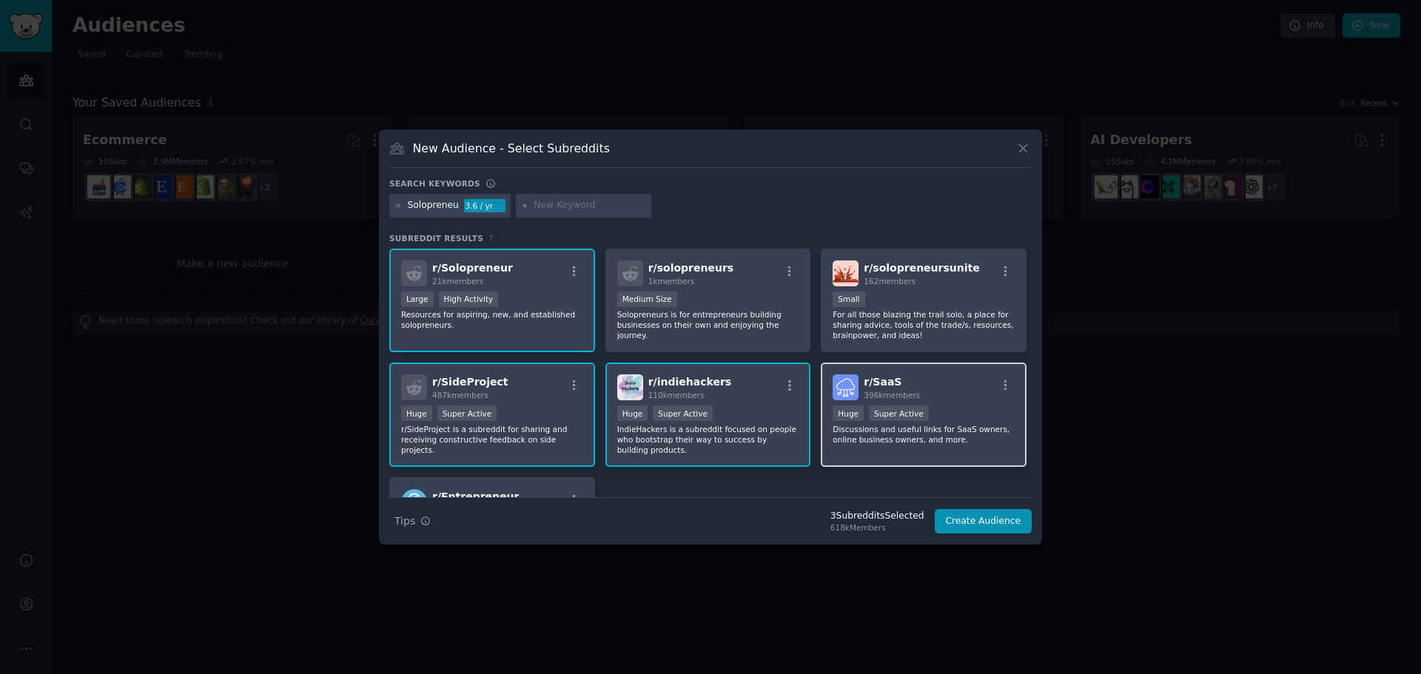
click at [902, 396] on span "396k members" at bounding box center [892, 395] width 56 height 9
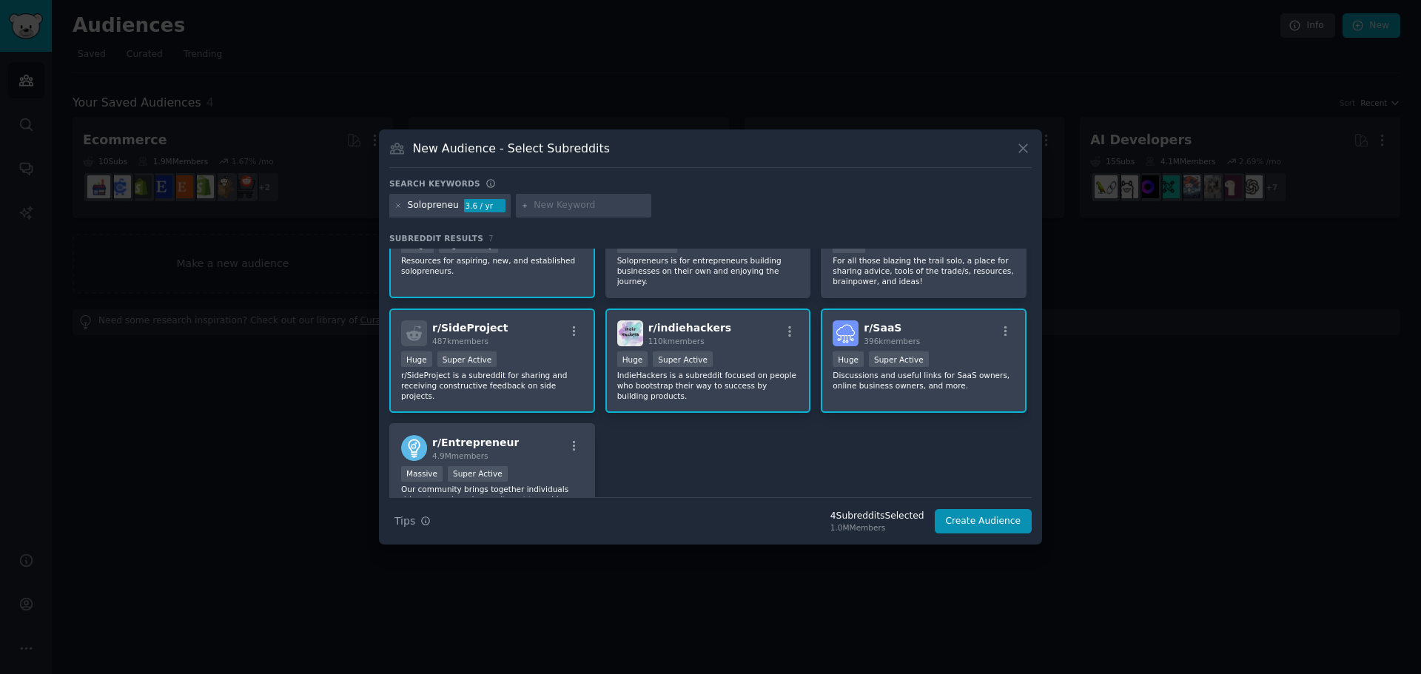
scroll to position [51, 0]
click at [966, 509] on button "Create Audience" at bounding box center [984, 521] width 98 height 25
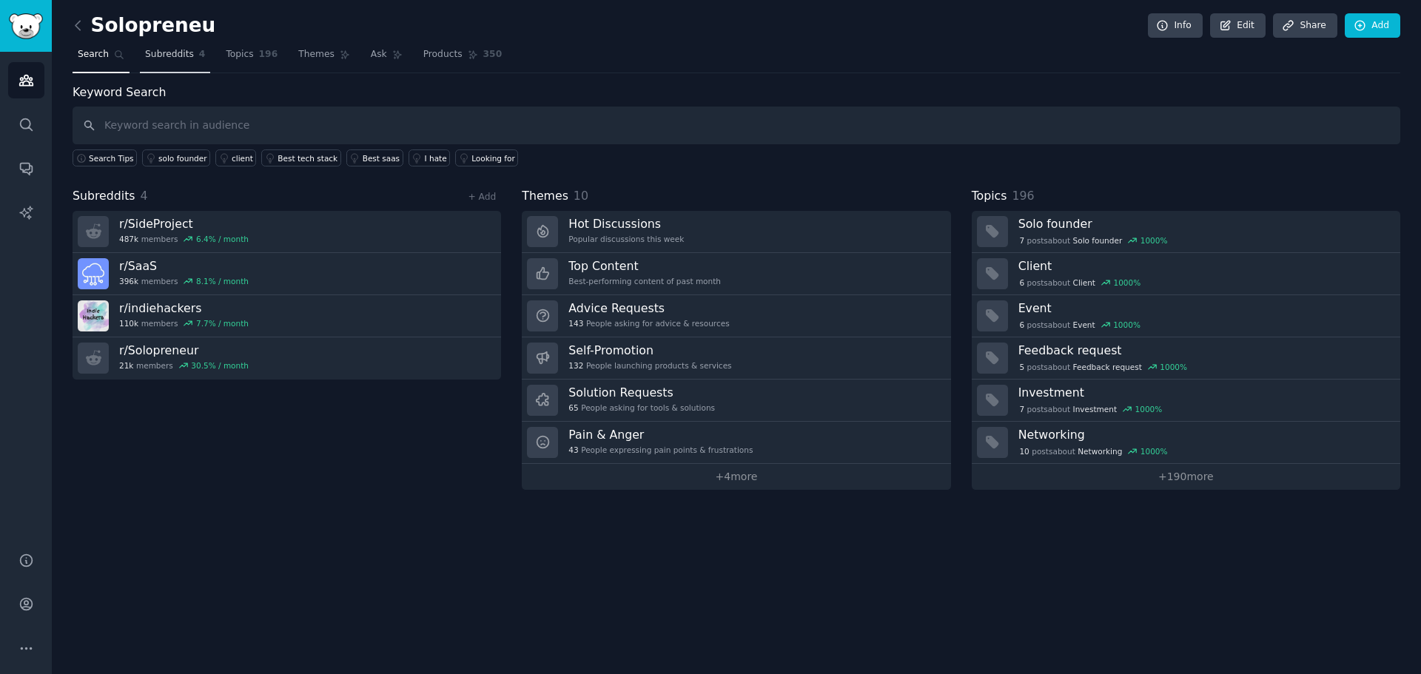
click at [167, 56] on span "Subreddits" at bounding box center [169, 54] width 49 height 13
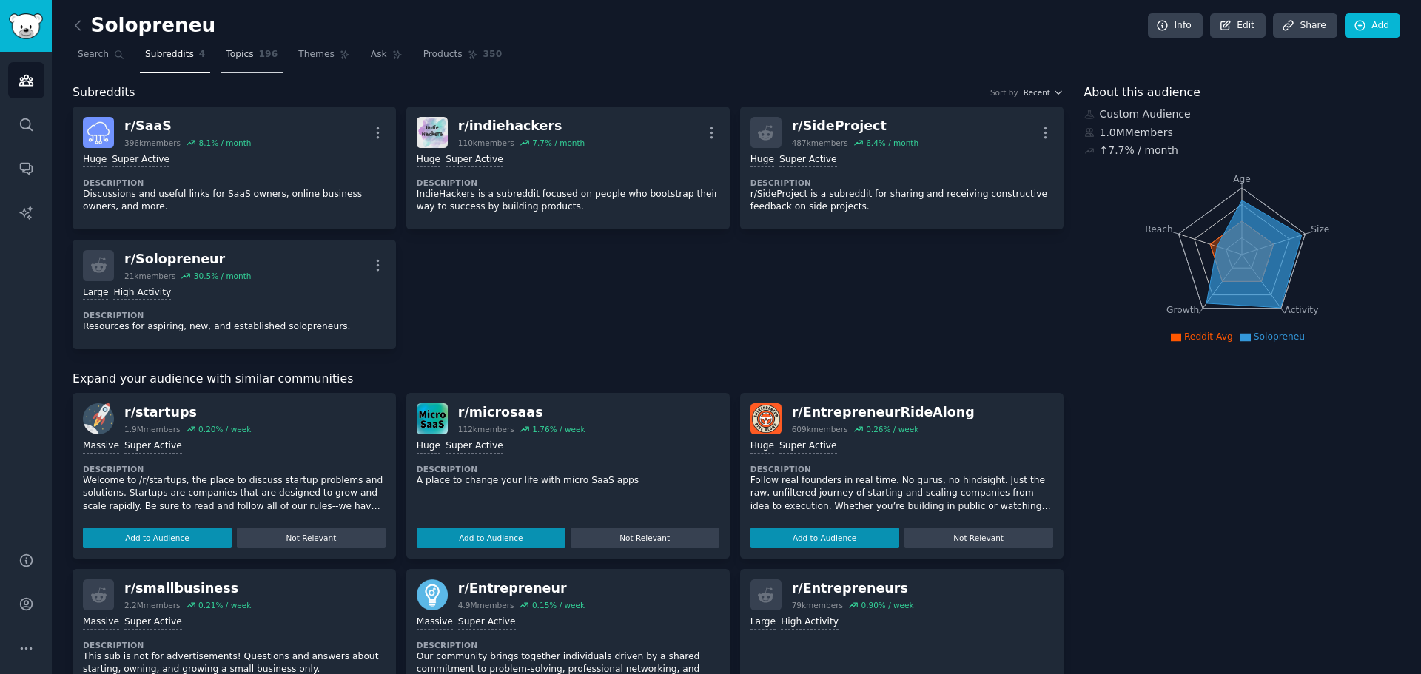
click at [238, 55] on span "Topics" at bounding box center [239, 54] width 27 height 13
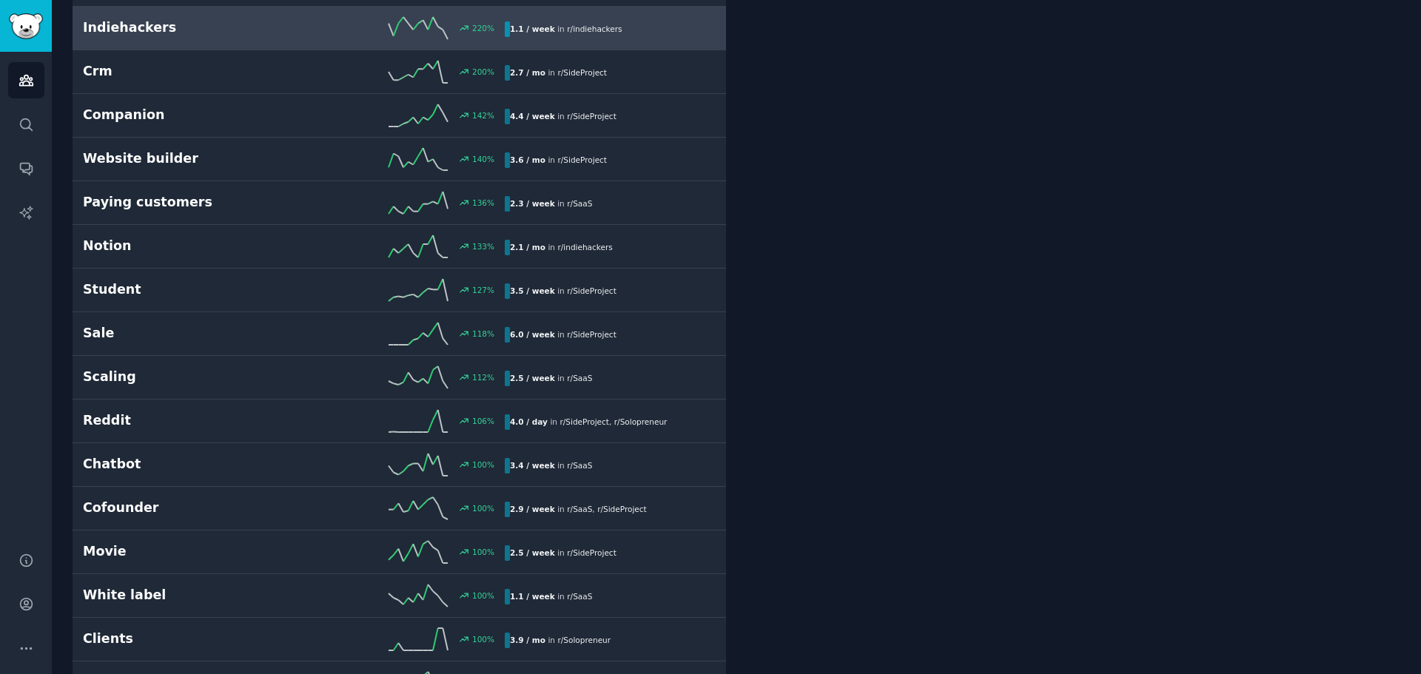
scroll to position [1086, 0]
